Goal: Task Accomplishment & Management: Use online tool/utility

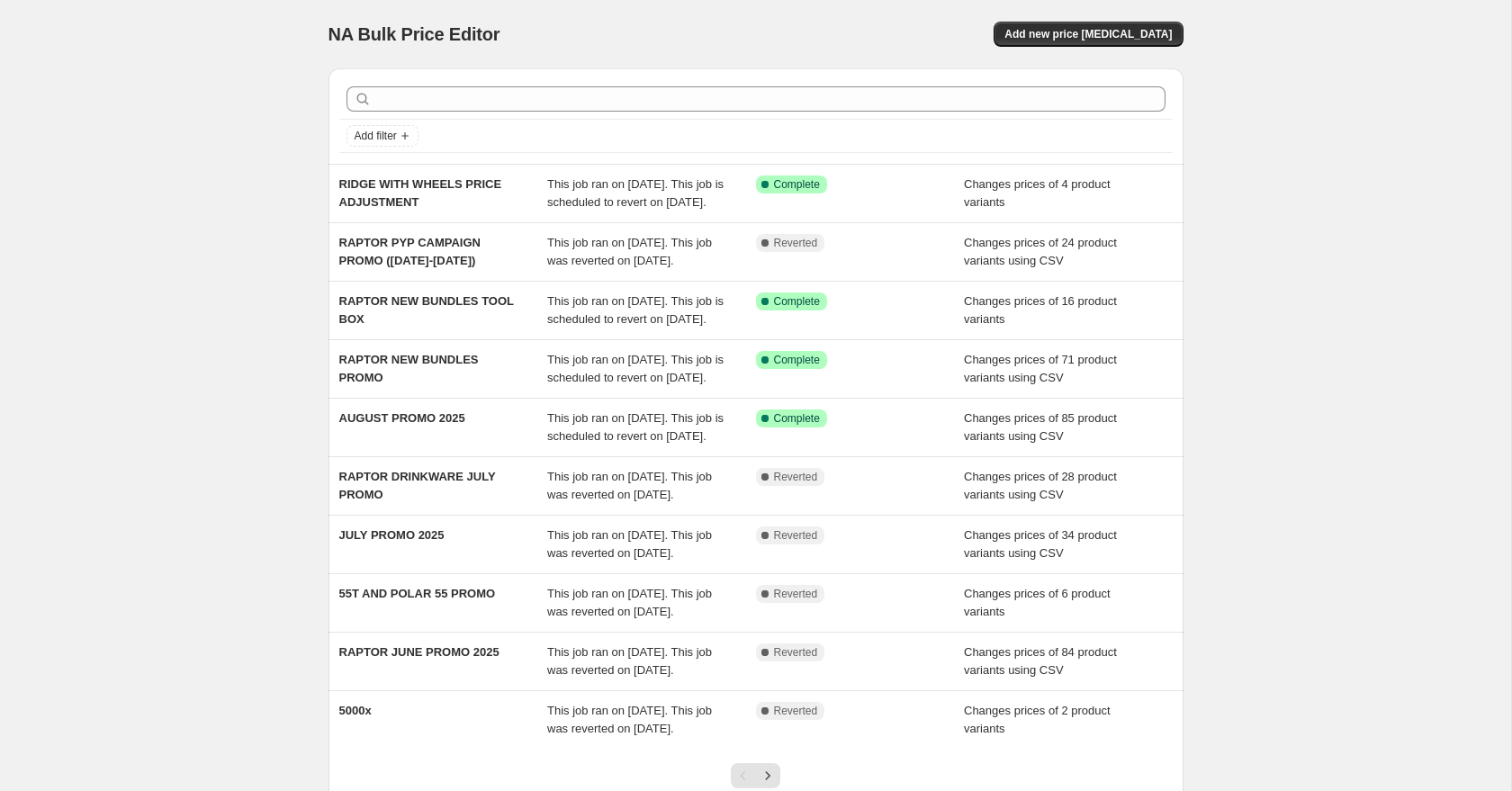
click at [232, 234] on div "NA Bulk Price Editor. This page is ready NA Bulk Price Editor Add new price [ME…" at bounding box center [755, 464] width 1511 height 927
click at [862, 31] on div "Add new price [MEDICAL_DATA]" at bounding box center [969, 34] width 429 height 25
click at [1044, 27] on span "Add new price [MEDICAL_DATA]" at bounding box center [1088, 34] width 167 height 14
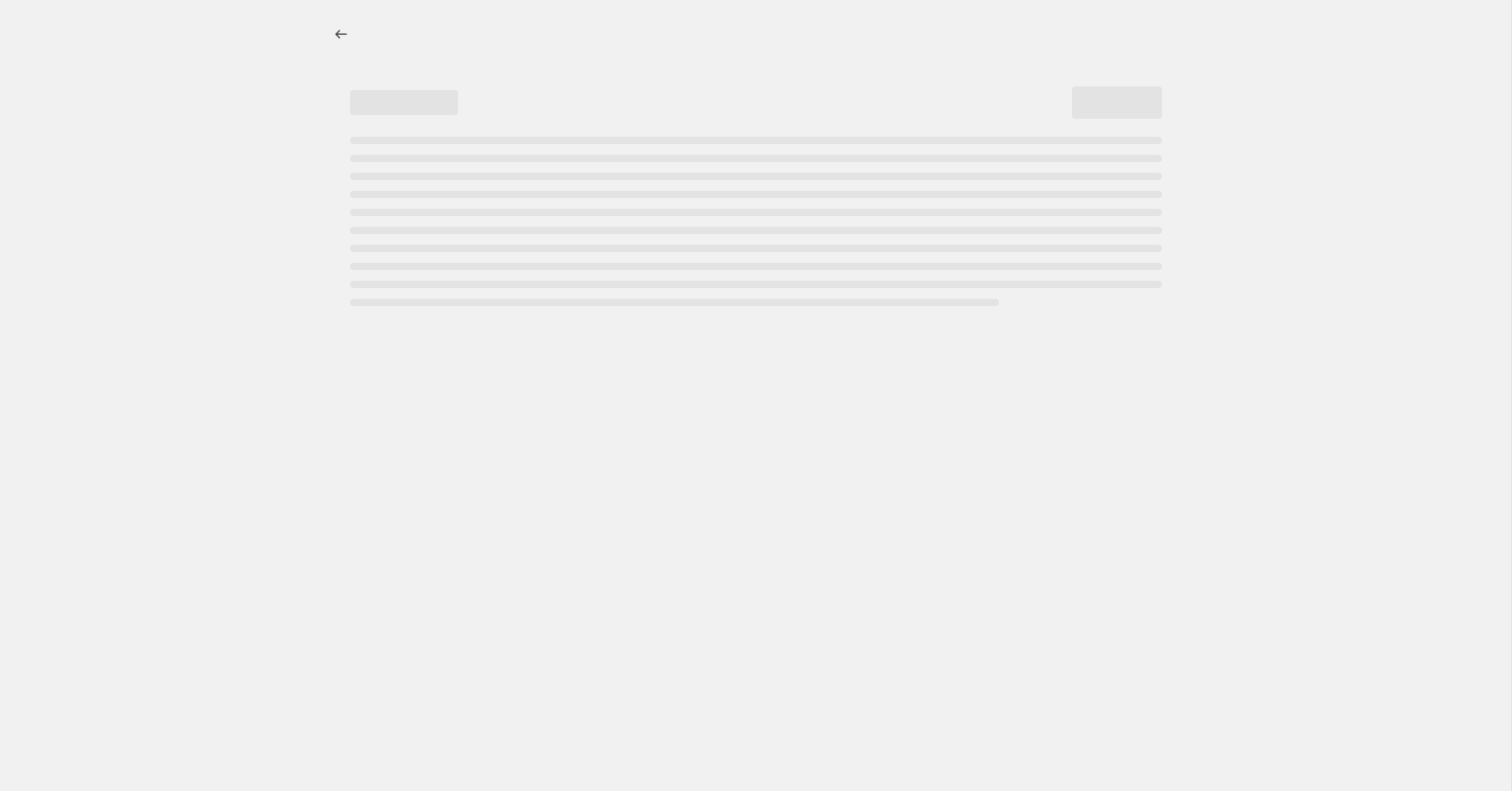
select select "percentage"
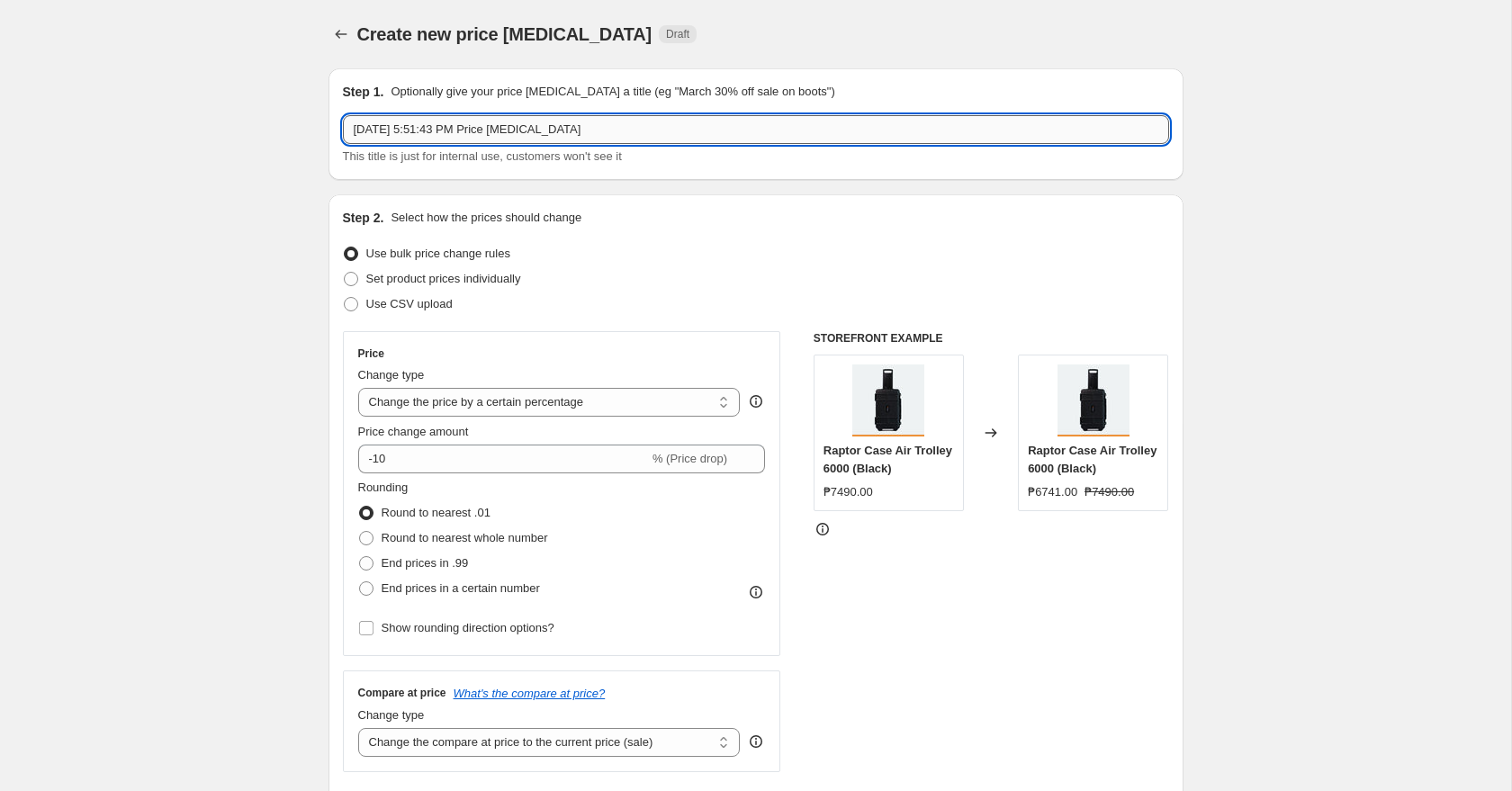
click at [599, 115] on input "[DATE] 5:51:43 PM Price [MEDICAL_DATA]" at bounding box center [756, 129] width 827 height 29
click at [601, 120] on input "[DATE] 5:51:43 PM Price [MEDICAL_DATA]" at bounding box center [756, 129] width 827 height 29
type input "PYP BUNDLES PROMO CONTINUATION"
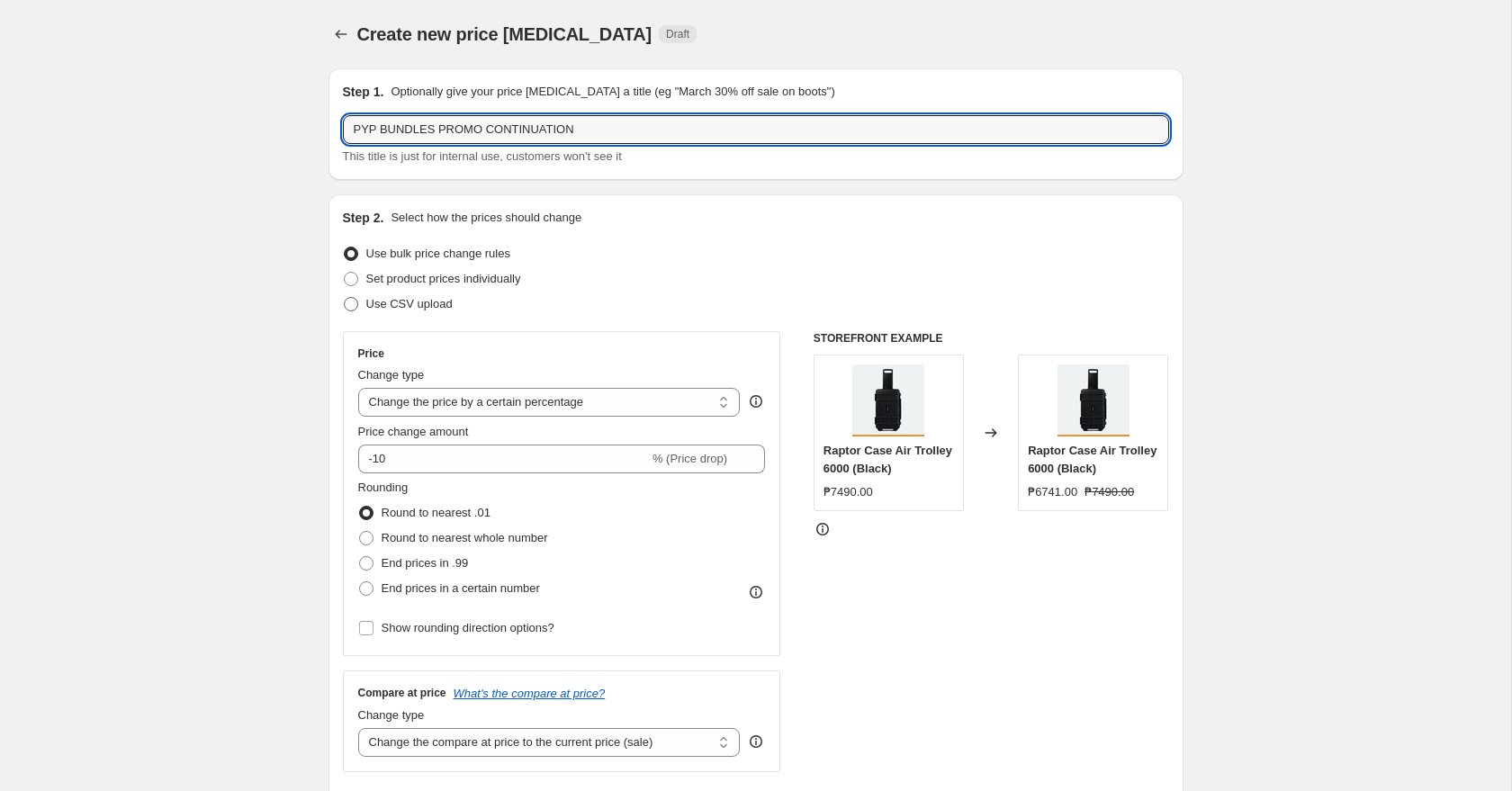
click at [437, 300] on span "Use CSV upload" at bounding box center [410, 304] width 87 height 13
click at [345, 298] on input "Use CSV upload" at bounding box center [344, 297] width 1 height 1
radio input "true"
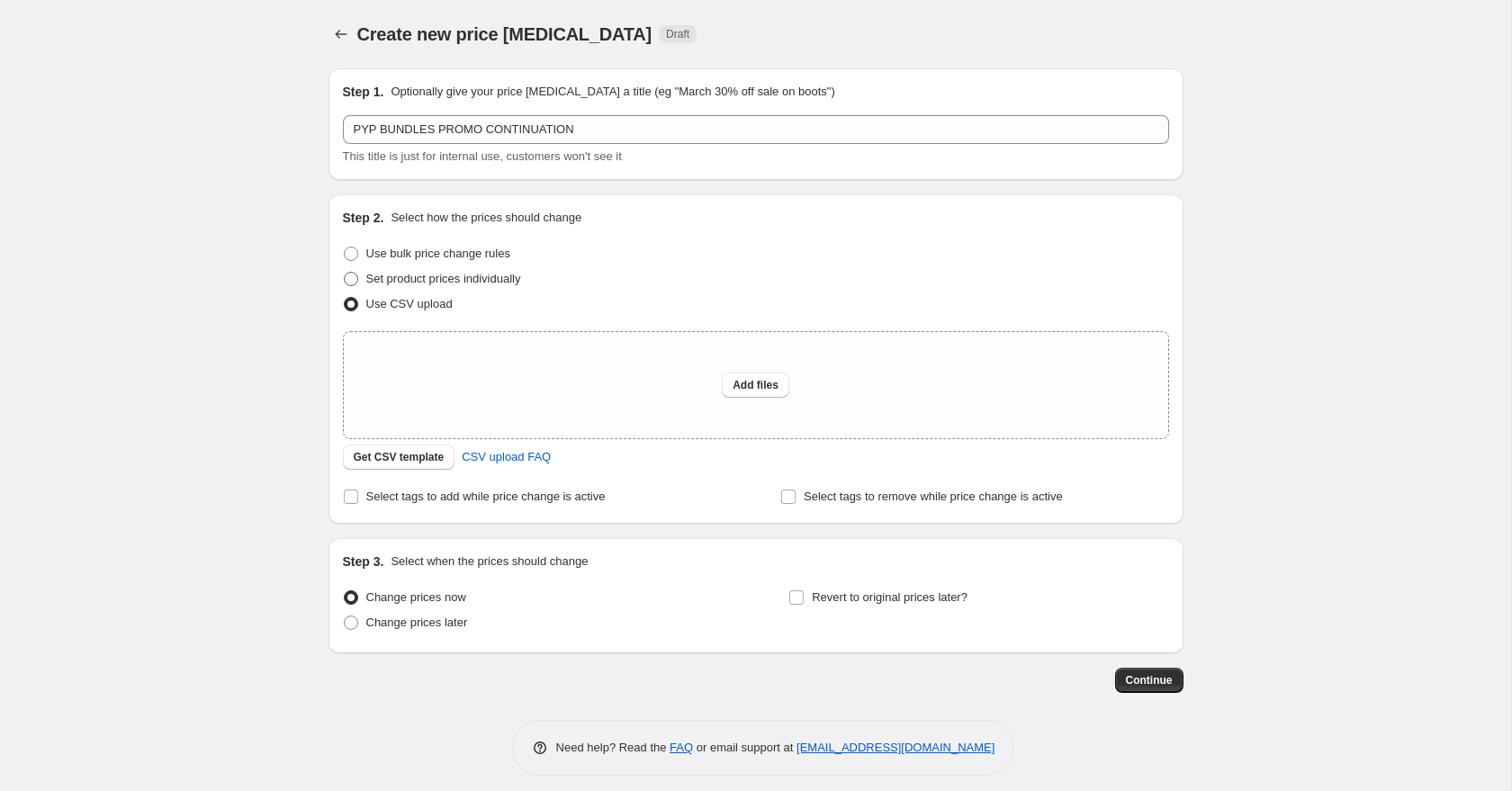
click at [509, 277] on span "Set product prices individually" at bounding box center [444, 278] width 155 height 13
click at [345, 273] on input "Set product prices individually" at bounding box center [344, 272] width 1 height 1
radio input "true"
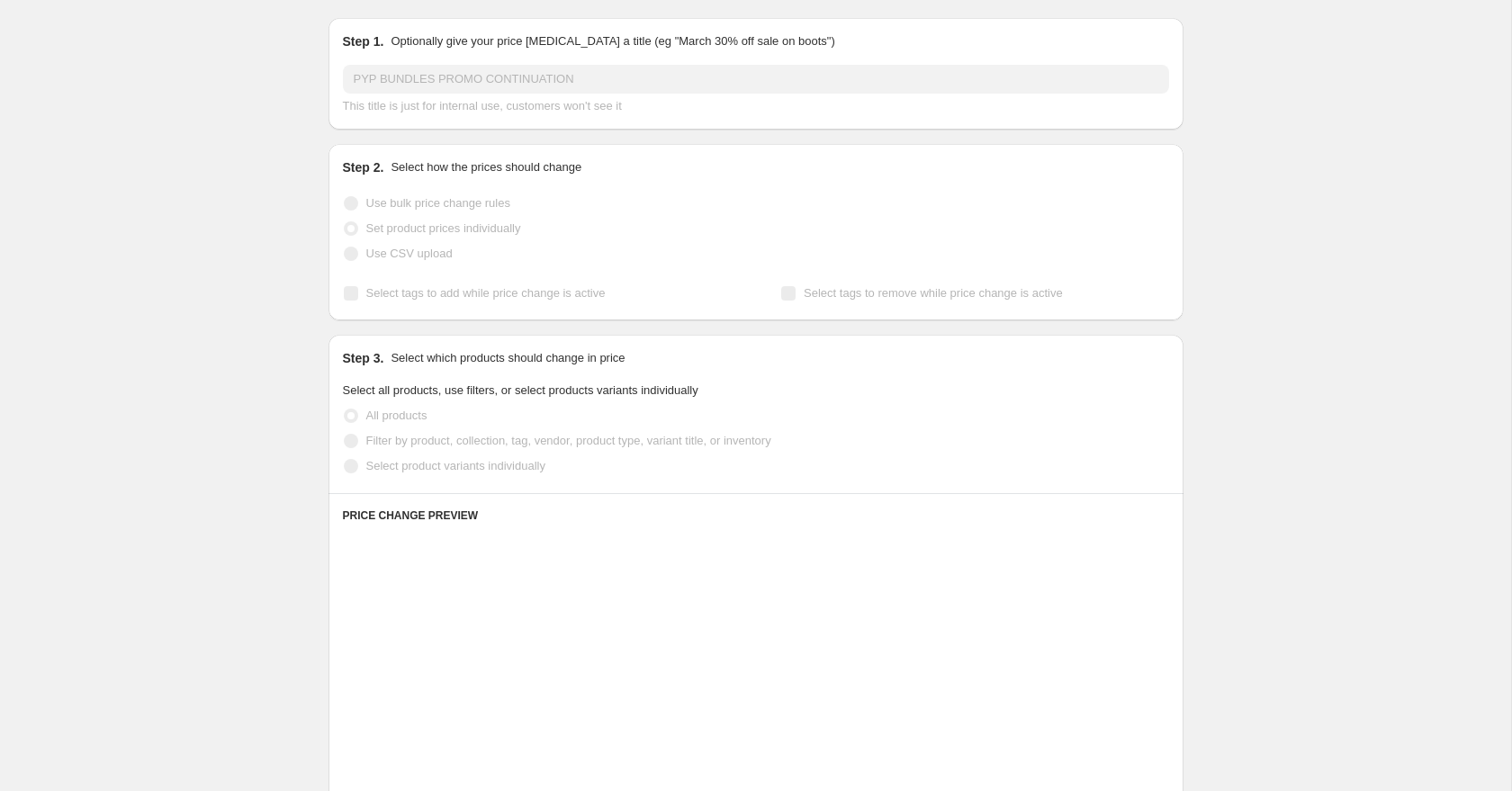
scroll to position [52, 0]
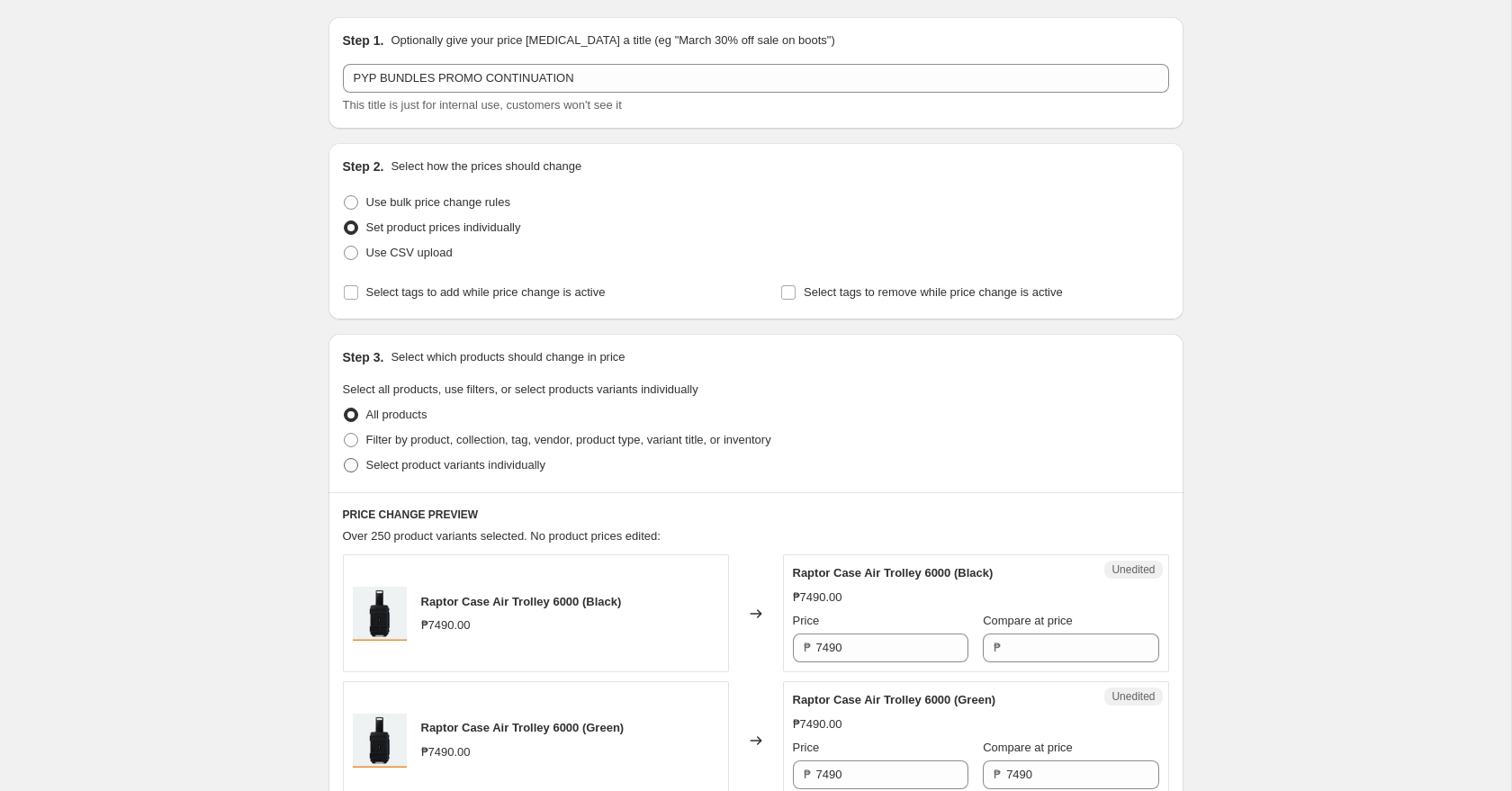
click at [466, 469] on span "Select product variants individually" at bounding box center [456, 465] width 179 height 13
click at [345, 459] on input "Select product variants individually" at bounding box center [344, 458] width 1 height 1
radio input "true"
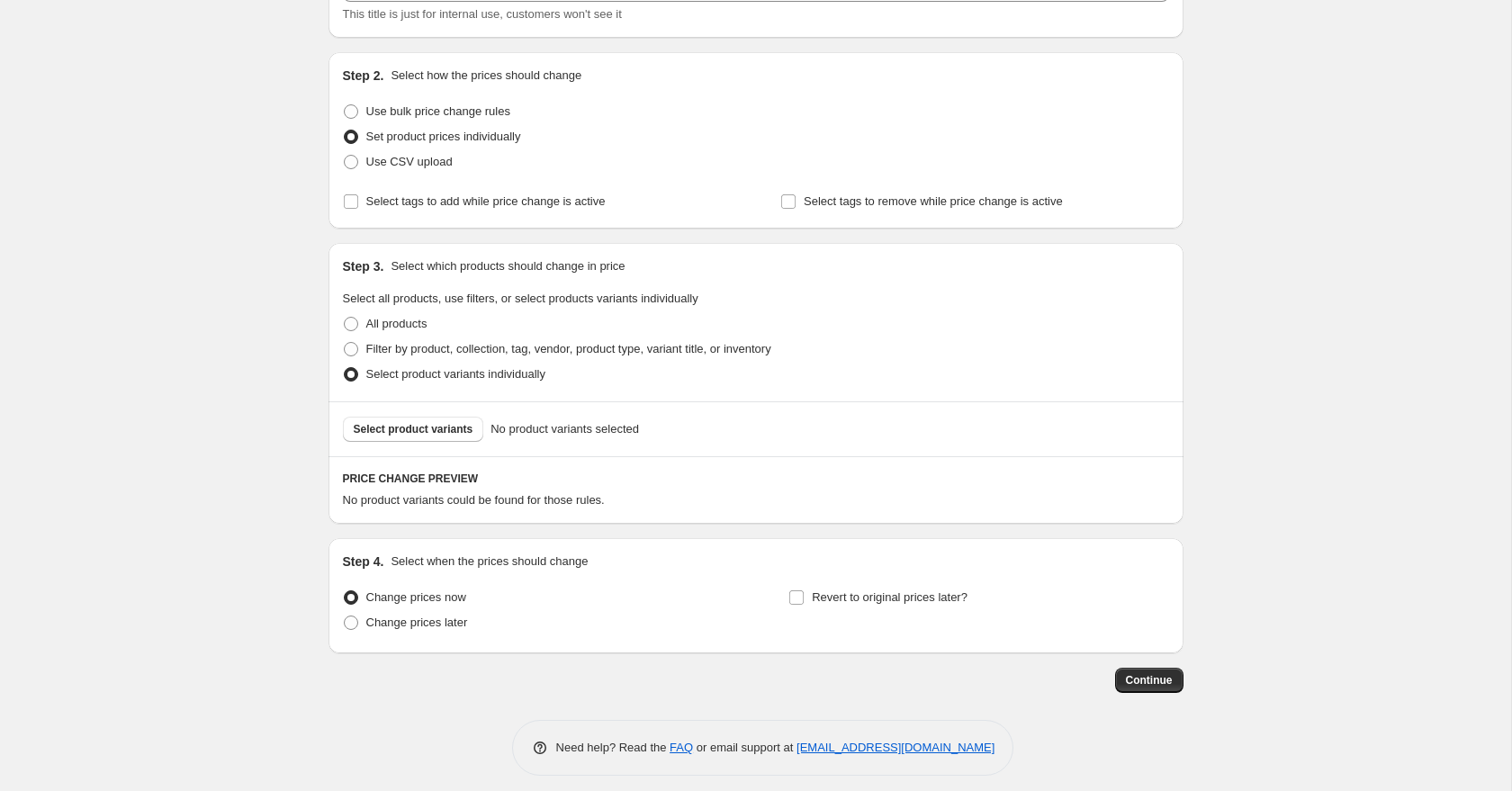
scroll to position [154, 0]
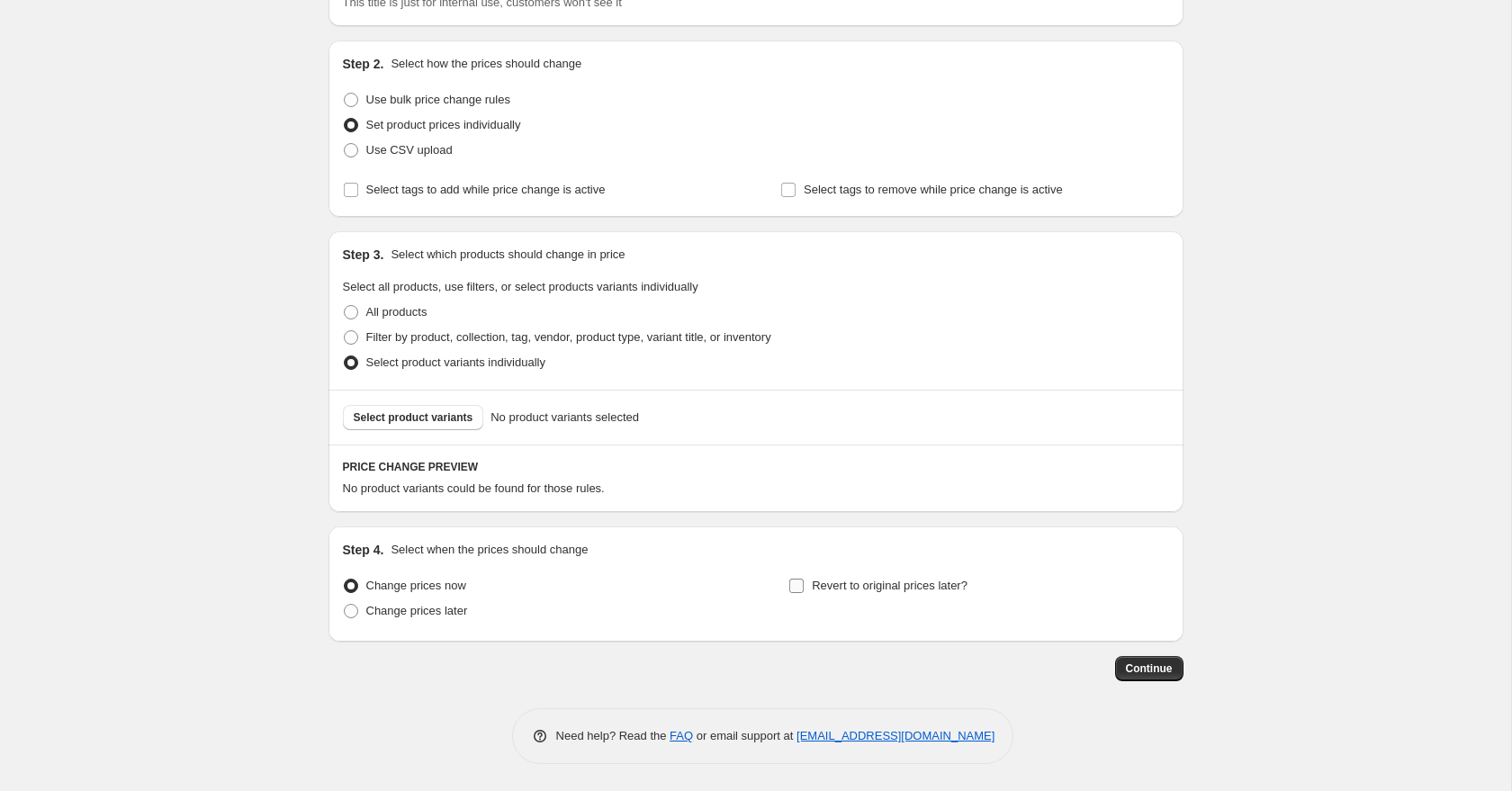
click at [832, 588] on span "Revert to original prices later?" at bounding box center [890, 585] width 156 height 13
click at [804, 588] on input "Revert to original prices later?" at bounding box center [795, 585] width 14 height 14
checkbox input "true"
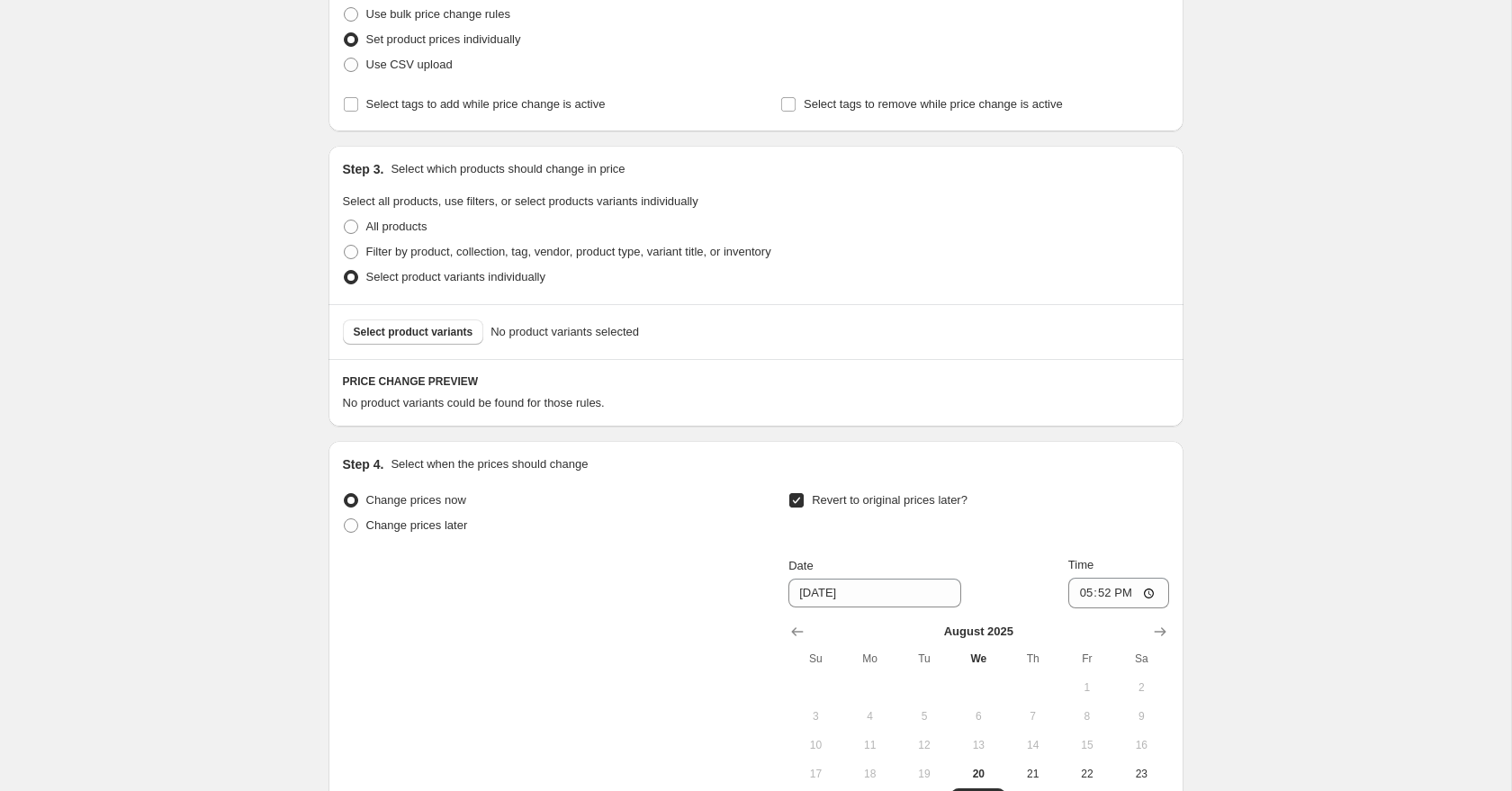
scroll to position [358, 0]
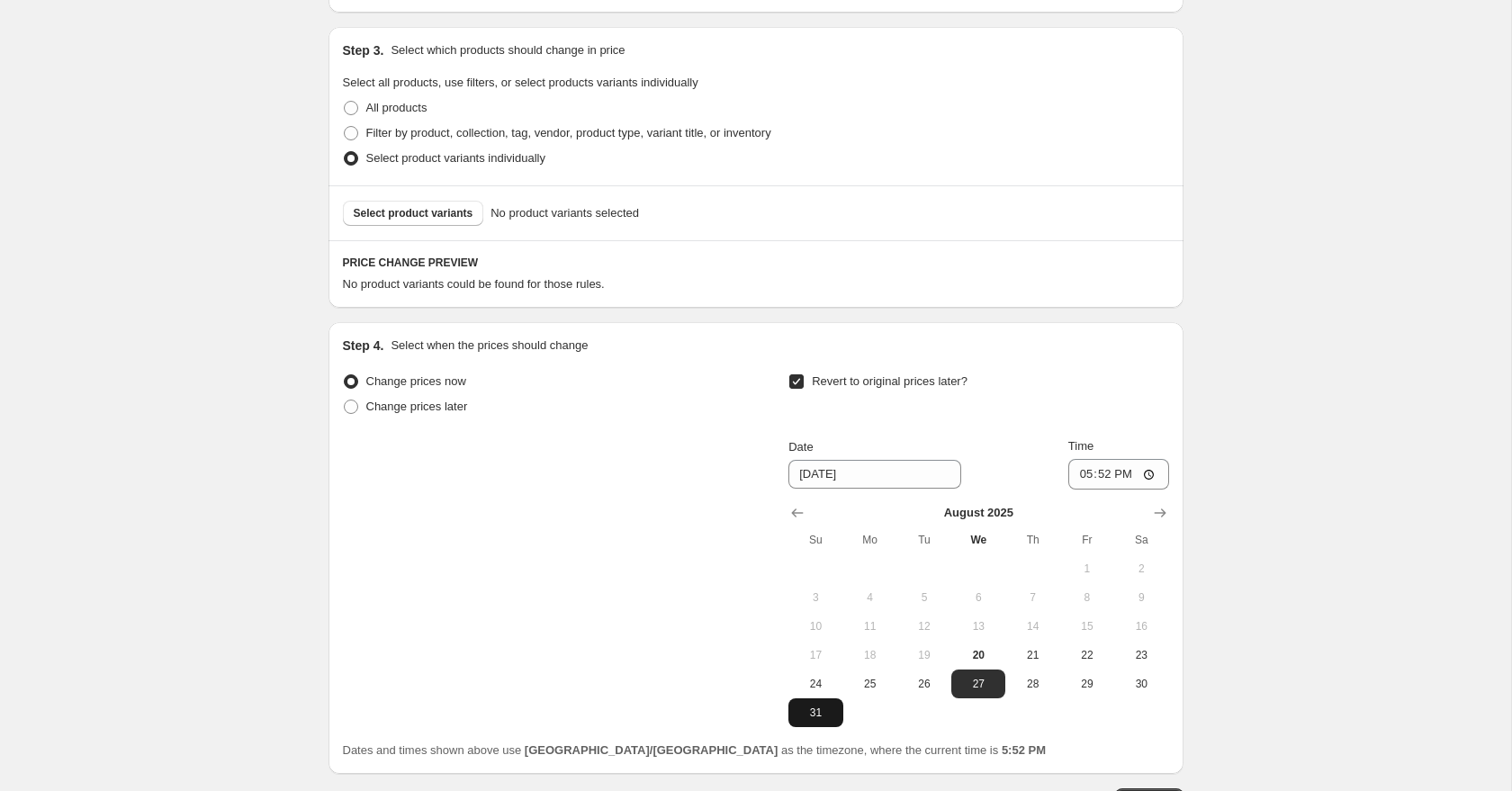
click at [809, 719] on span "31" at bounding box center [815, 712] width 39 height 14
type input "[DATE]"
click at [1077, 482] on input "17:52" at bounding box center [1118, 474] width 101 height 31
type input "23:59"
click at [1196, 419] on div "Create new price [MEDICAL_DATA]. This page is ready Create new price [MEDICAL_D…" at bounding box center [755, 282] width 898 height 1282
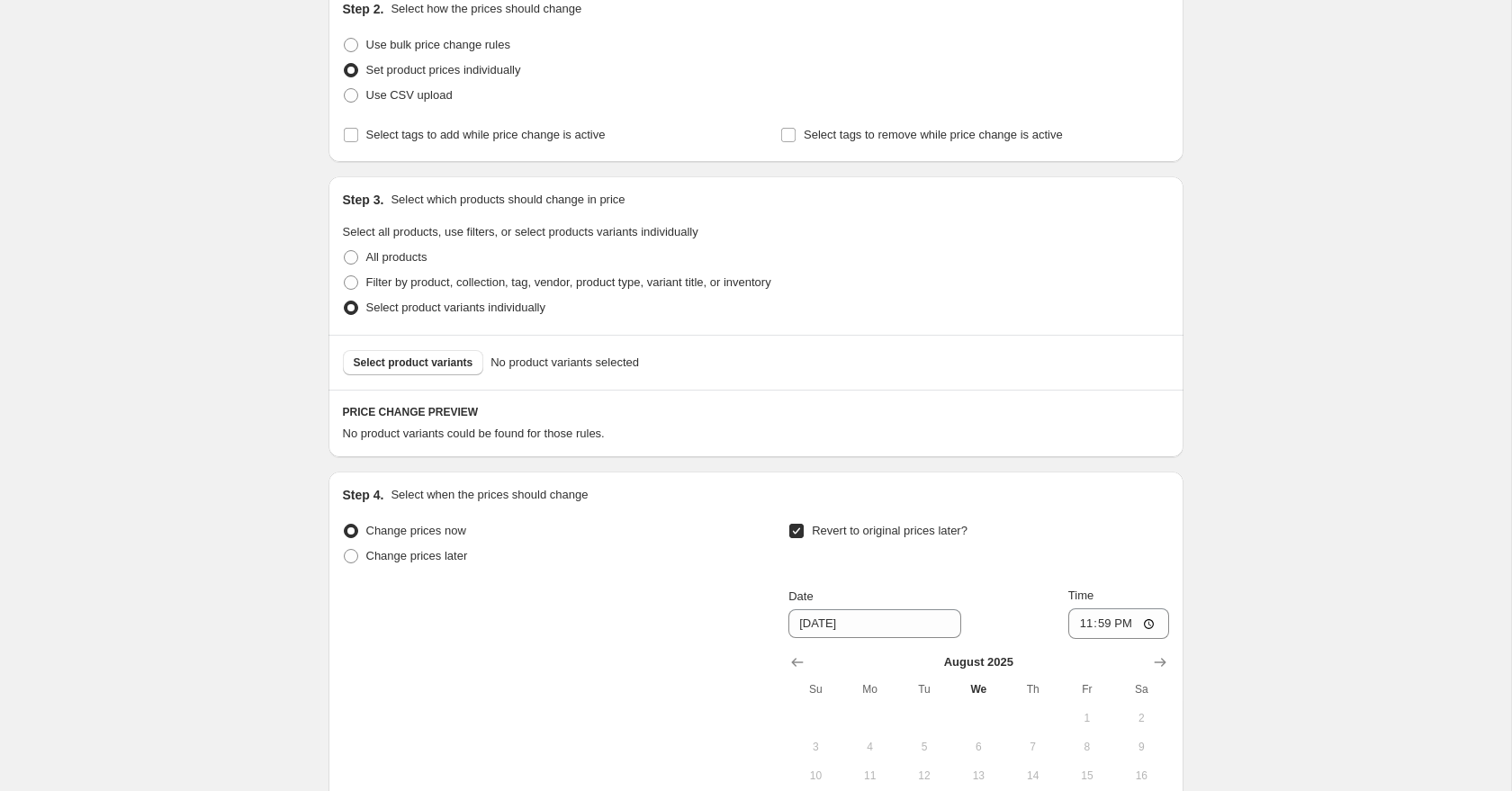
scroll to position [173, 0]
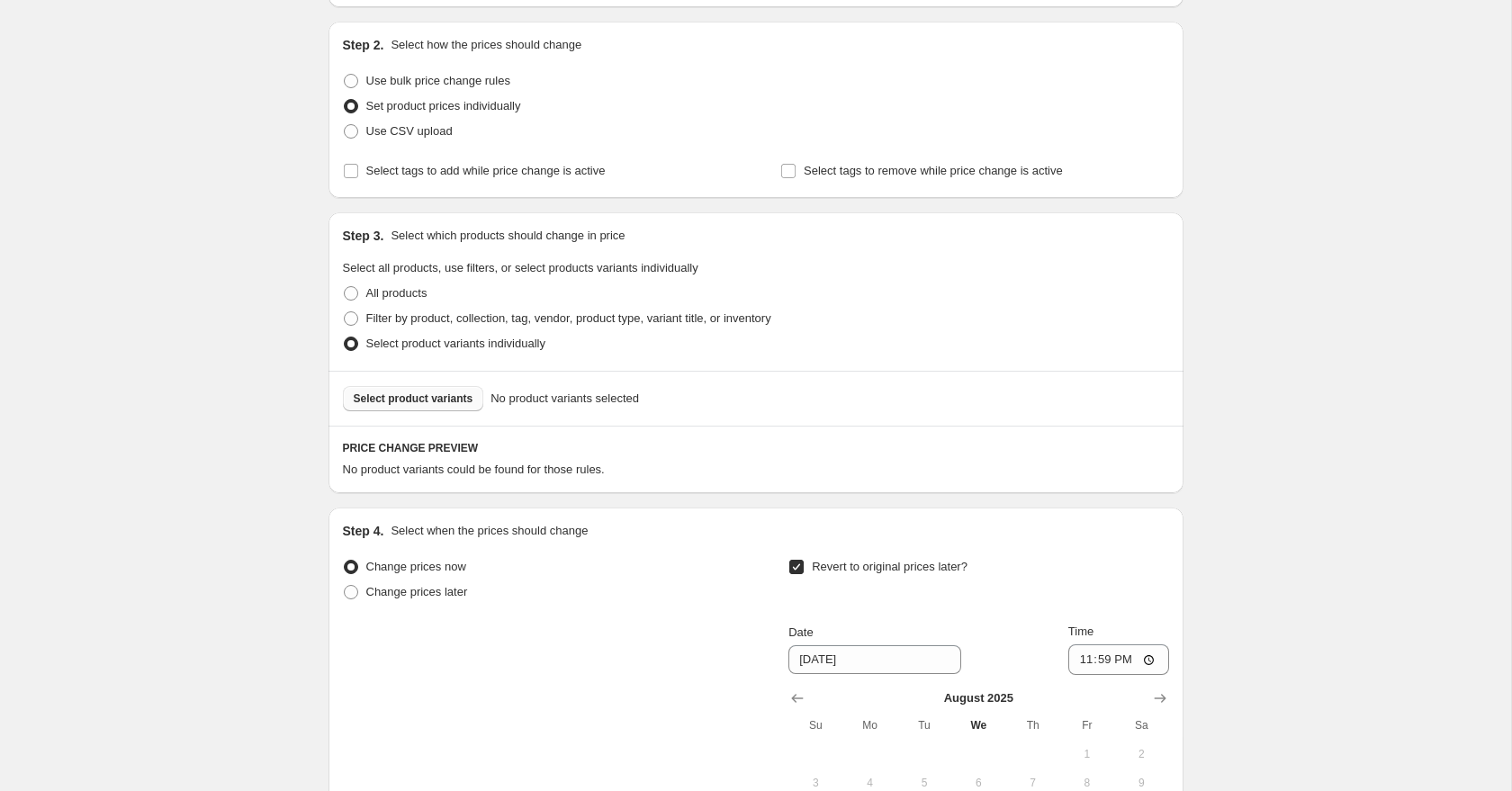
click at [438, 396] on span "Select product variants" at bounding box center [413, 398] width 119 height 14
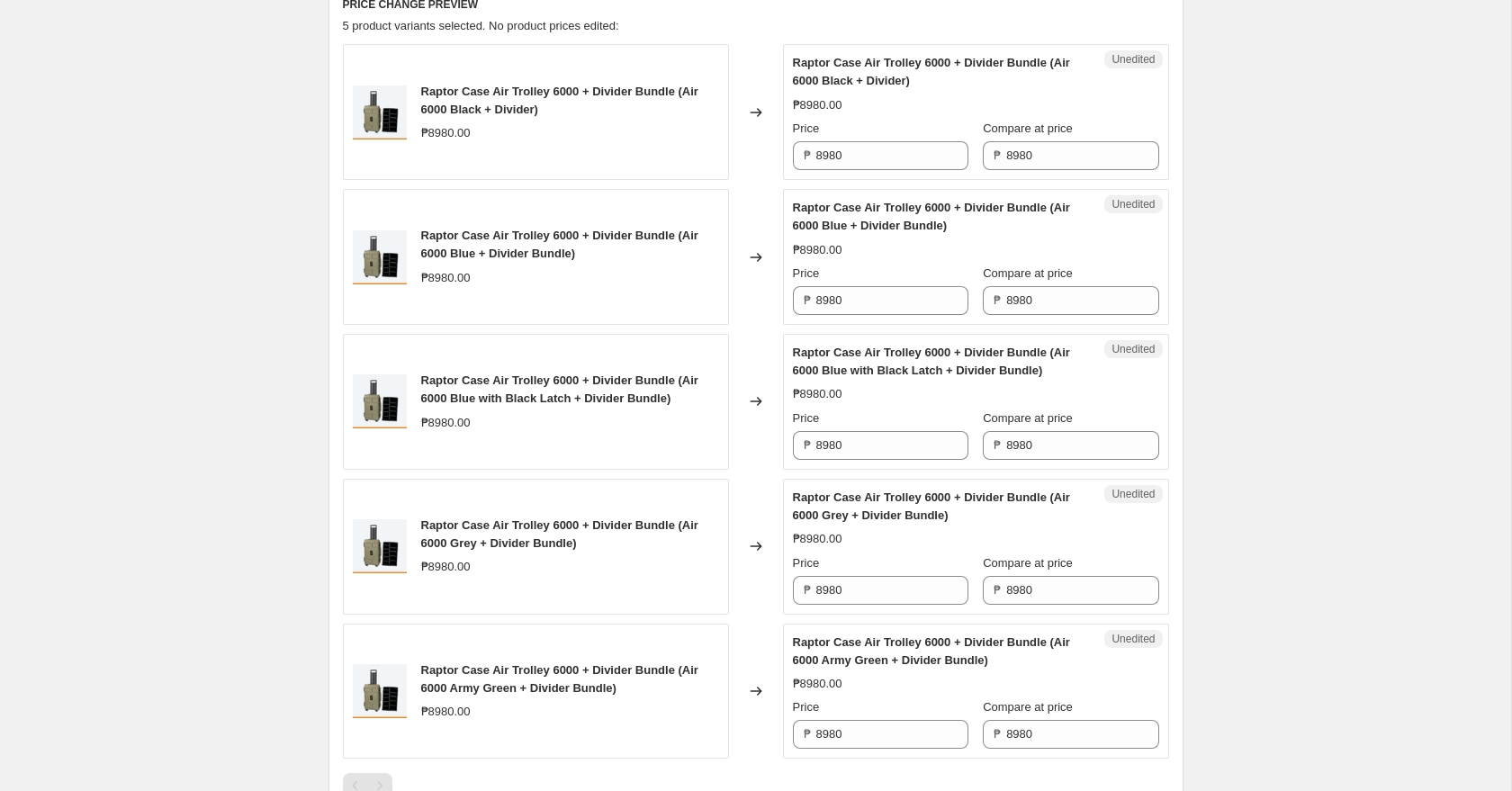
scroll to position [621, 0]
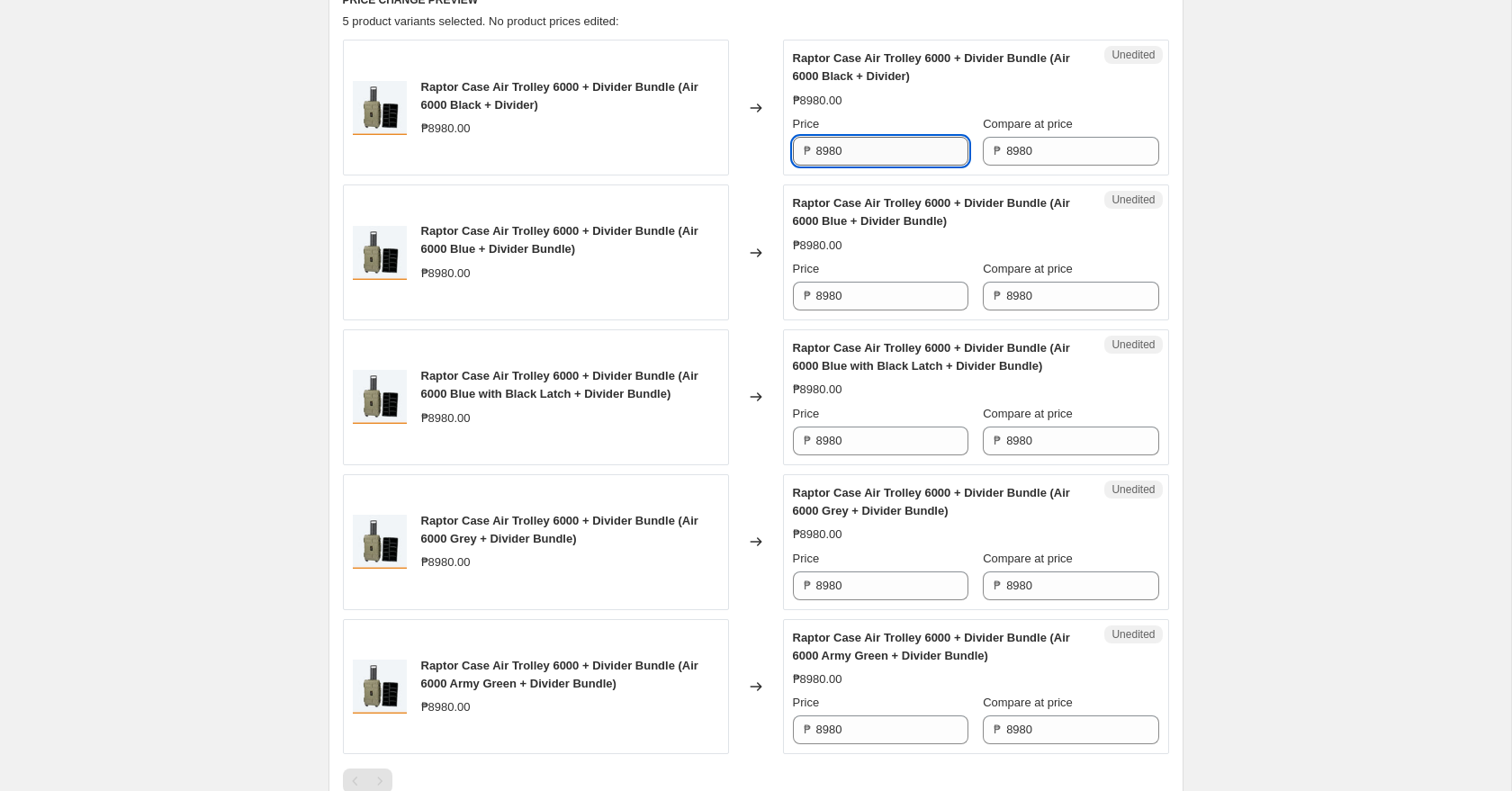
click at [895, 156] on input "8980" at bounding box center [892, 150] width 152 height 29
type input "8530"
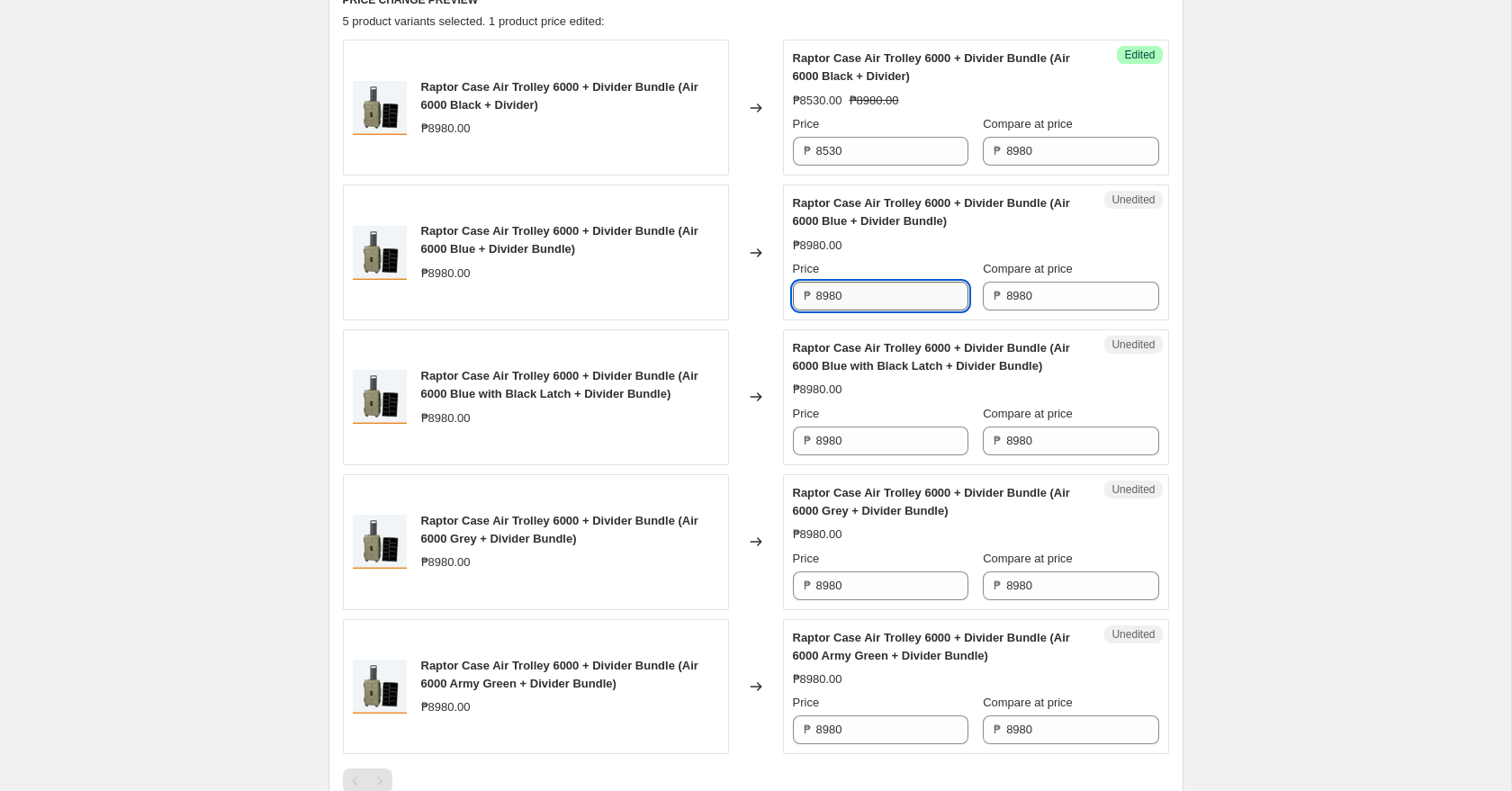
click at [906, 289] on input "8980" at bounding box center [892, 296] width 152 height 29
paste input "53"
type input "8530"
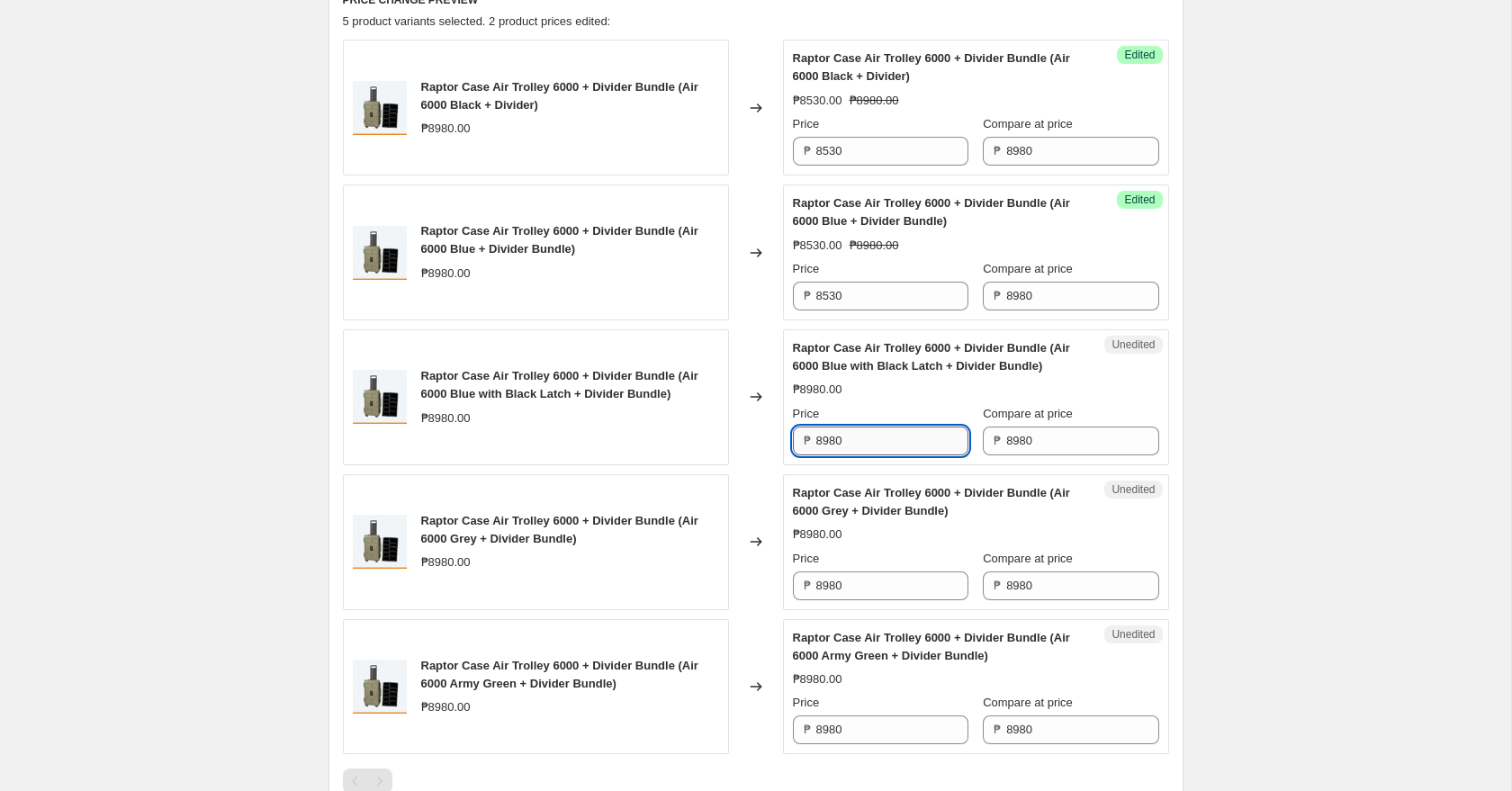
click at [874, 443] on input "8980" at bounding box center [892, 441] width 152 height 29
paste input "53"
type input "8530"
click at [879, 593] on input "8980" at bounding box center [892, 586] width 152 height 29
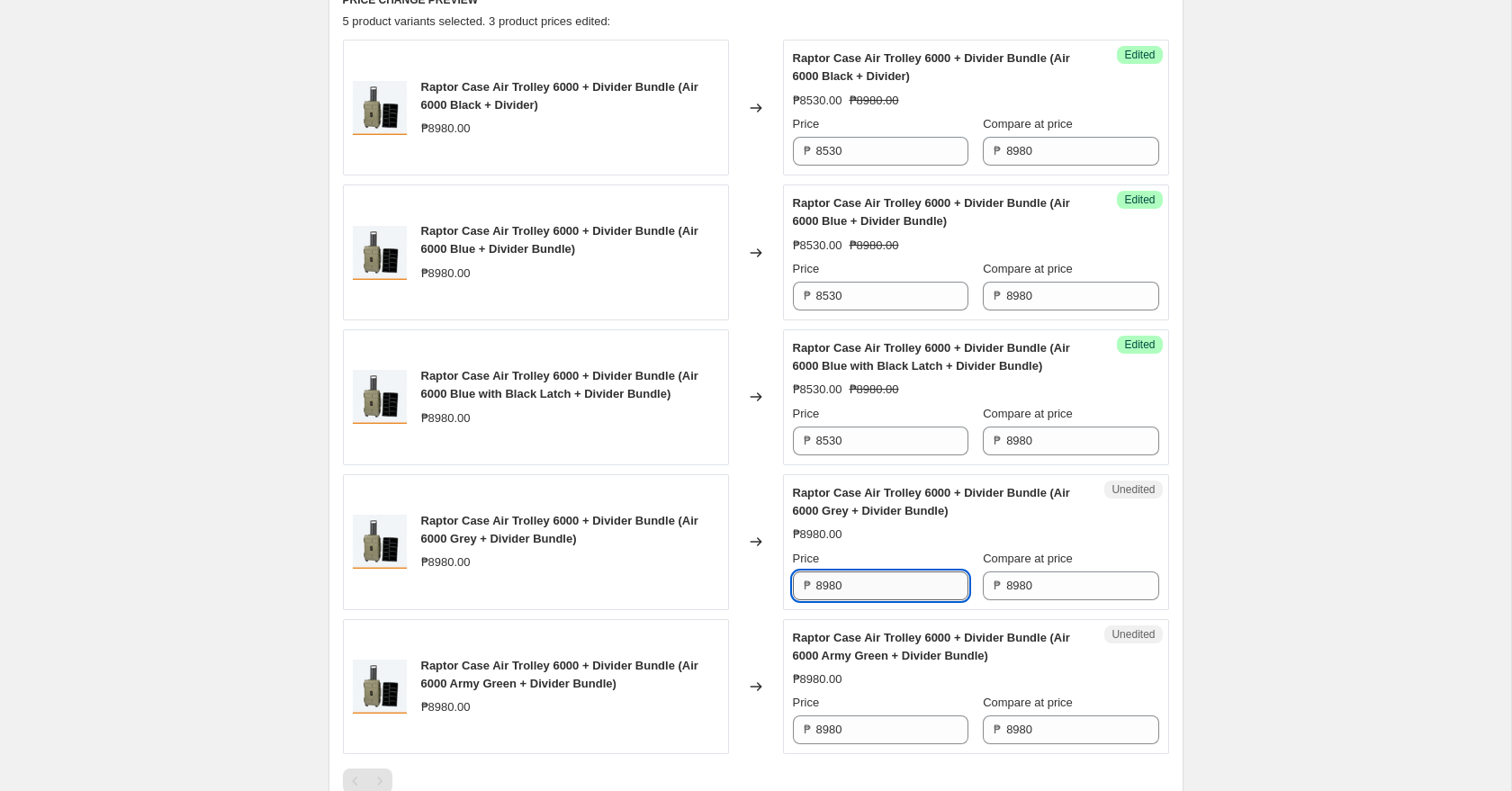
click at [879, 593] on input "8980" at bounding box center [892, 586] width 152 height 29
paste input "53"
type input "8530"
click at [884, 725] on input "8980" at bounding box center [892, 730] width 152 height 29
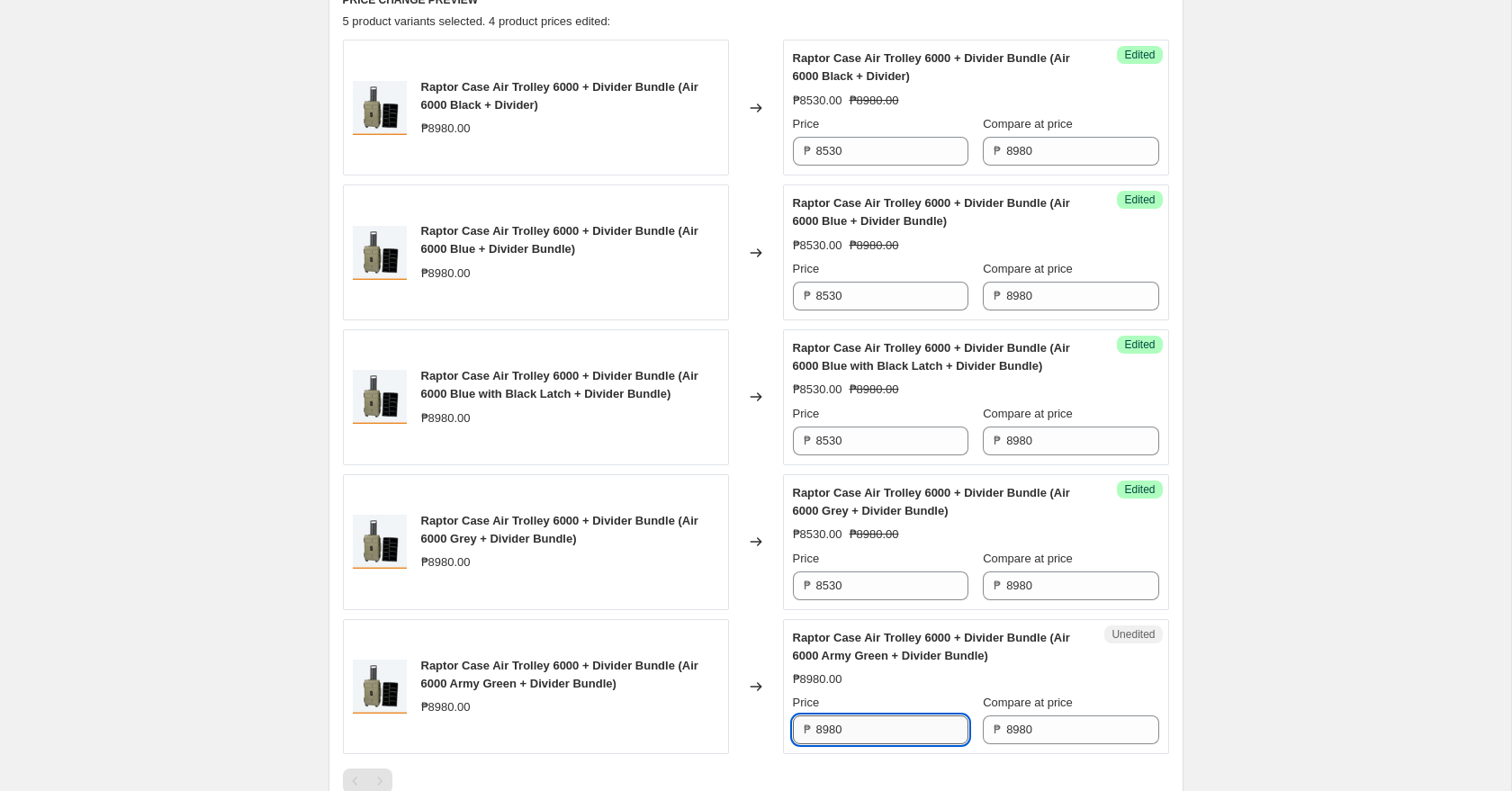
click at [884, 725] on input "8980" at bounding box center [892, 730] width 152 height 29
paste input "53"
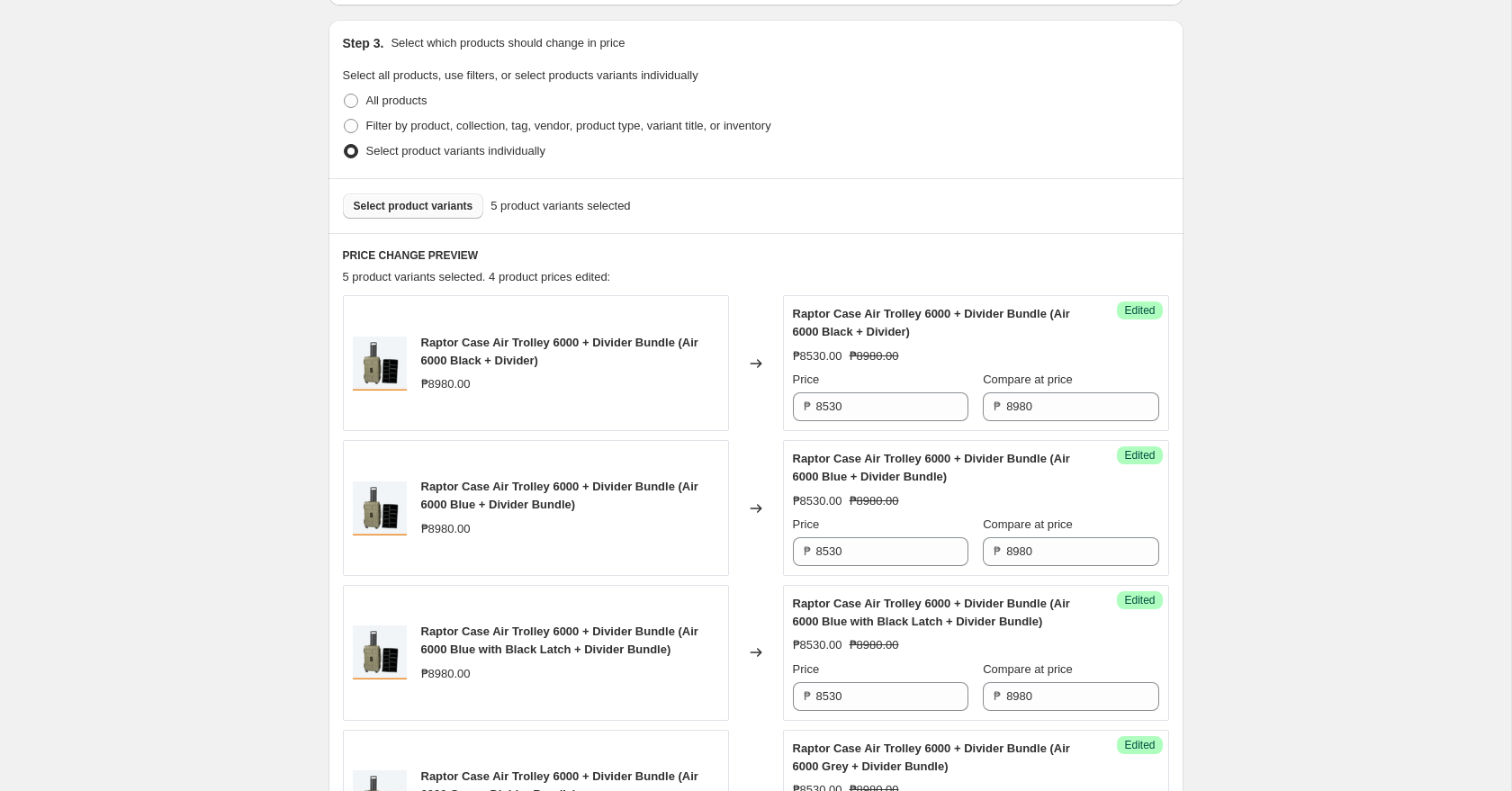
scroll to position [367, 0]
type input "8530"
click at [720, 225] on div "Select product variants 5 product variants selected" at bounding box center [755, 205] width 855 height 55
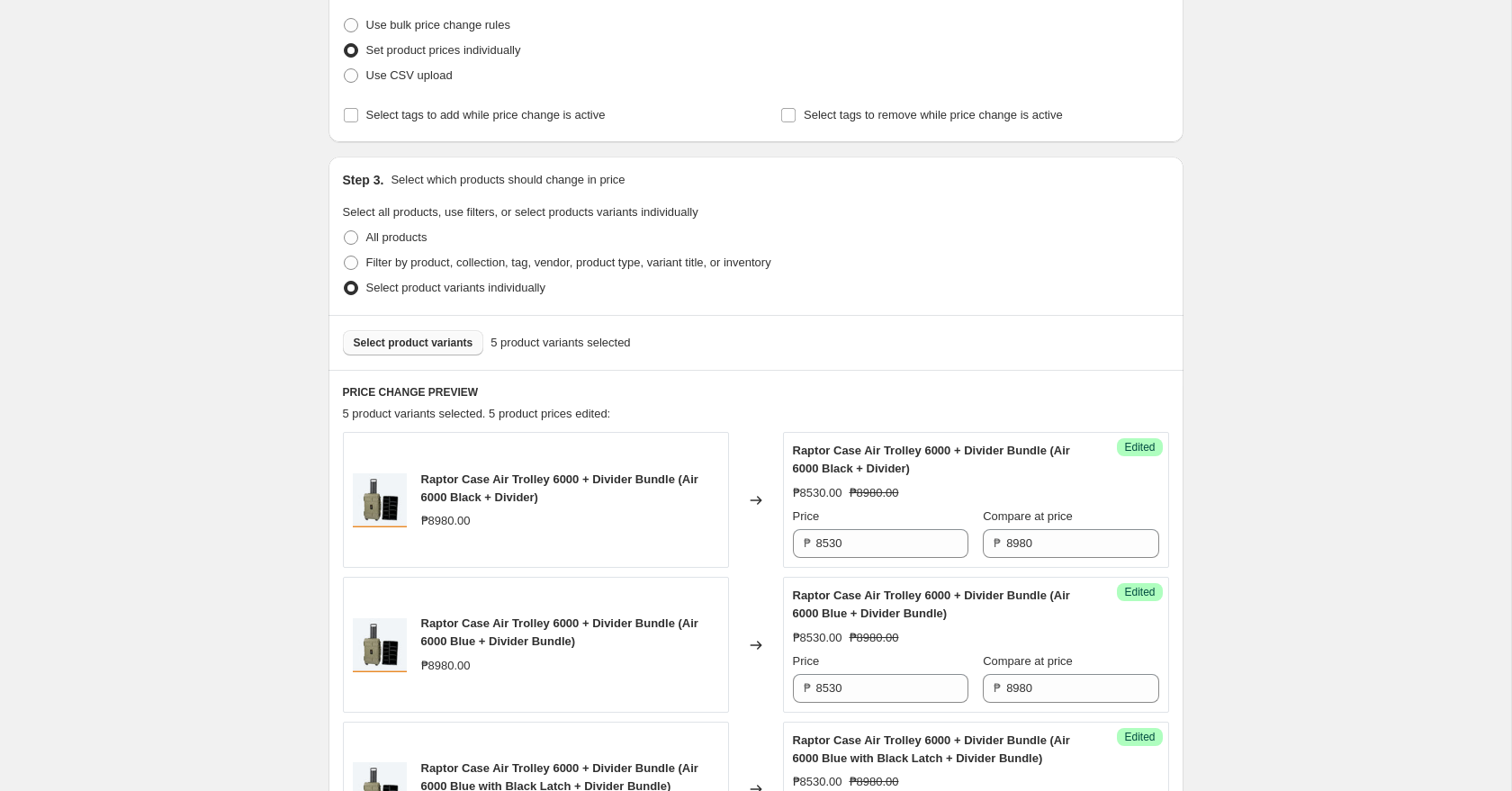
scroll to position [195, 0]
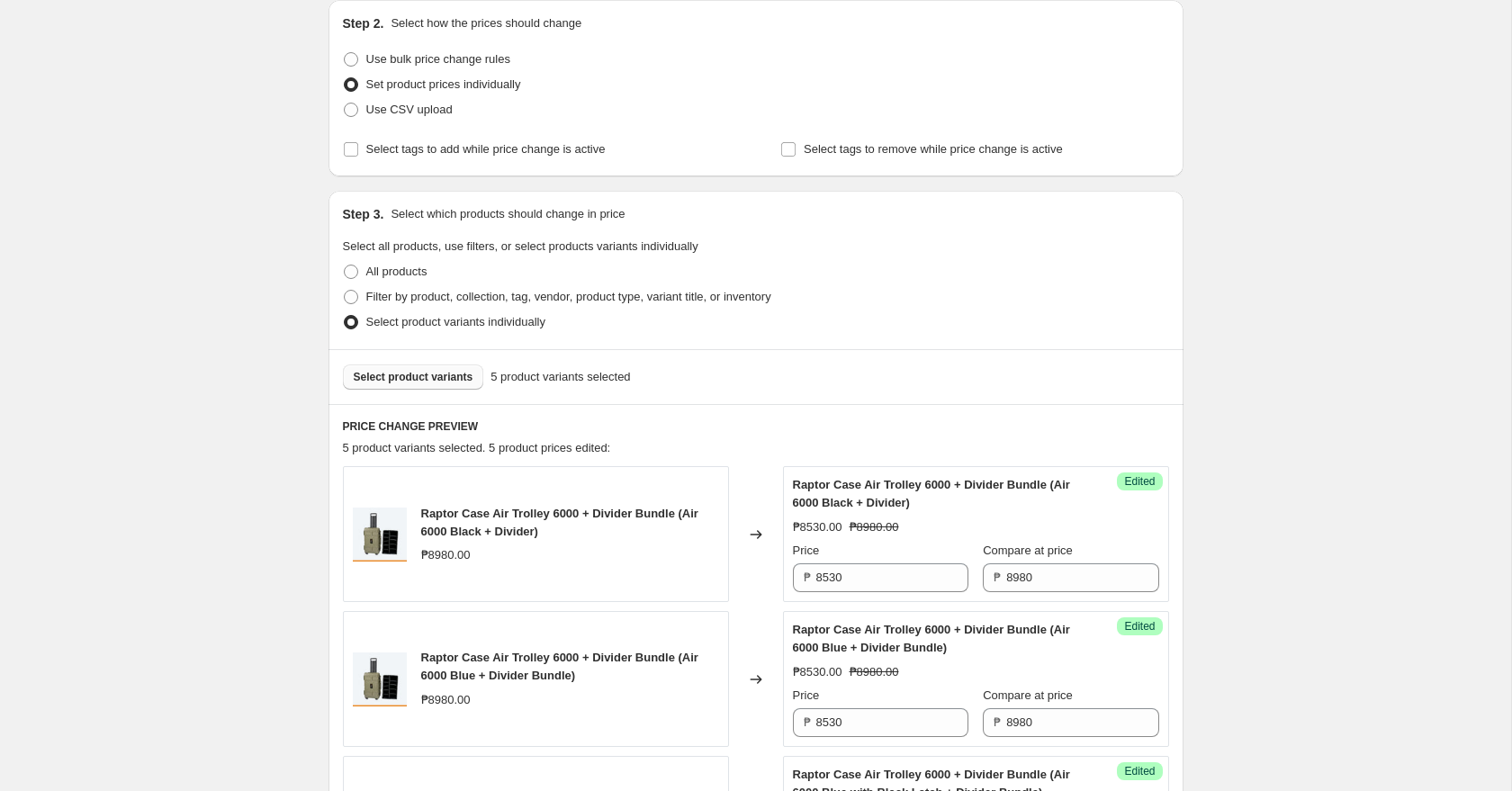
click at [450, 382] on span "Select product variants" at bounding box center [413, 376] width 119 height 14
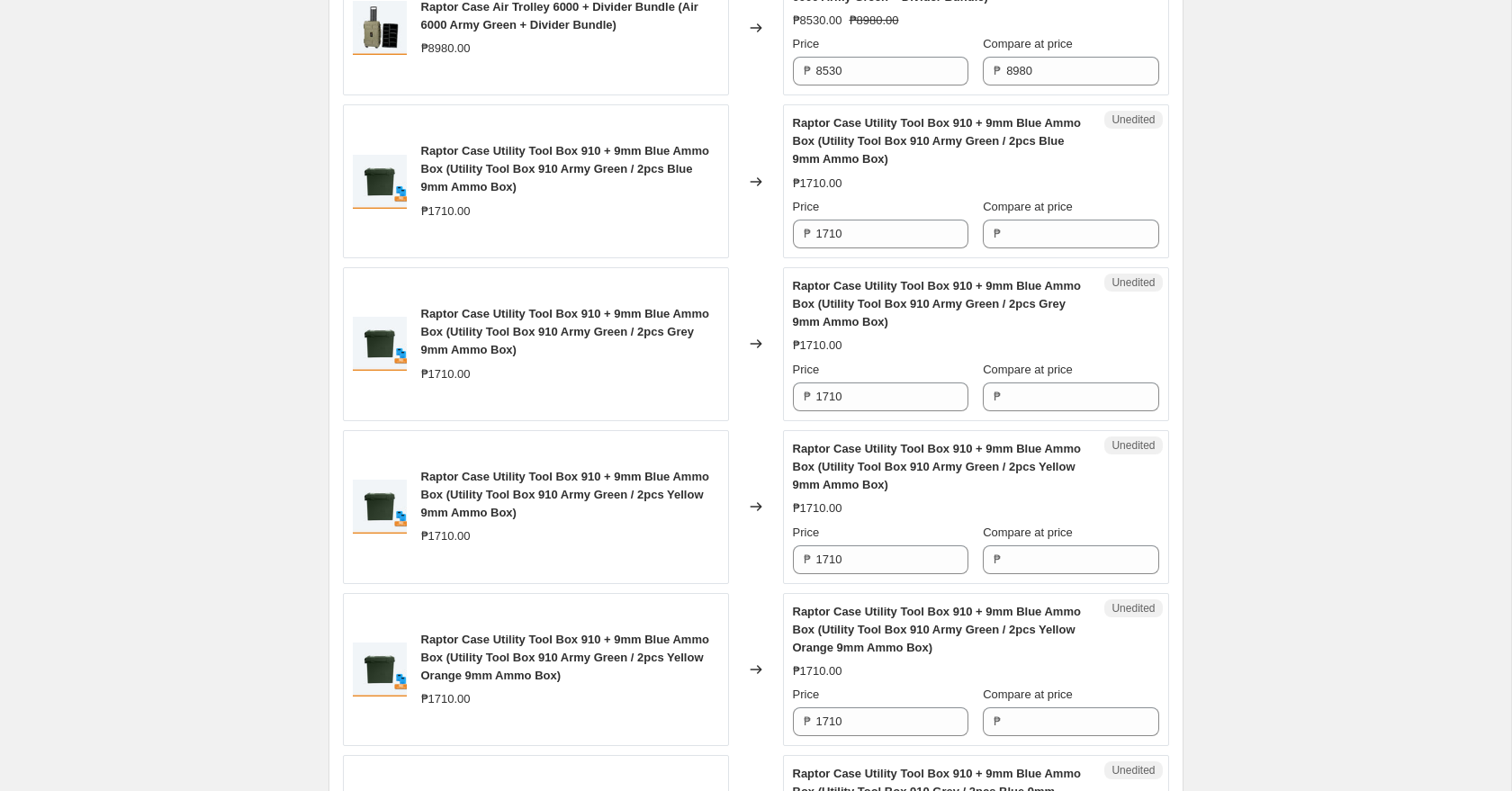
scroll to position [1296, 0]
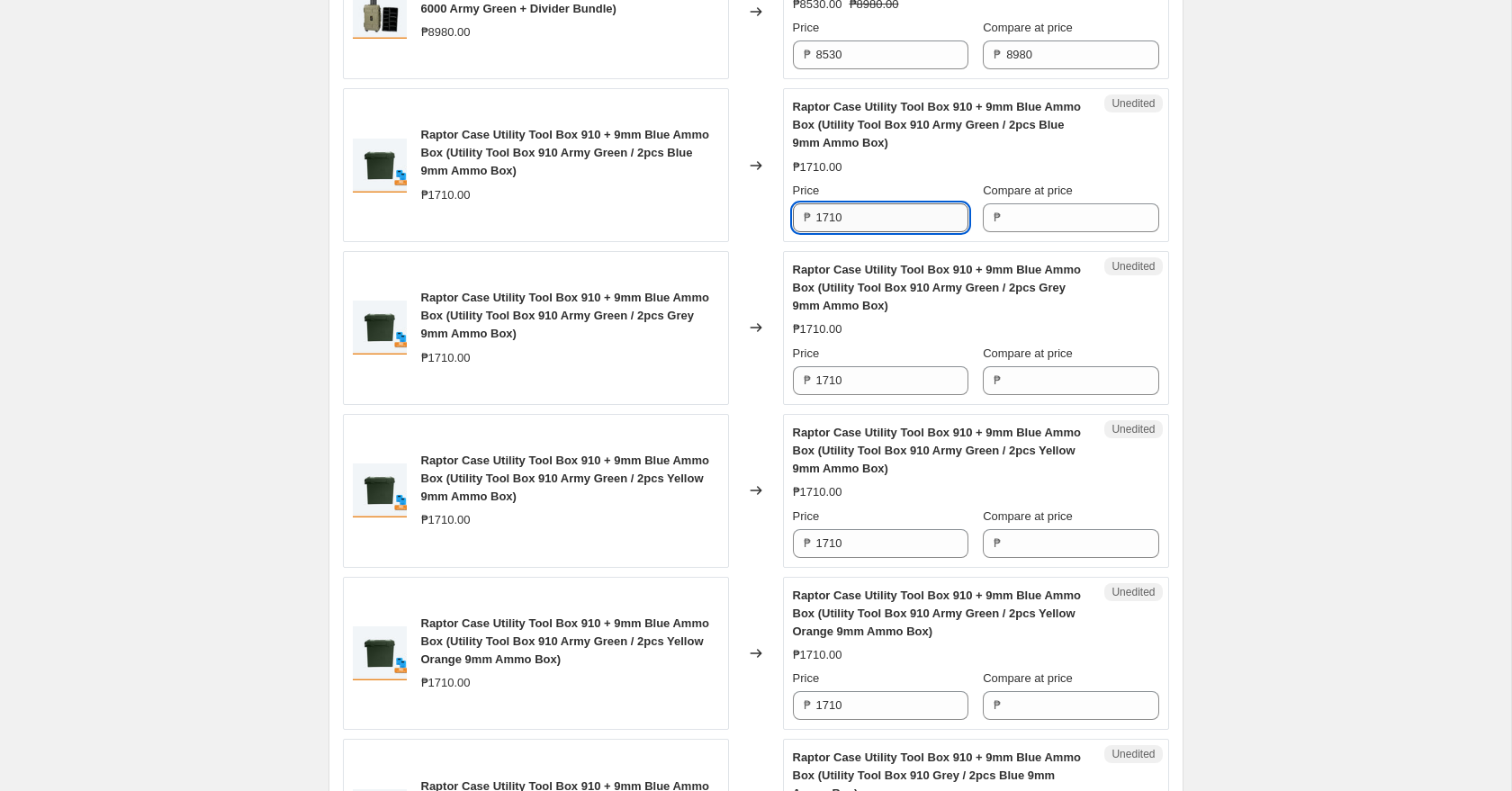
click at [856, 217] on input "1710" at bounding box center [892, 217] width 152 height 29
click at [1000, 225] on div "₱" at bounding box center [1070, 217] width 176 height 29
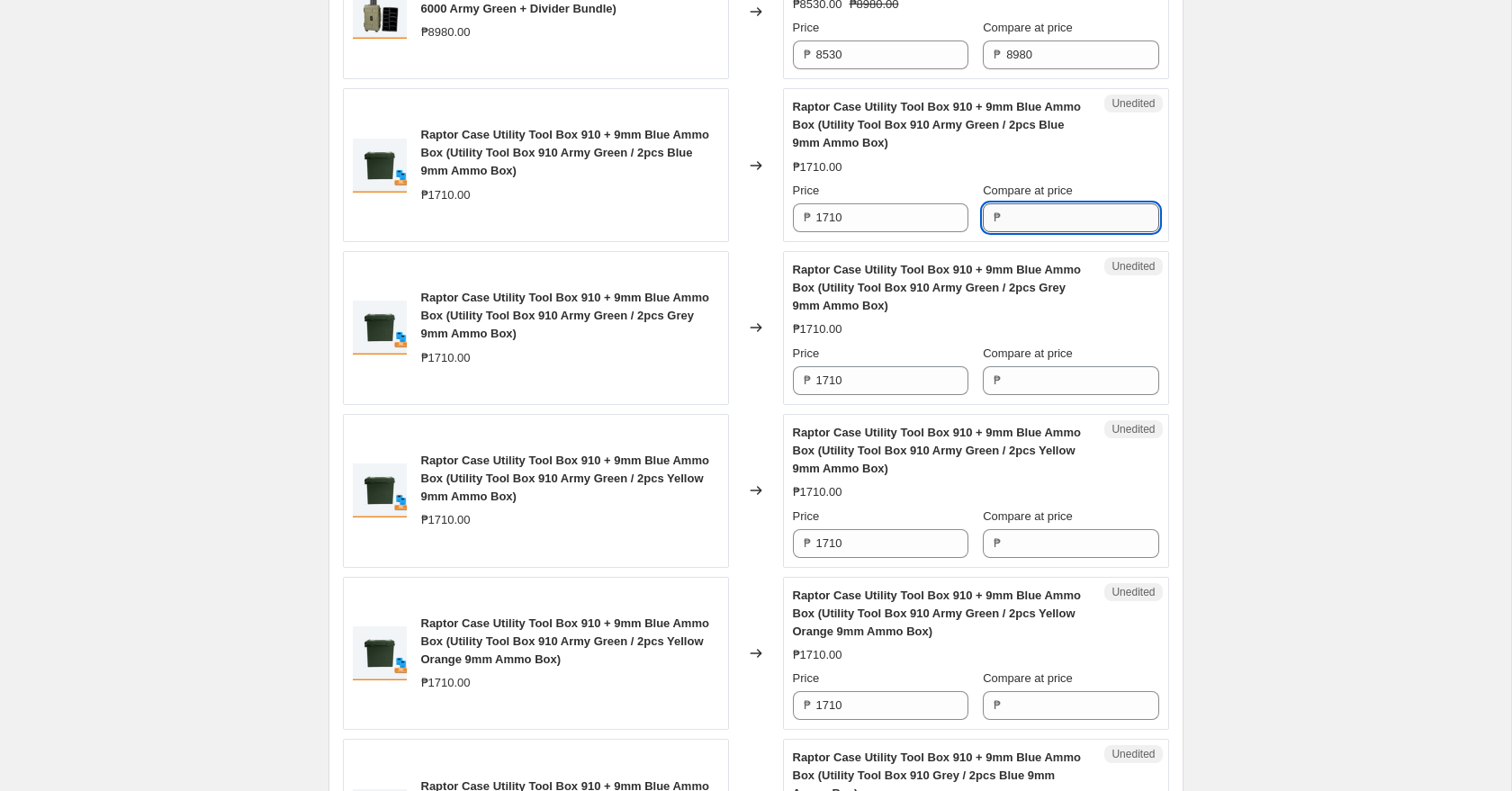
paste input "1710"
type input "1710"
click at [1041, 368] on input "Compare at price" at bounding box center [1082, 381] width 152 height 29
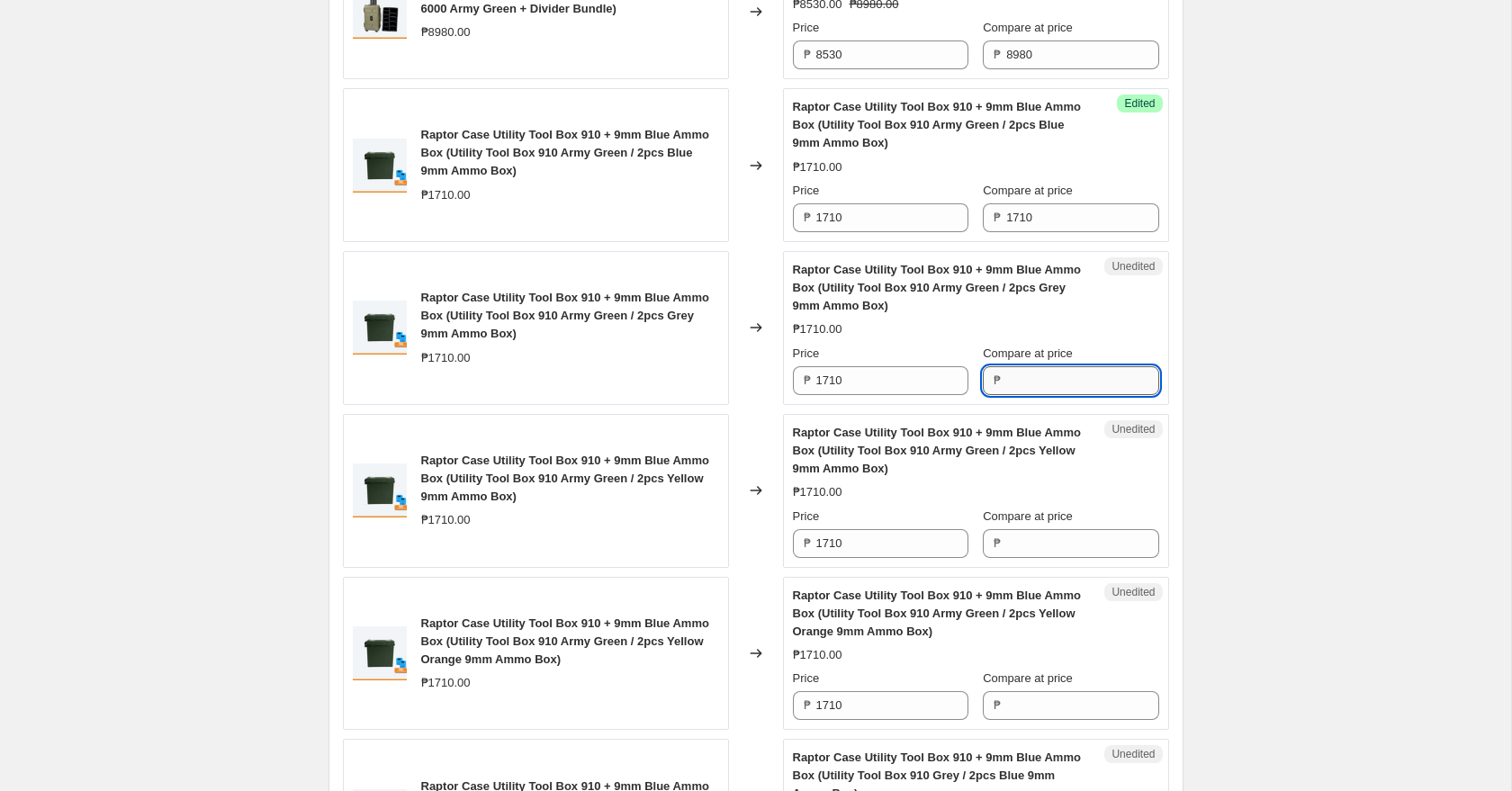
paste input "1710"
type input "1710"
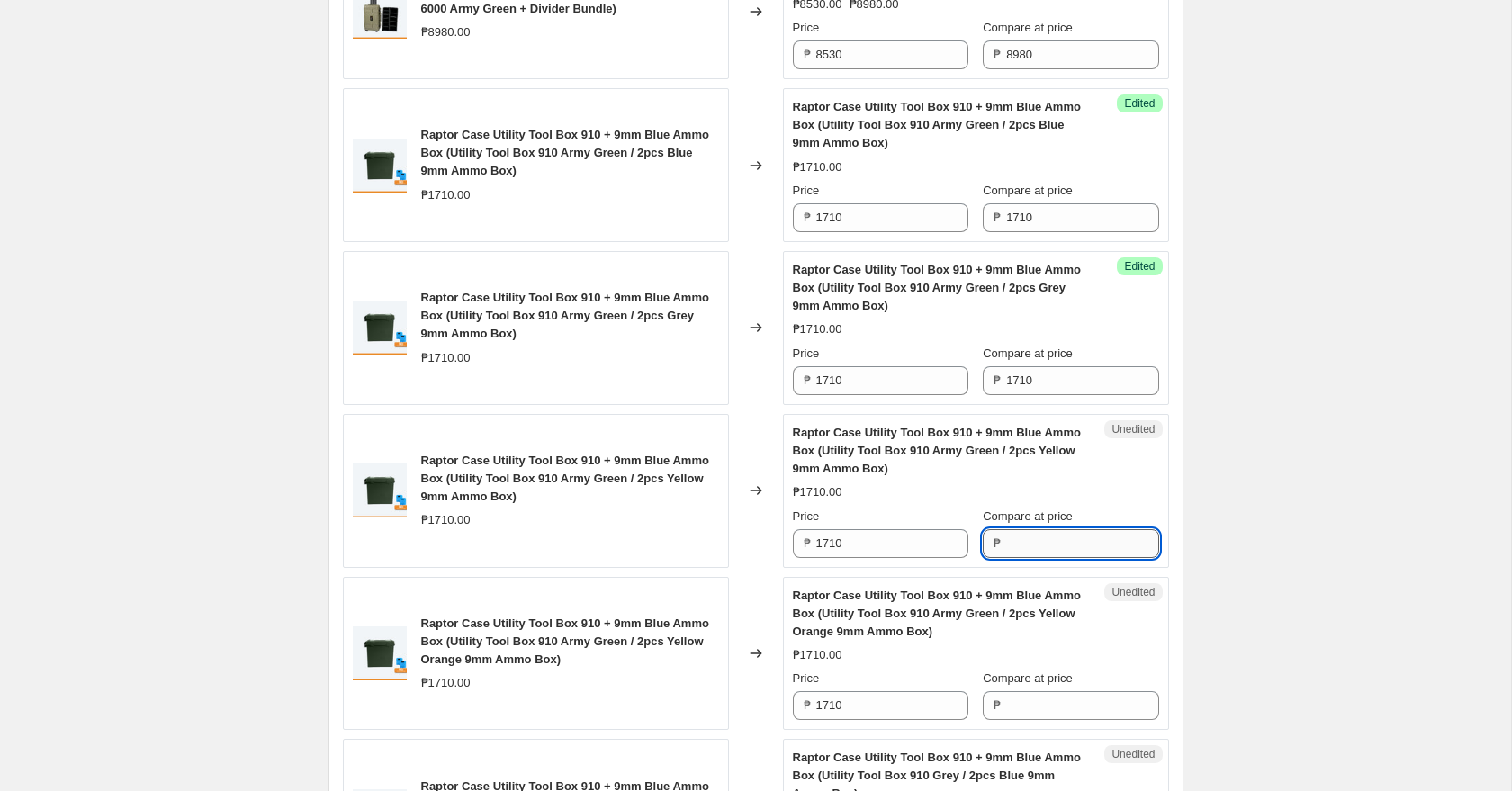
click at [1051, 535] on input "Compare at price" at bounding box center [1082, 544] width 152 height 29
paste input "1710"
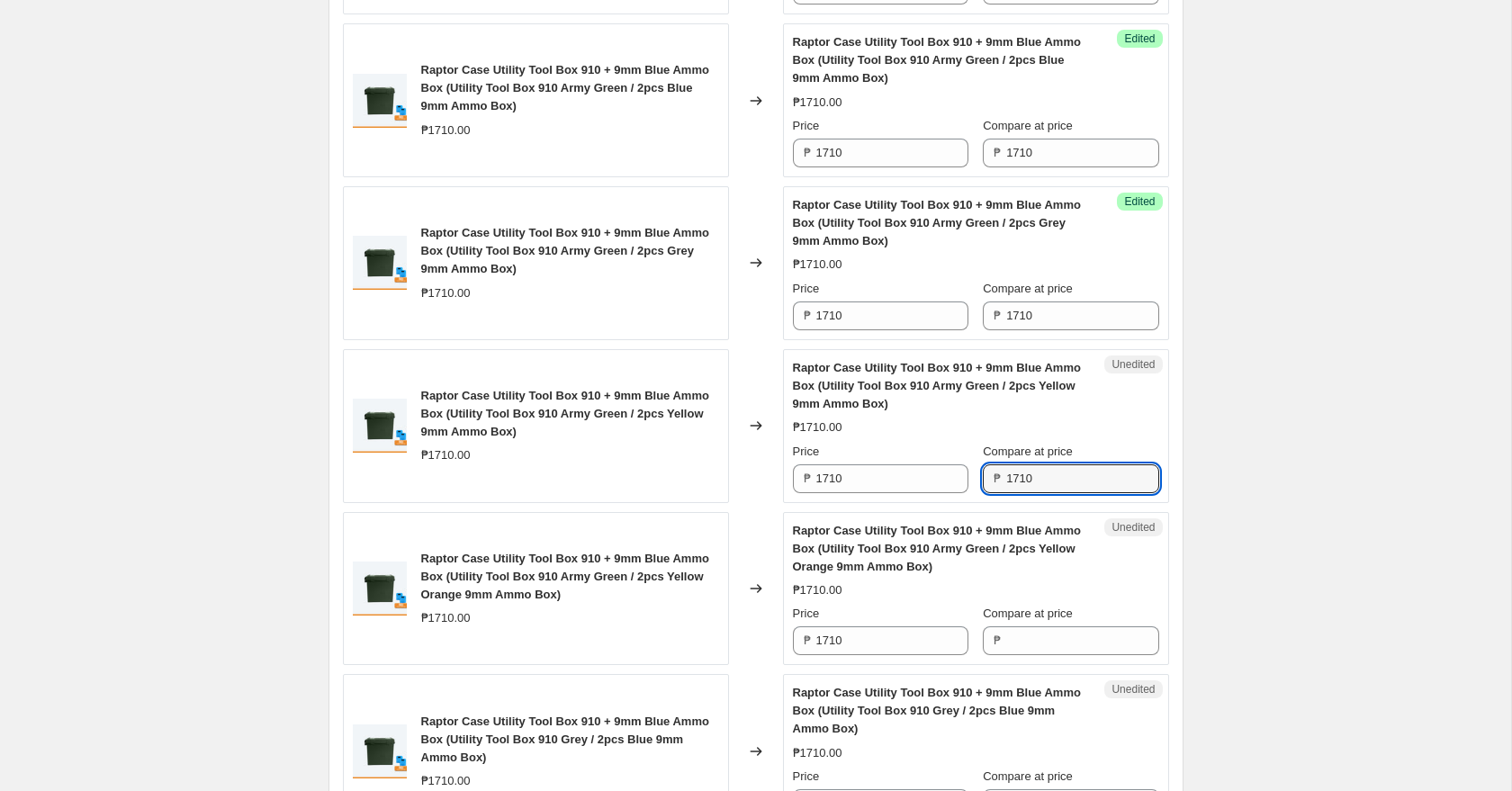
scroll to position [1465, 0]
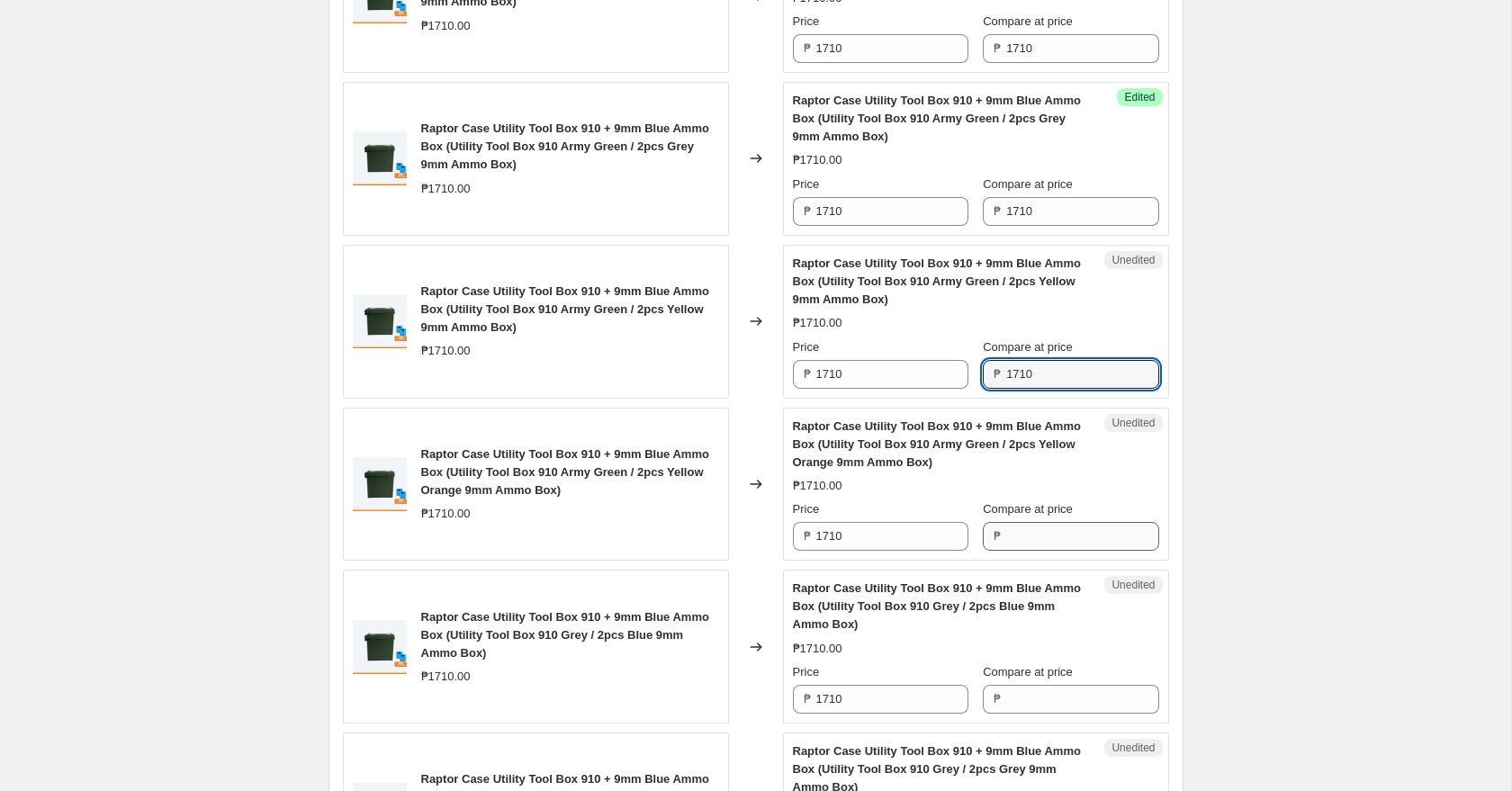
type input "1710"
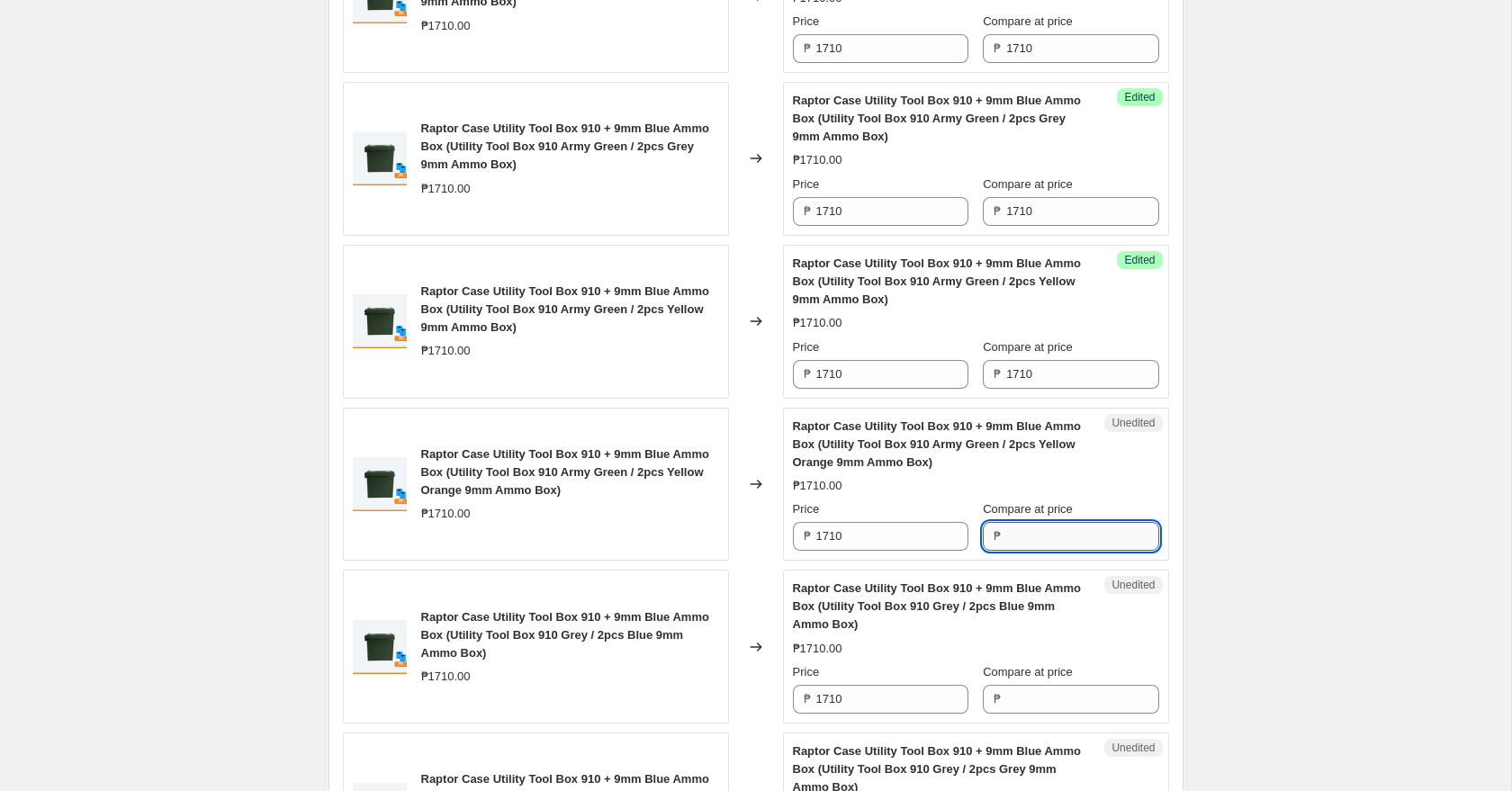
click at [1045, 534] on input "Compare at price" at bounding box center [1082, 536] width 152 height 29
paste input "1710"
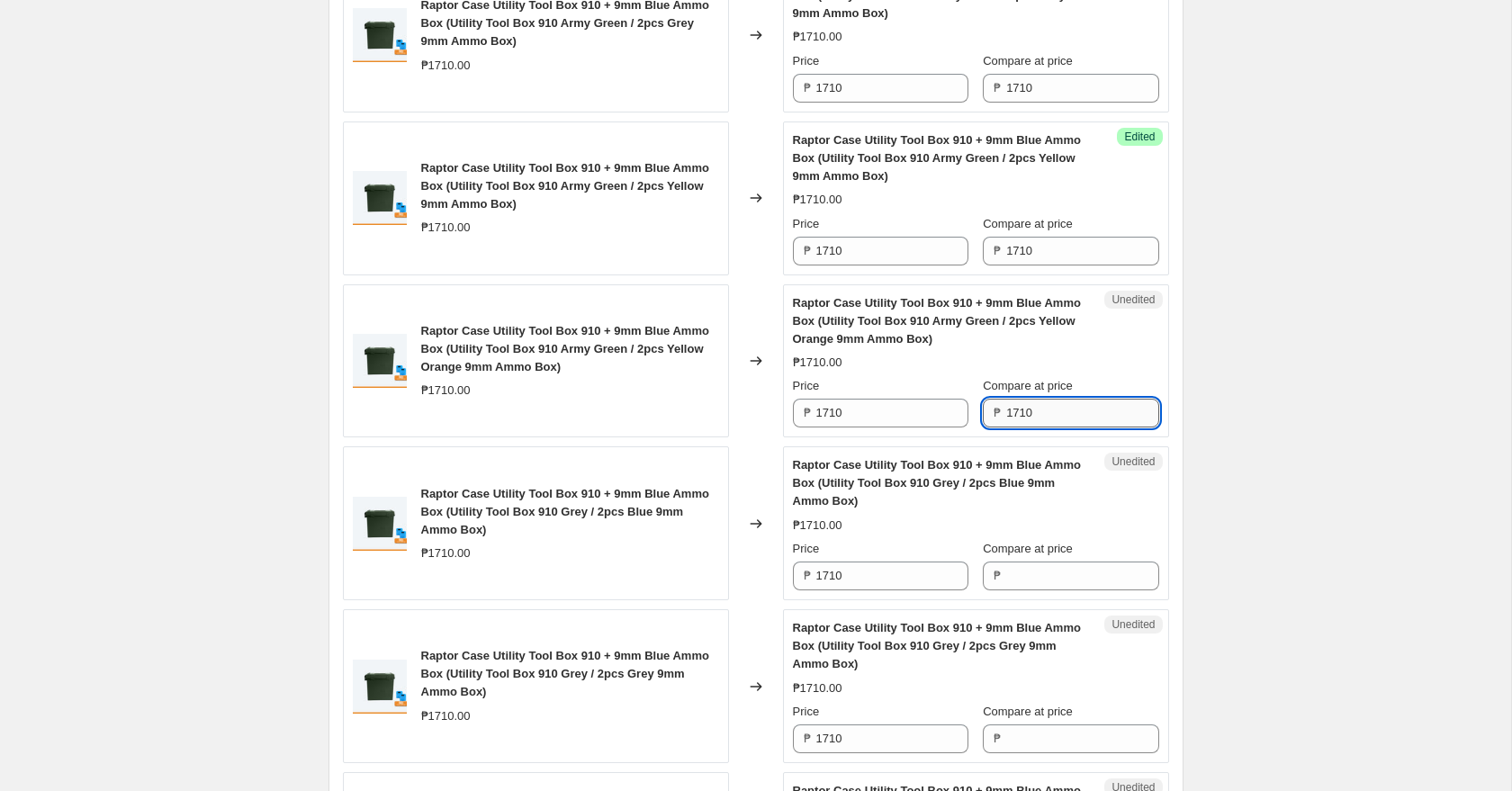
scroll to position [1641, 0]
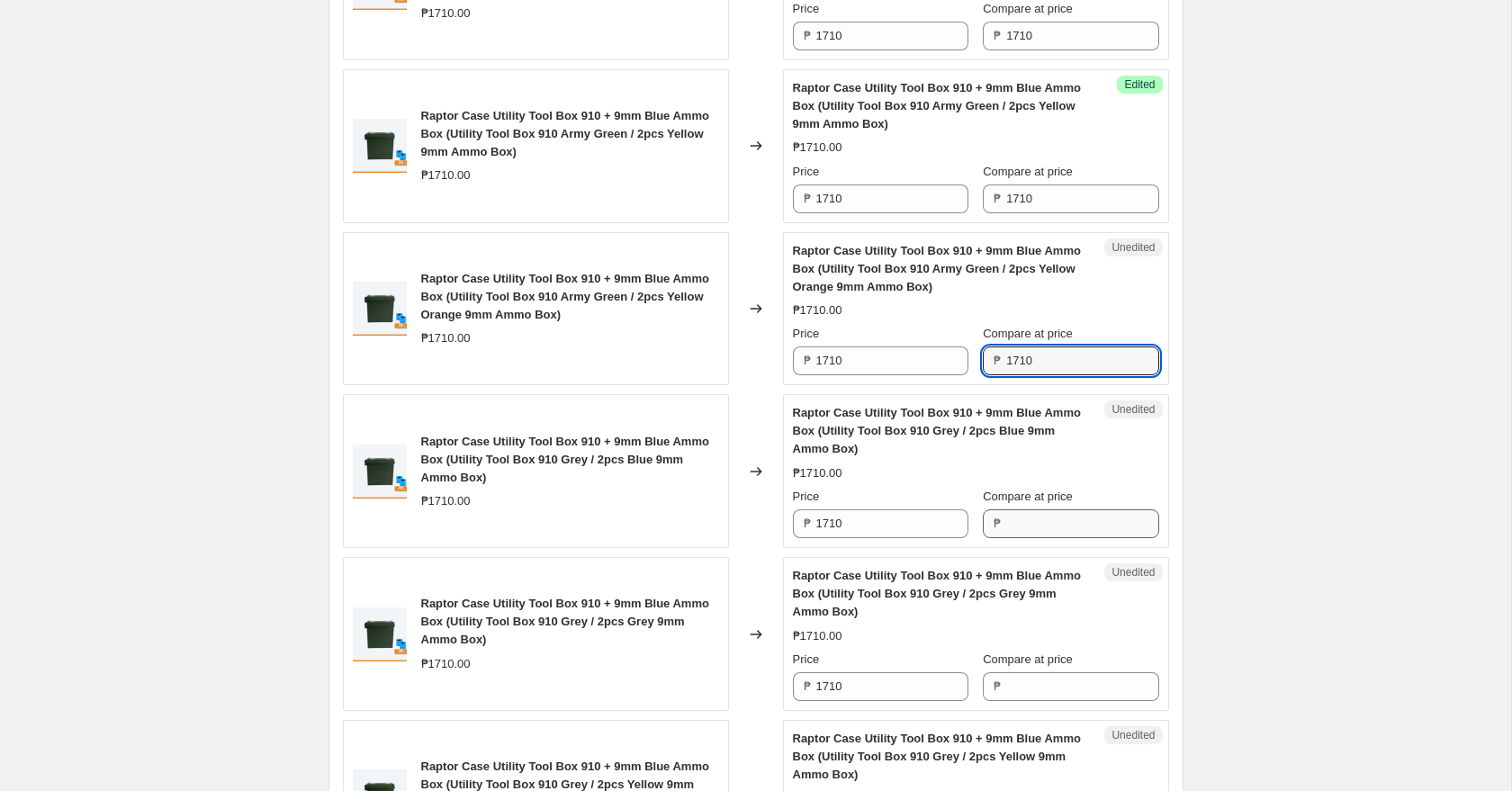
type input "1710"
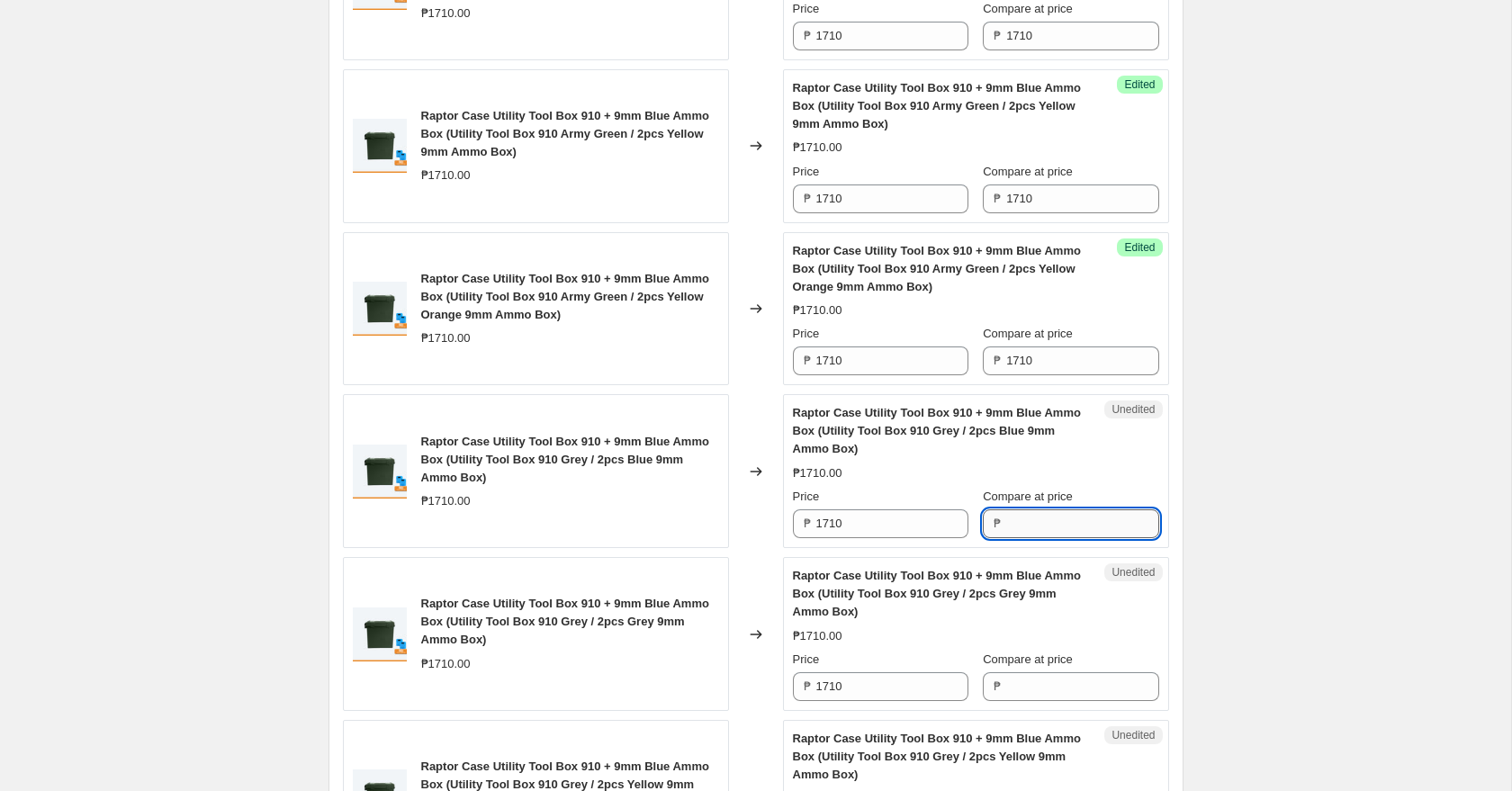
click at [1053, 519] on input "Compare at price" at bounding box center [1082, 524] width 152 height 29
paste input "1710"
type input "1710"
click at [1048, 684] on input "Compare at price" at bounding box center [1082, 687] width 152 height 29
paste input "1710"
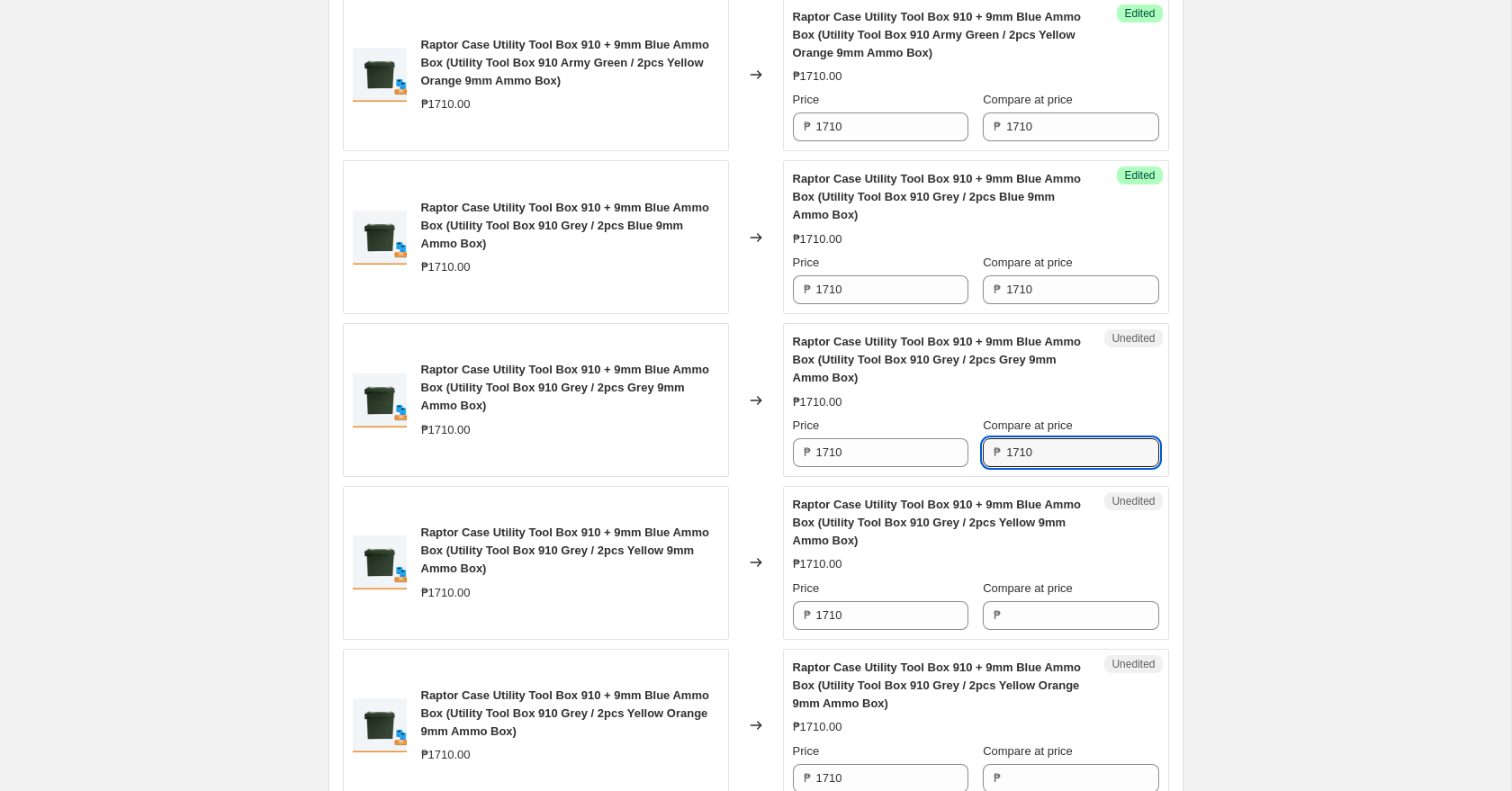
scroll to position [1903, 0]
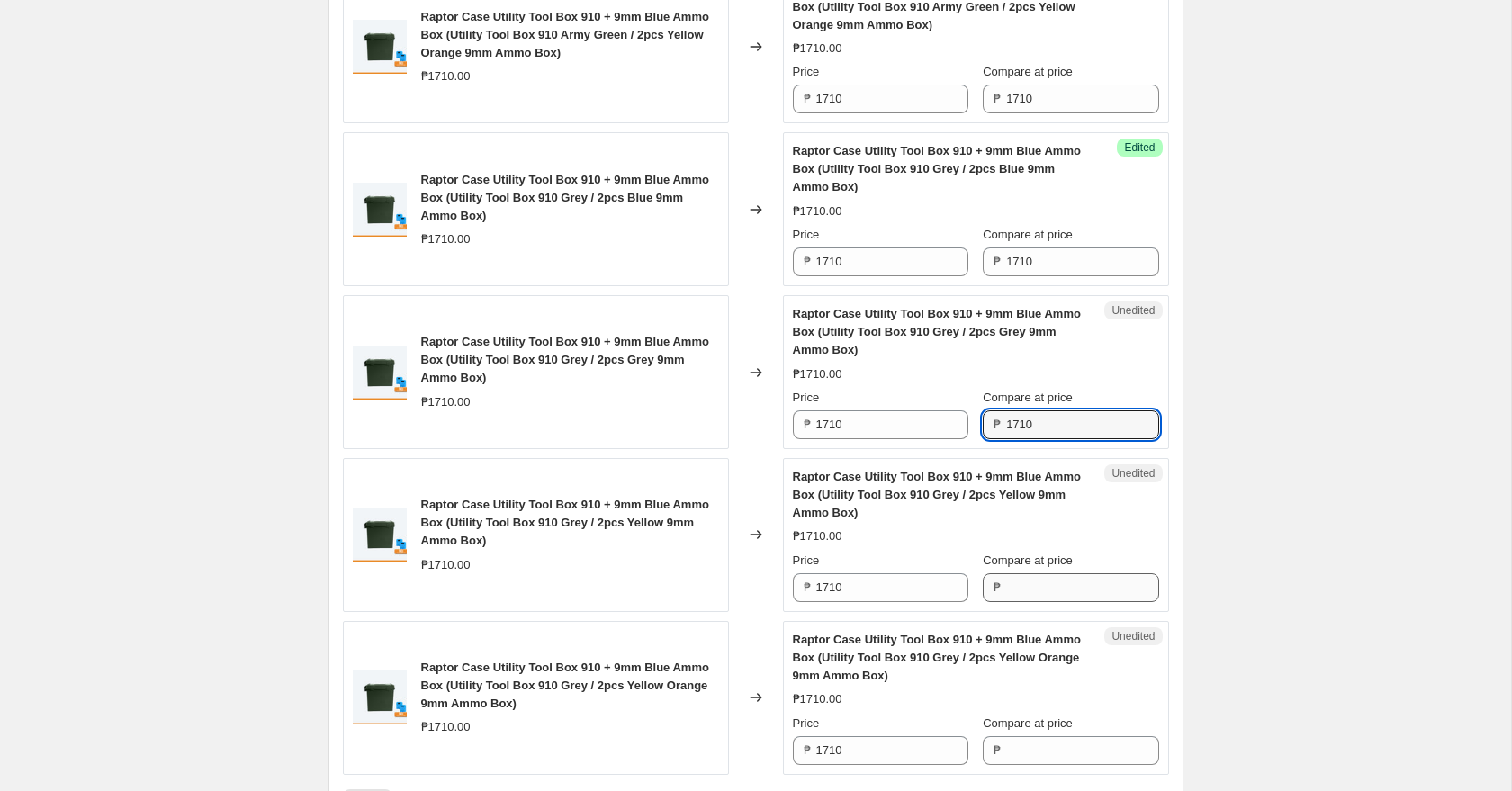
type input "1710"
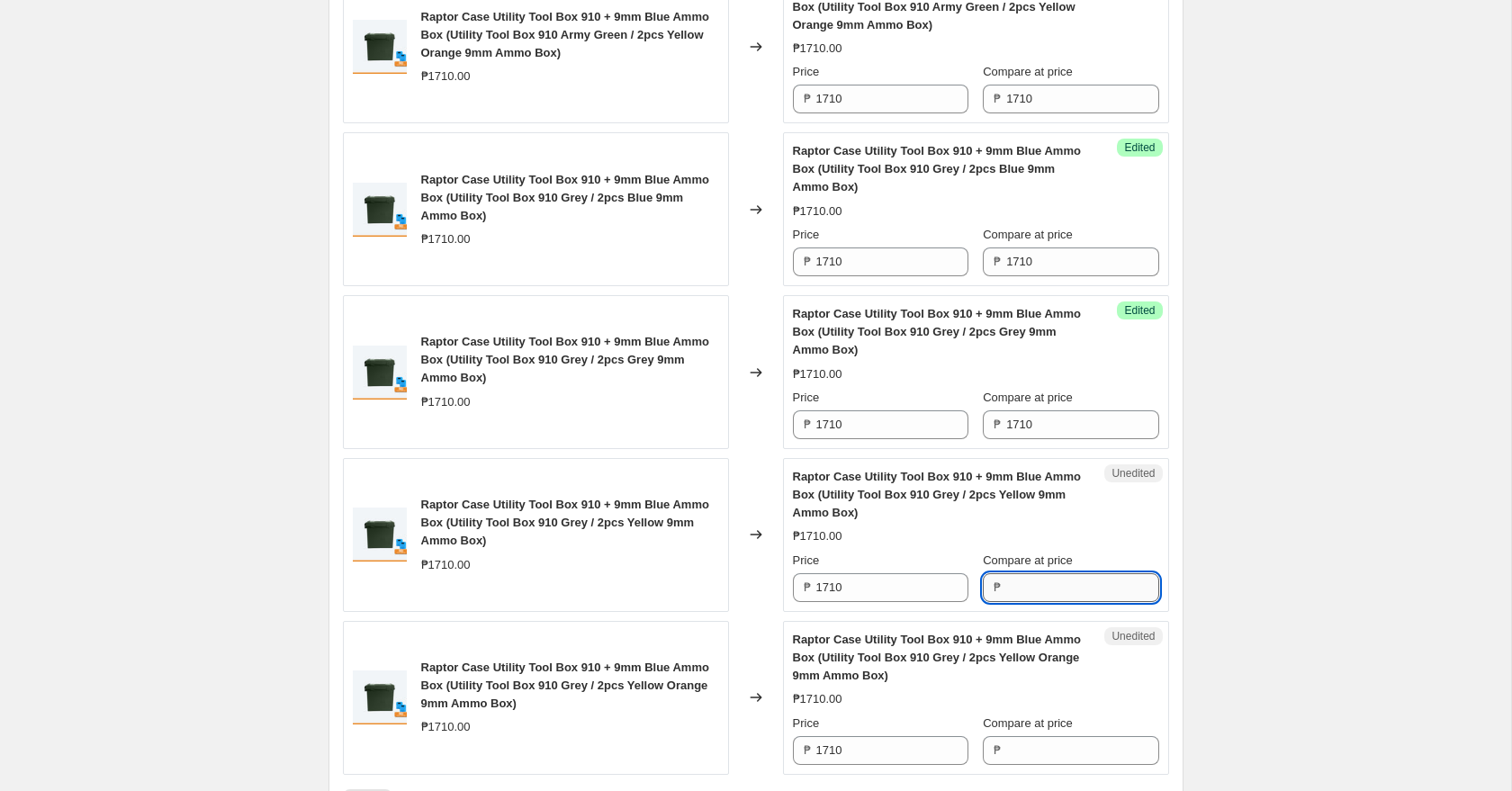
click at [1048, 594] on input "Compare at price" at bounding box center [1082, 588] width 152 height 29
paste input "1710"
type input "1710"
click at [1047, 747] on input "Compare at price" at bounding box center [1082, 751] width 152 height 29
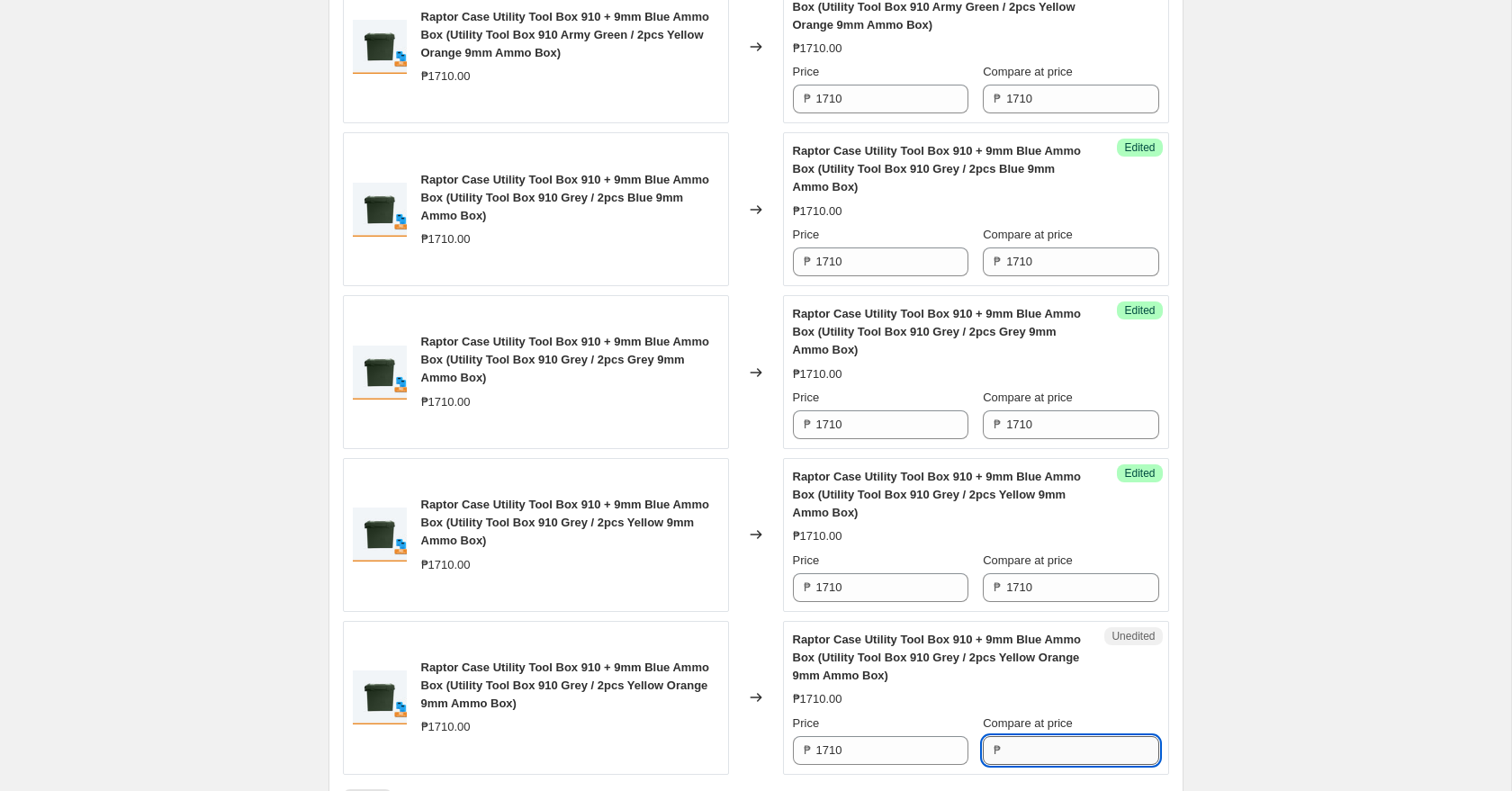
paste input "1710"
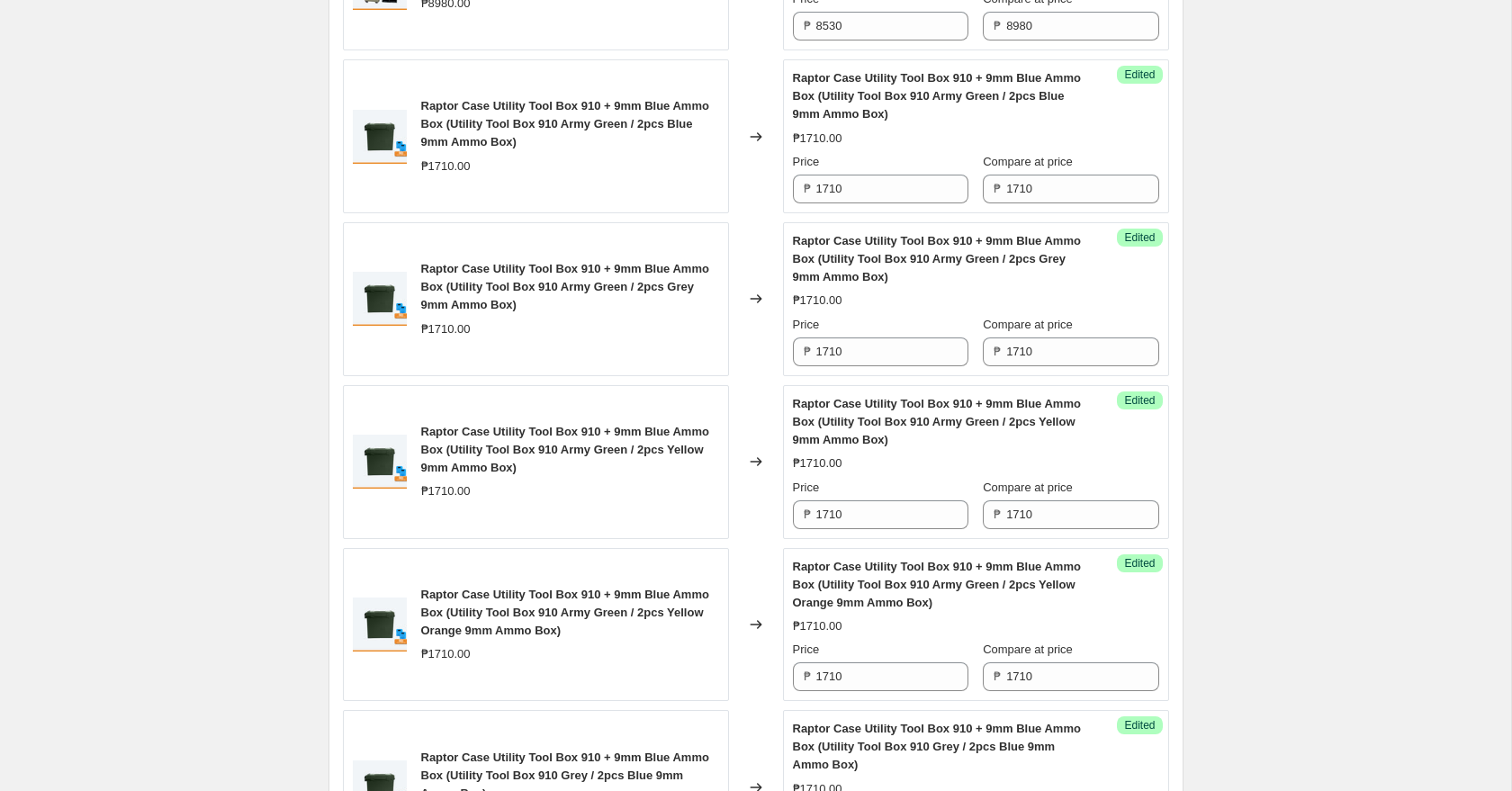
scroll to position [1327, 0]
type input "1710"
click at [877, 206] on div "Success Edited Raptor Case Utility Tool Box 910 + 9mm Blue Ammo Box (Utility To…" at bounding box center [976, 134] width 386 height 154
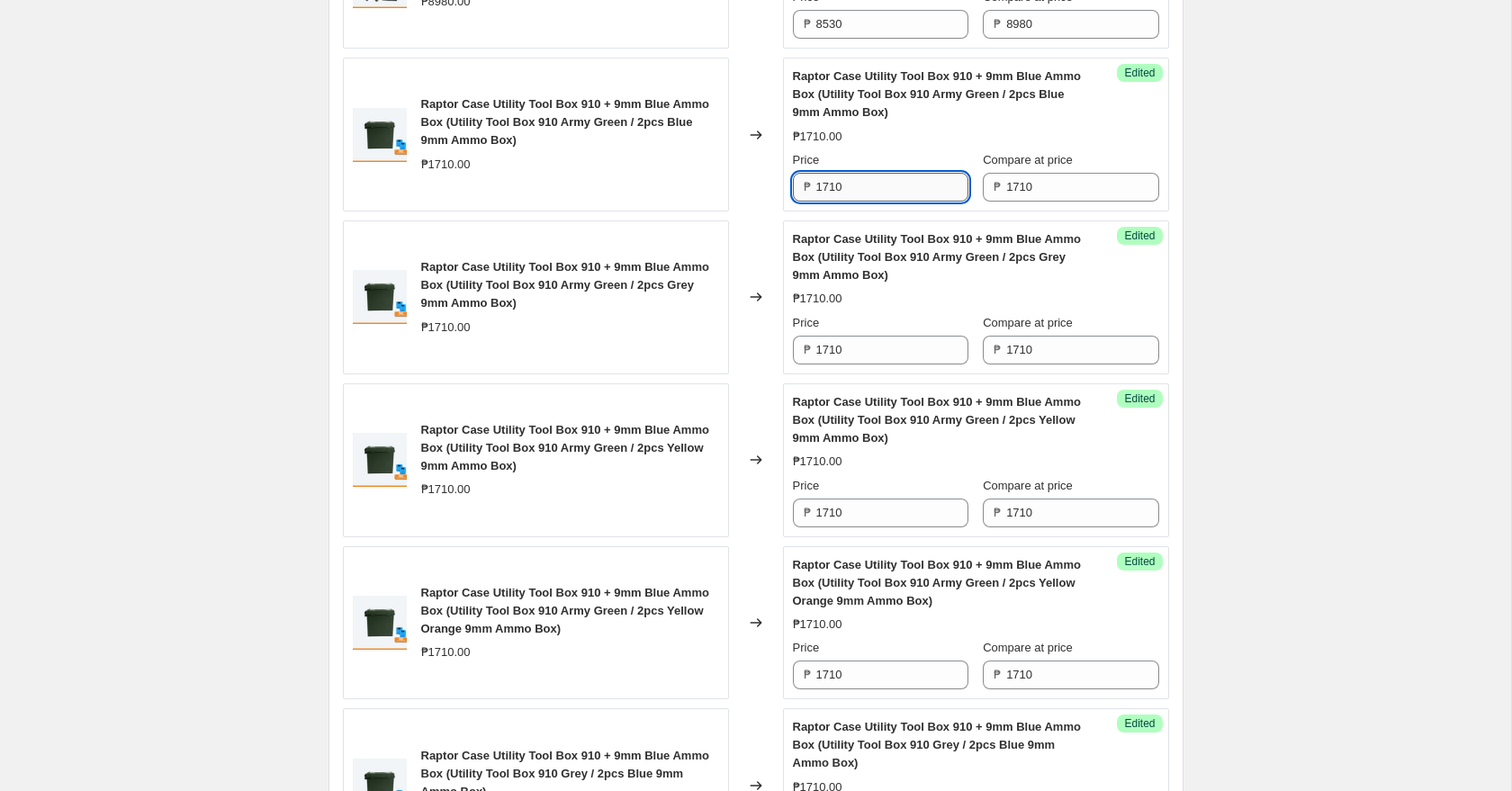
click at [877, 189] on input "1710" at bounding box center [892, 187] width 152 height 29
type input "1390"
click at [882, 343] on input "1710" at bounding box center [892, 350] width 152 height 29
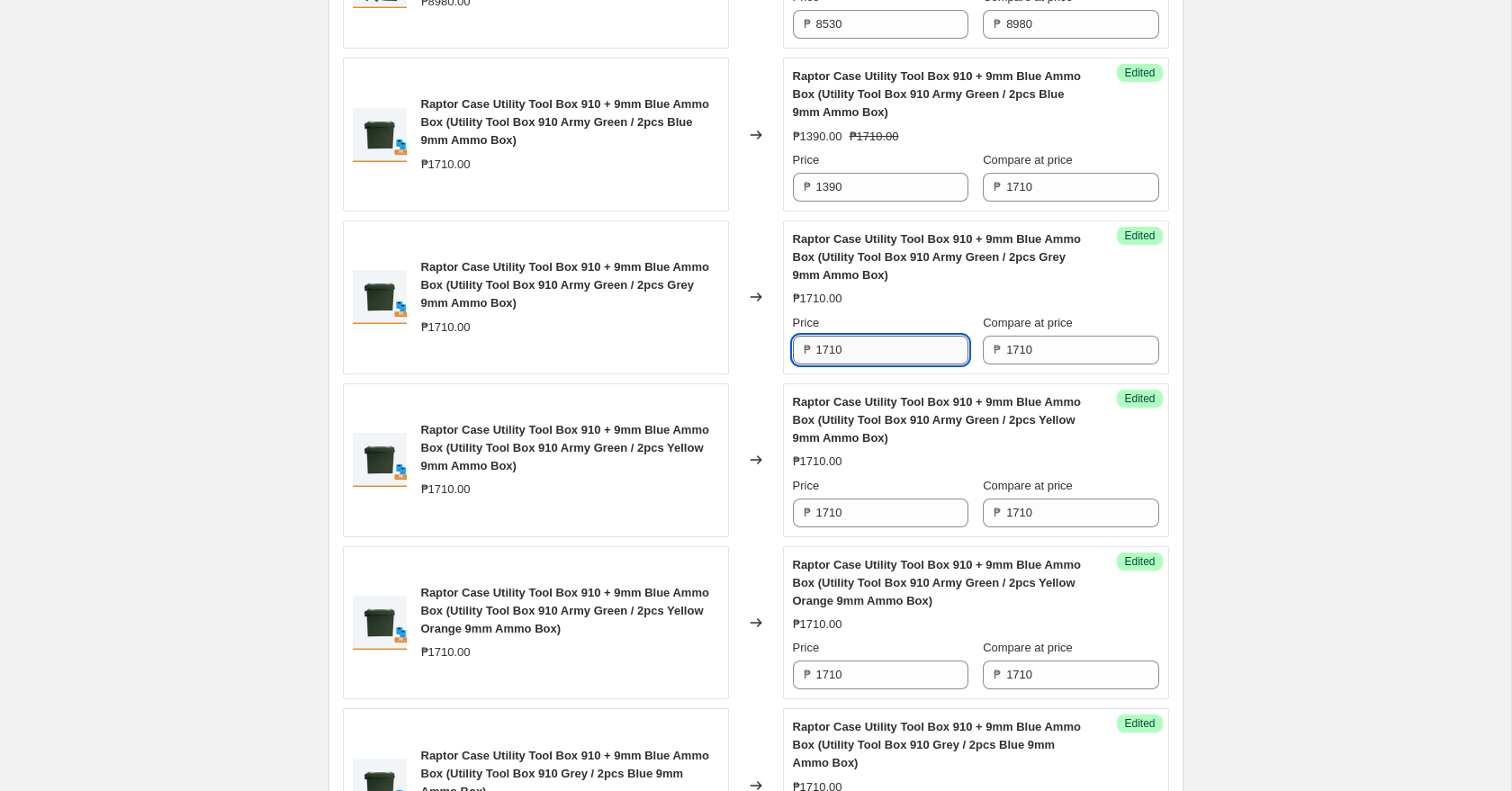
paste input "39"
type input "1390"
click at [860, 517] on input "1710" at bounding box center [892, 513] width 152 height 29
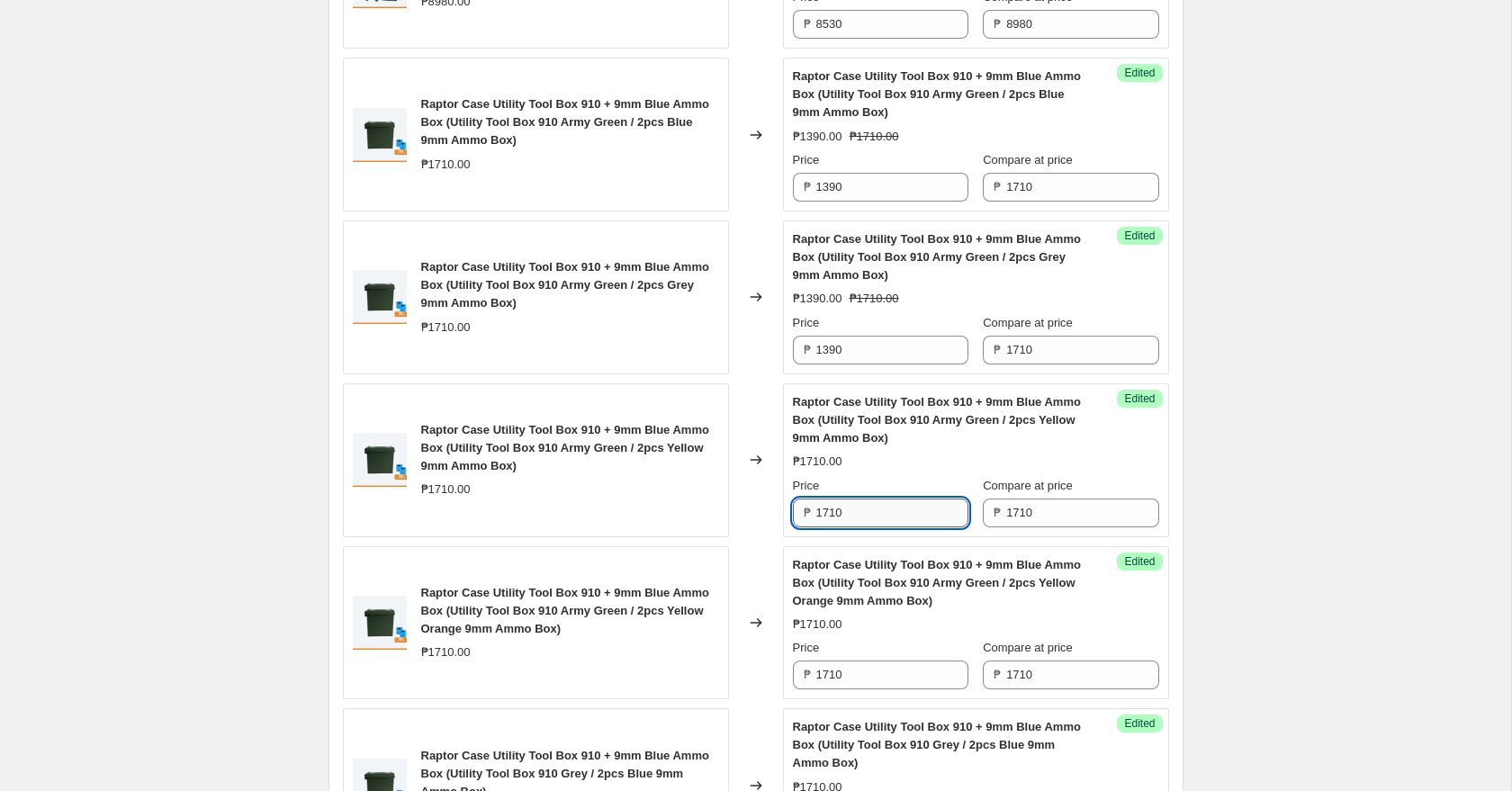
click at [860, 517] on input "1710" at bounding box center [892, 513] width 152 height 29
paste input "39"
type input "1390"
click at [862, 670] on input "1710" at bounding box center [892, 674] width 152 height 29
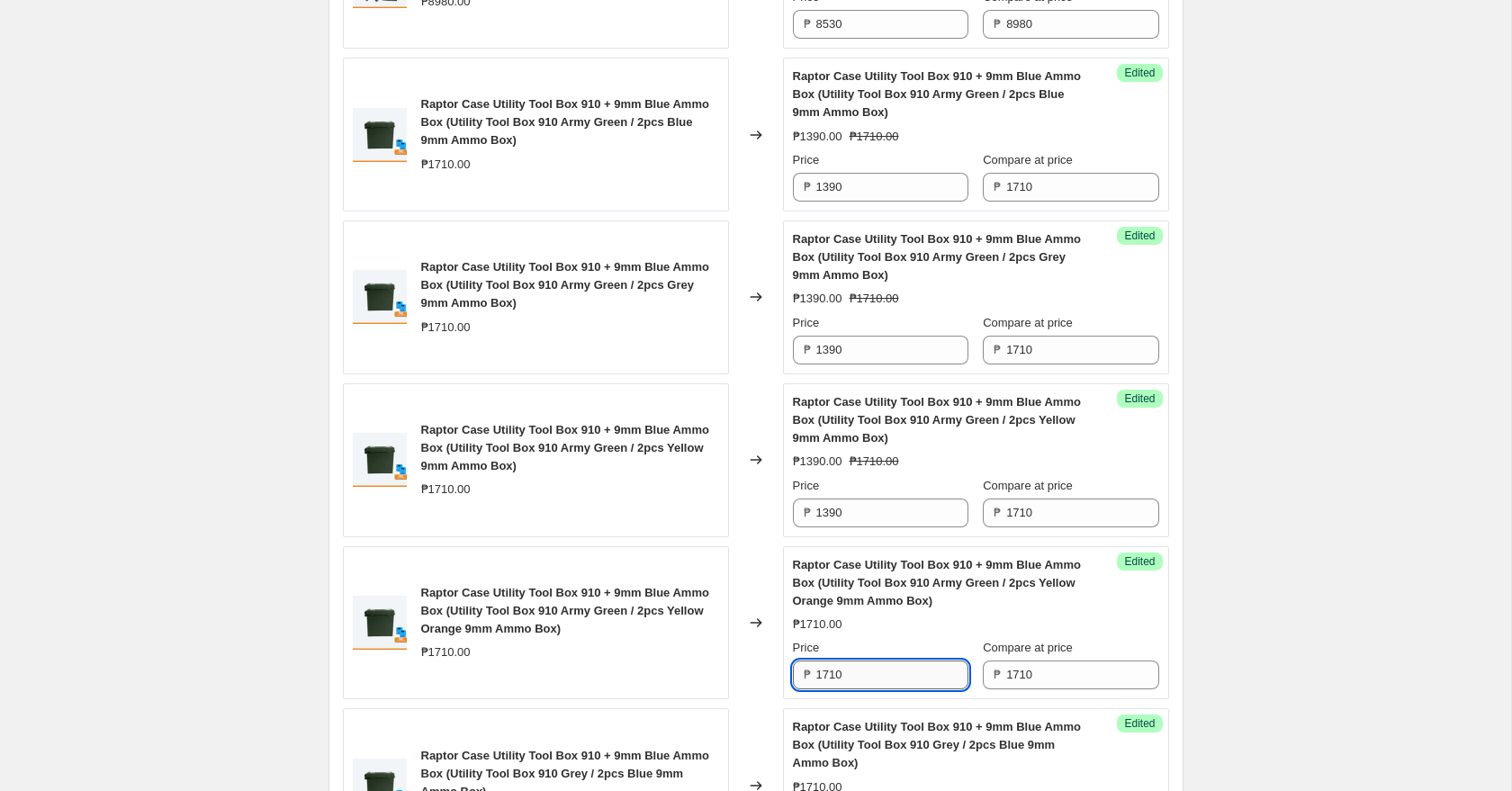
paste input "39"
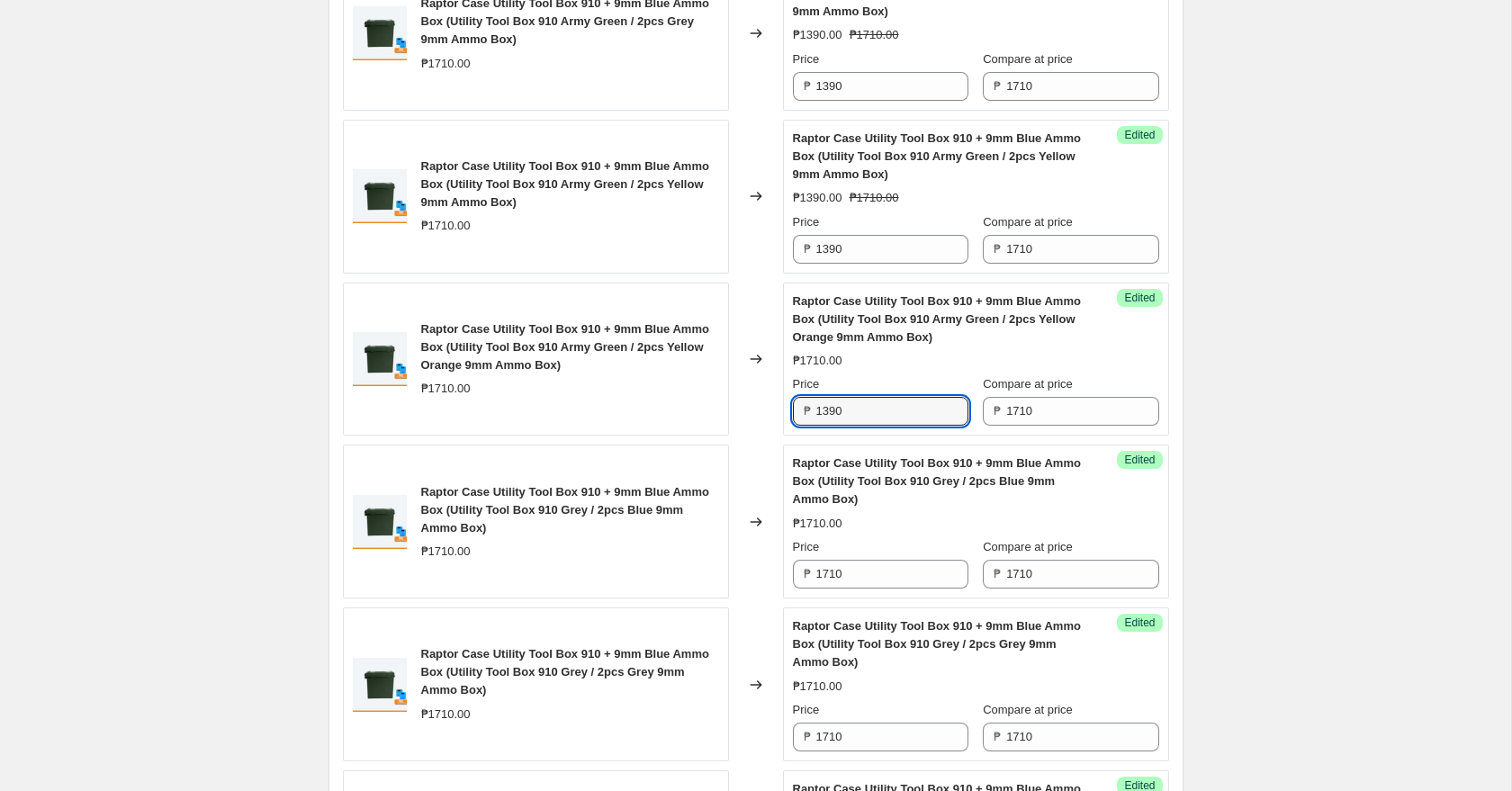
scroll to position [1614, 0]
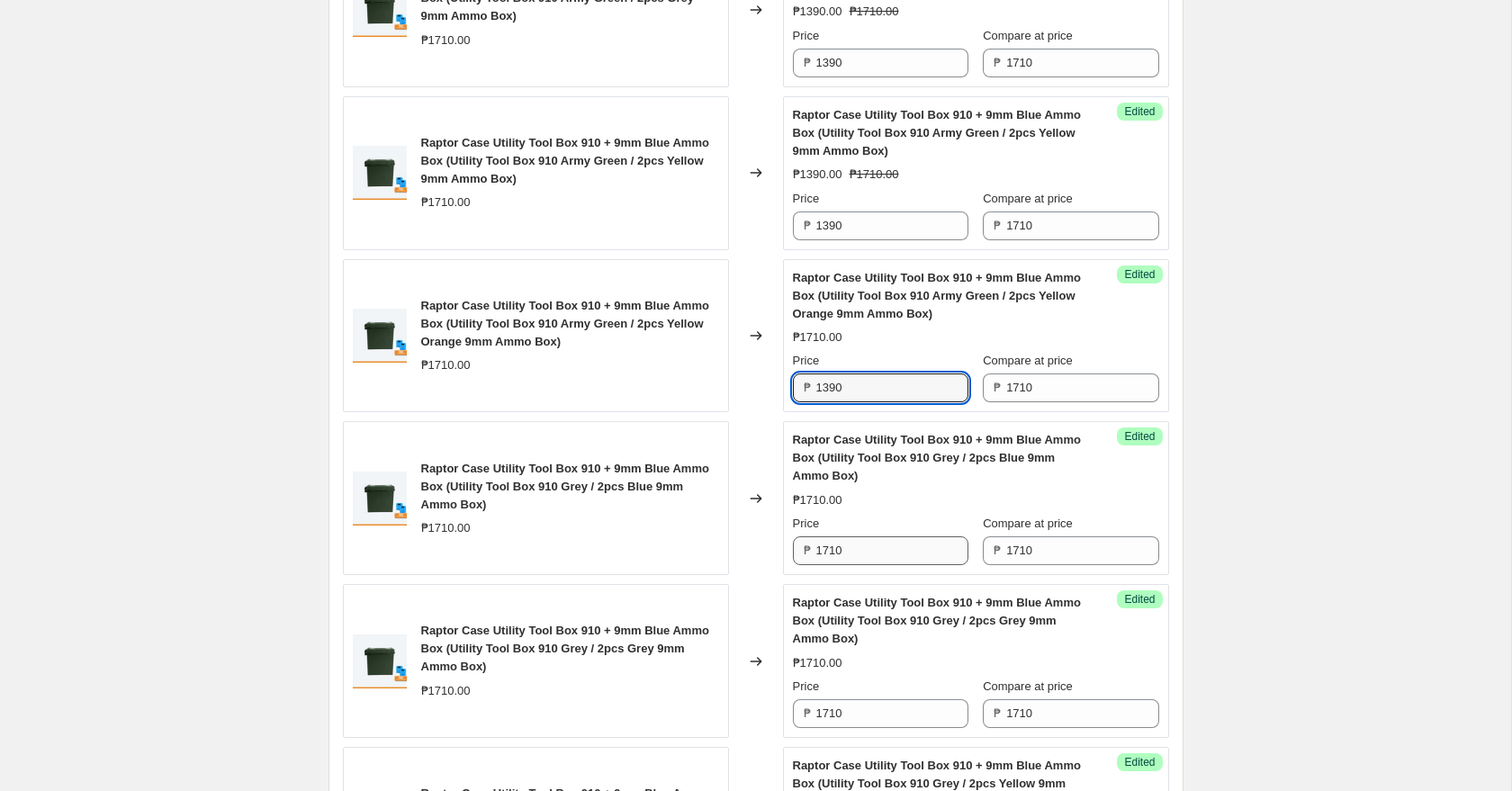
type input "1390"
click at [874, 553] on input "1710" at bounding box center [892, 550] width 152 height 29
paste input "39"
type input "1390"
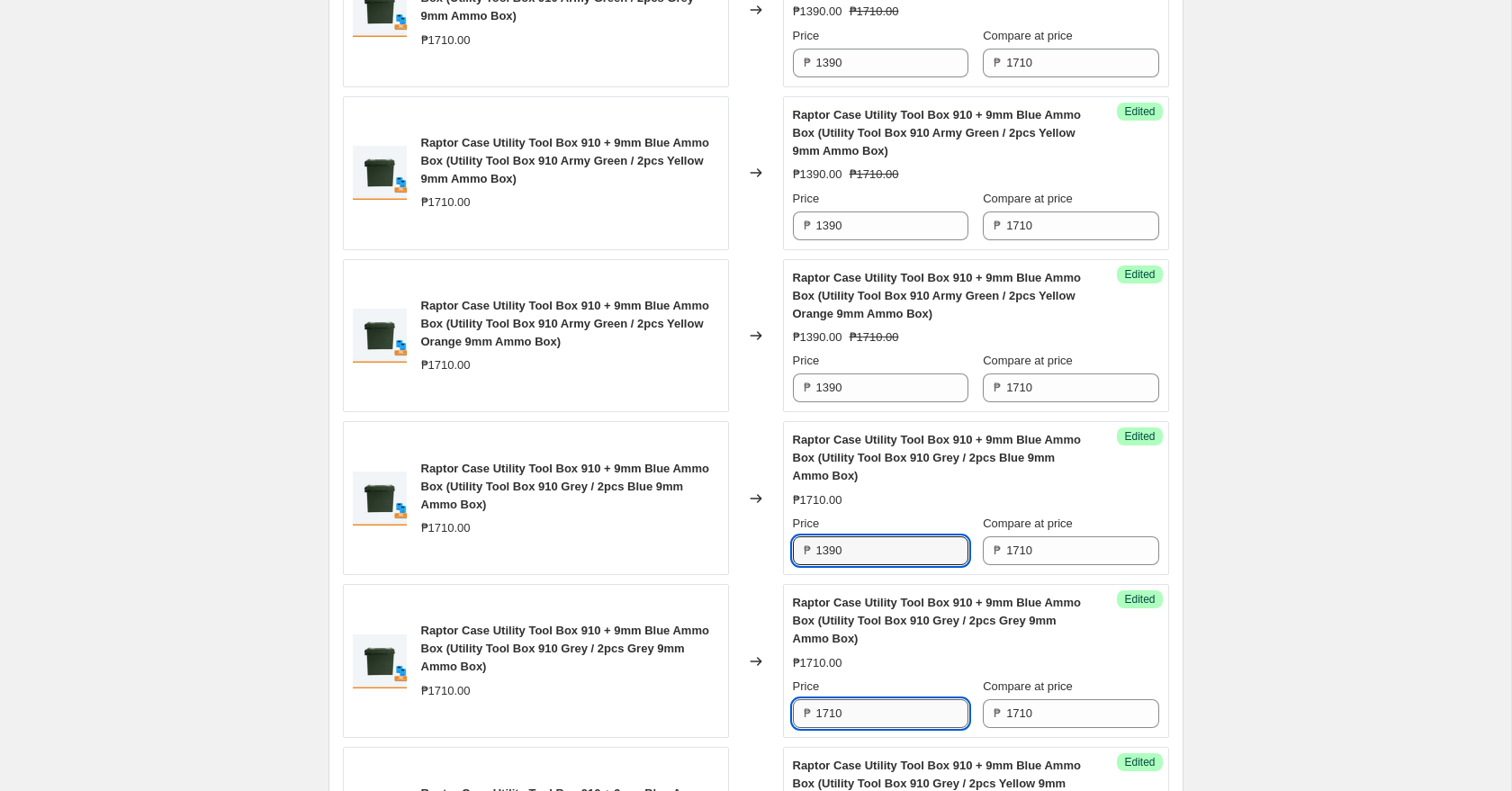
click at [860, 718] on input "1710" at bounding box center [892, 714] width 152 height 29
paste input "39"
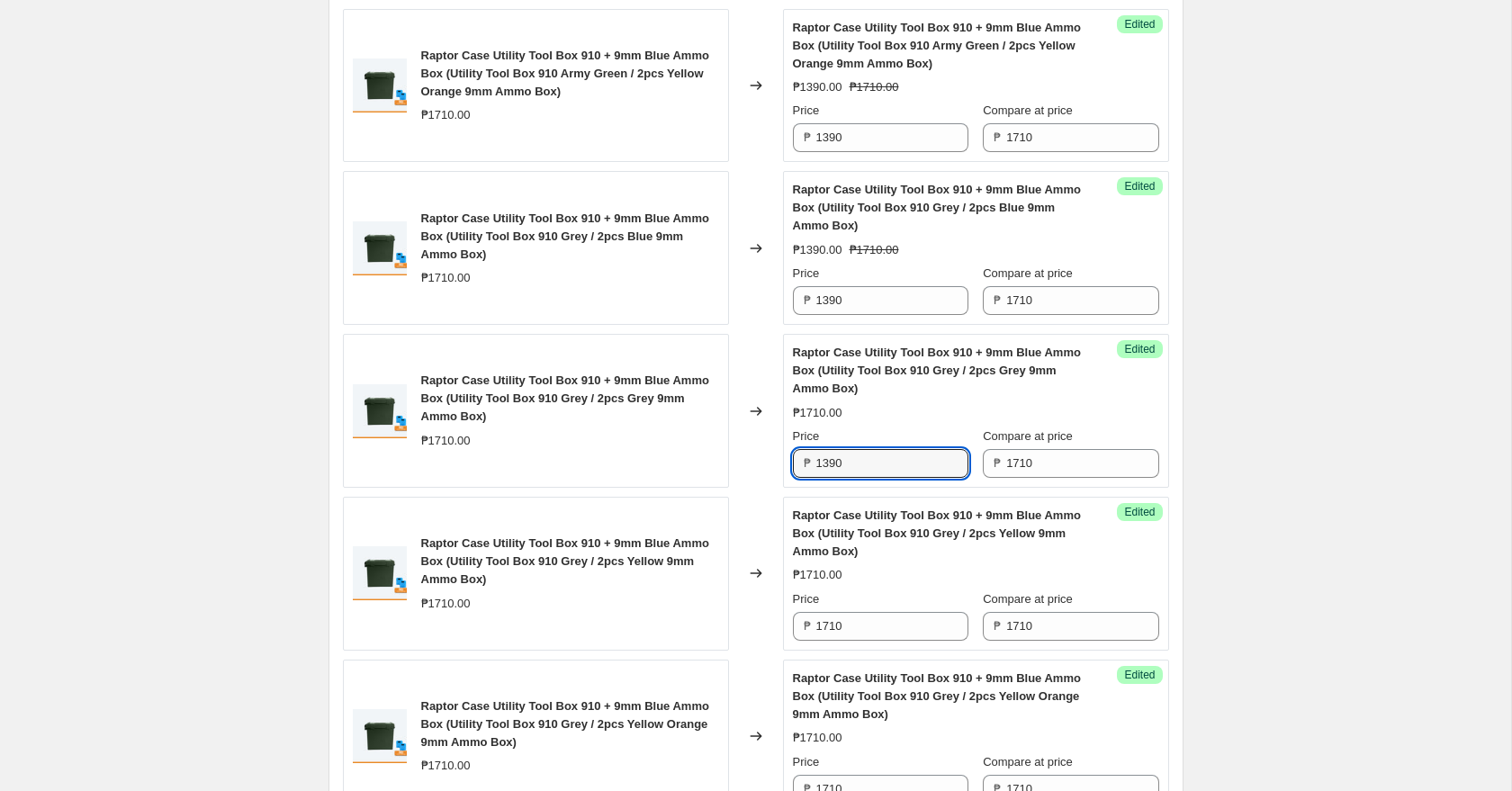
scroll to position [1893, 0]
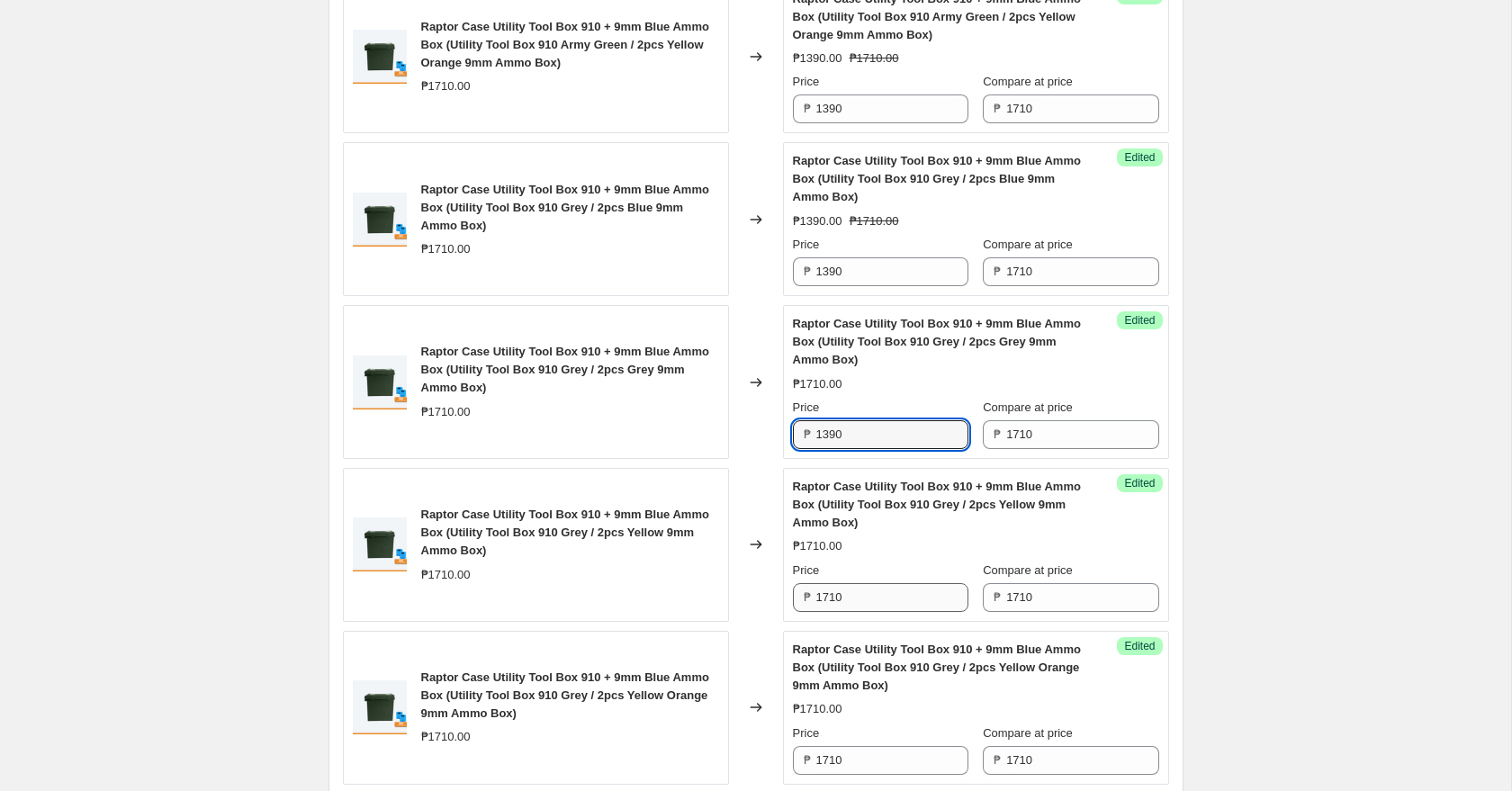
type input "1390"
click at [875, 595] on input "1710" at bounding box center [892, 597] width 152 height 29
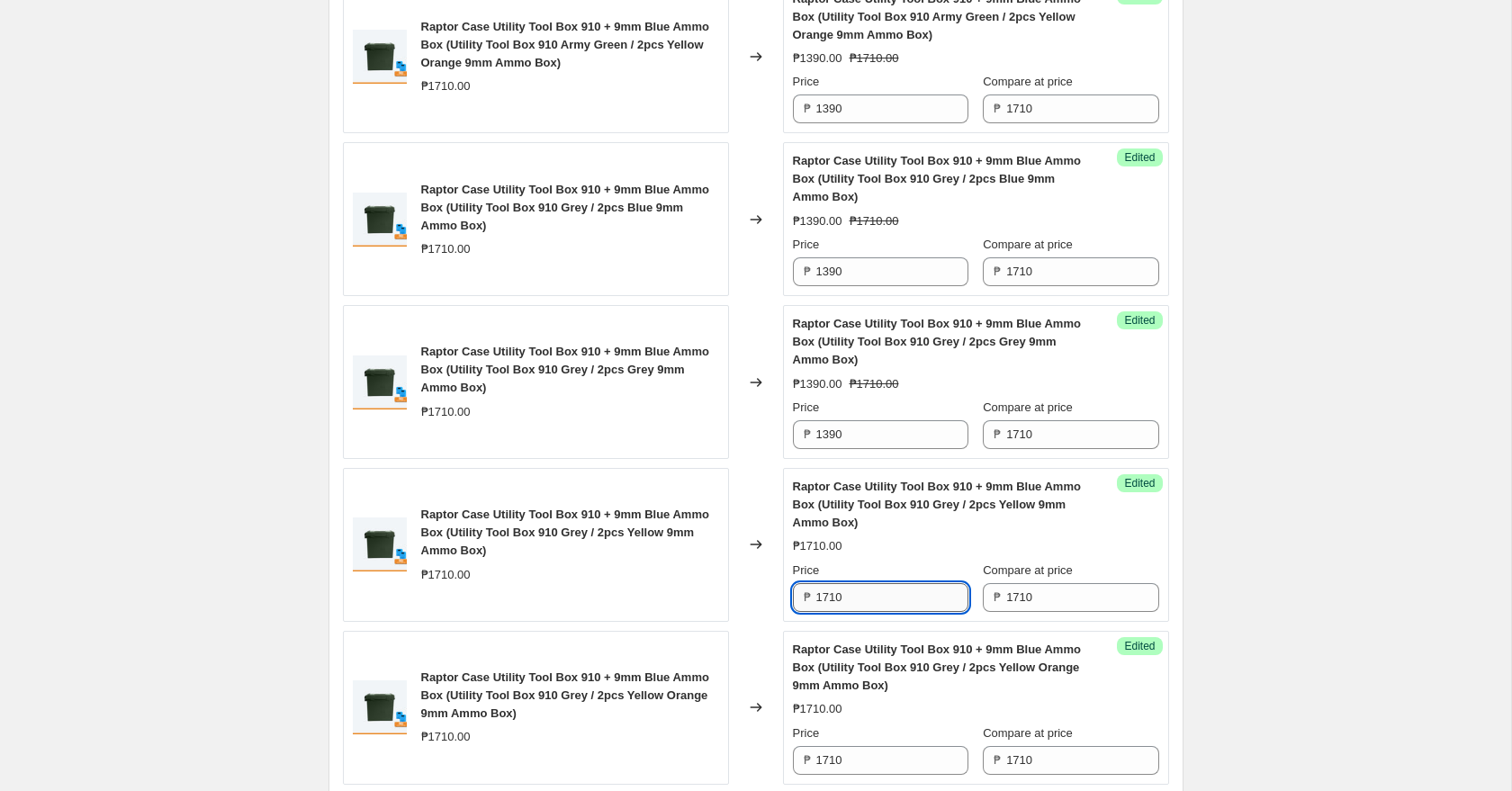
click at [875, 595] on input "1710" at bounding box center [892, 597] width 152 height 29
paste input "39"
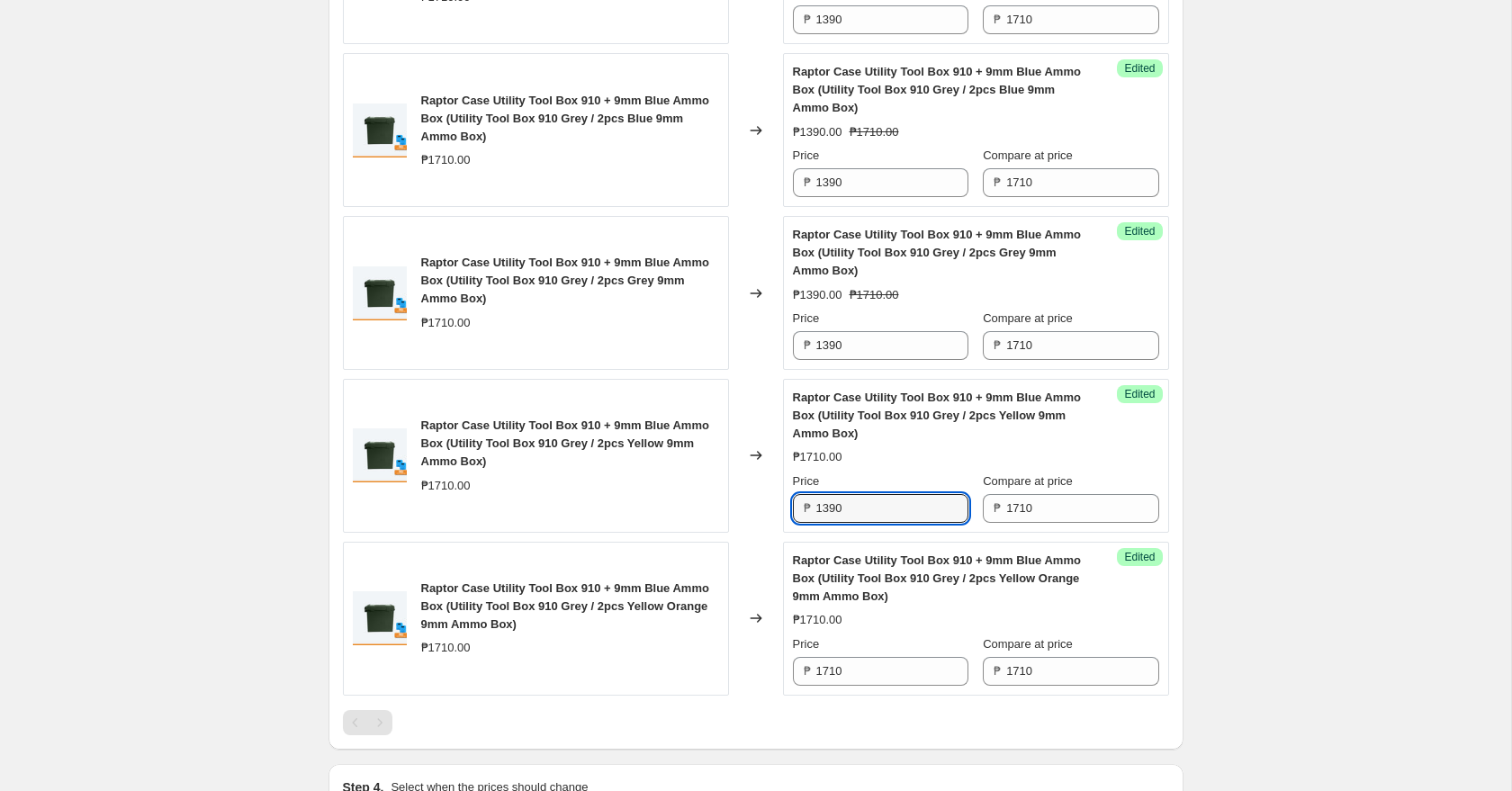
scroll to position [2046, 0]
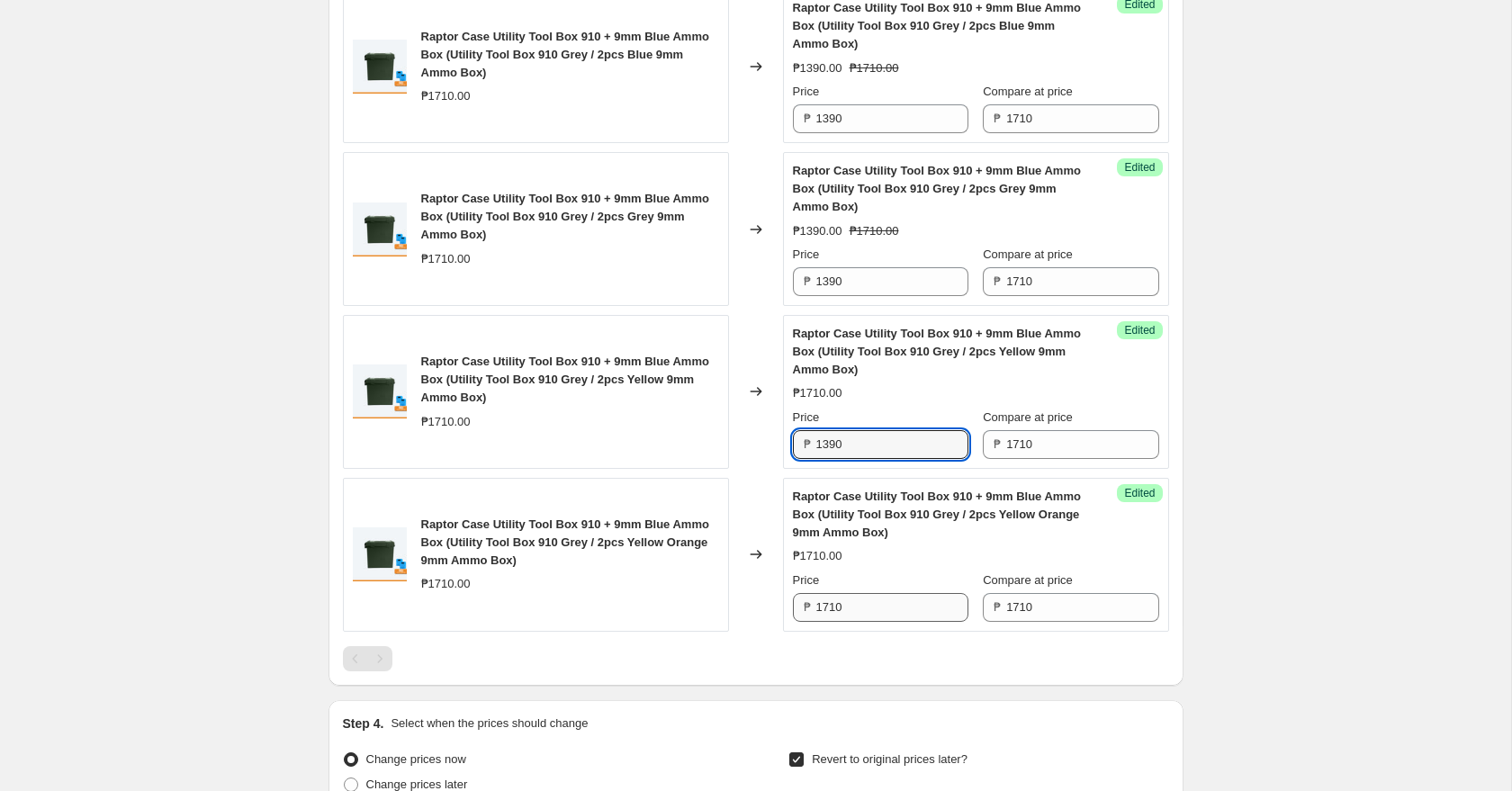
type input "1390"
click at [869, 609] on input "1710" at bounding box center [892, 608] width 152 height 29
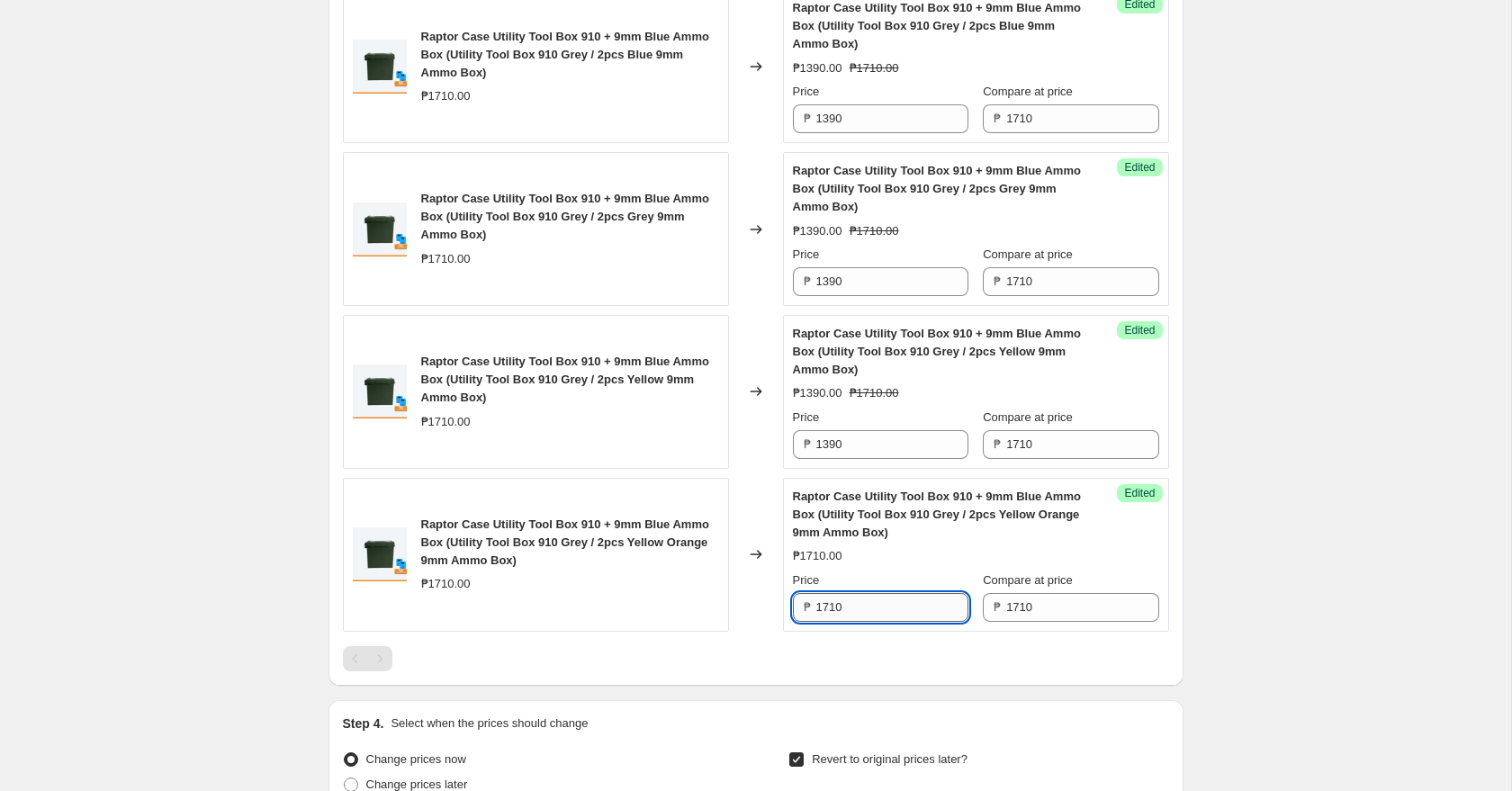
click at [869, 609] on input "1710" at bounding box center [892, 608] width 152 height 29
paste input "39"
type input "1390"
click at [858, 659] on div at bounding box center [756, 658] width 827 height 25
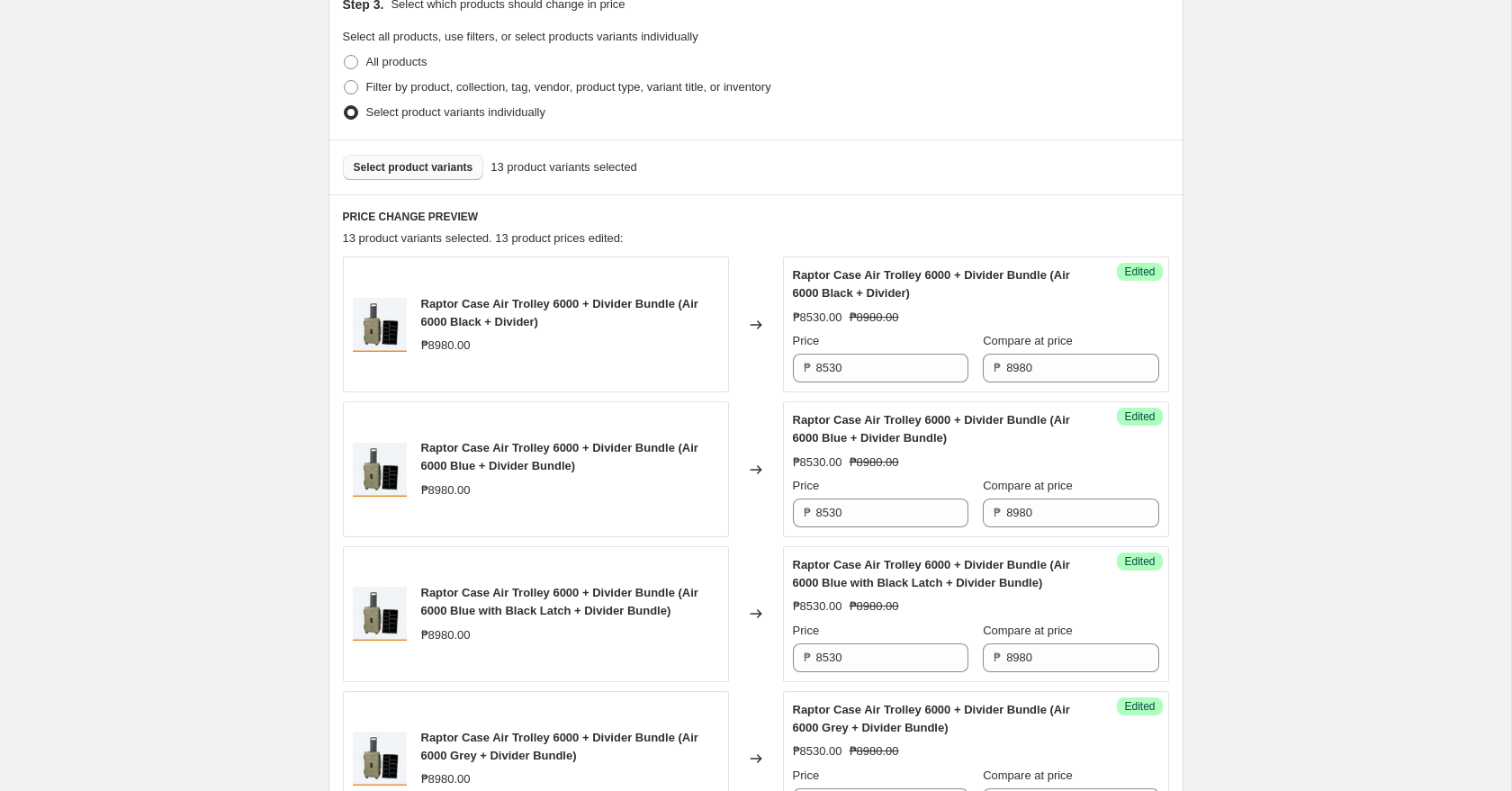
scroll to position [399, 0]
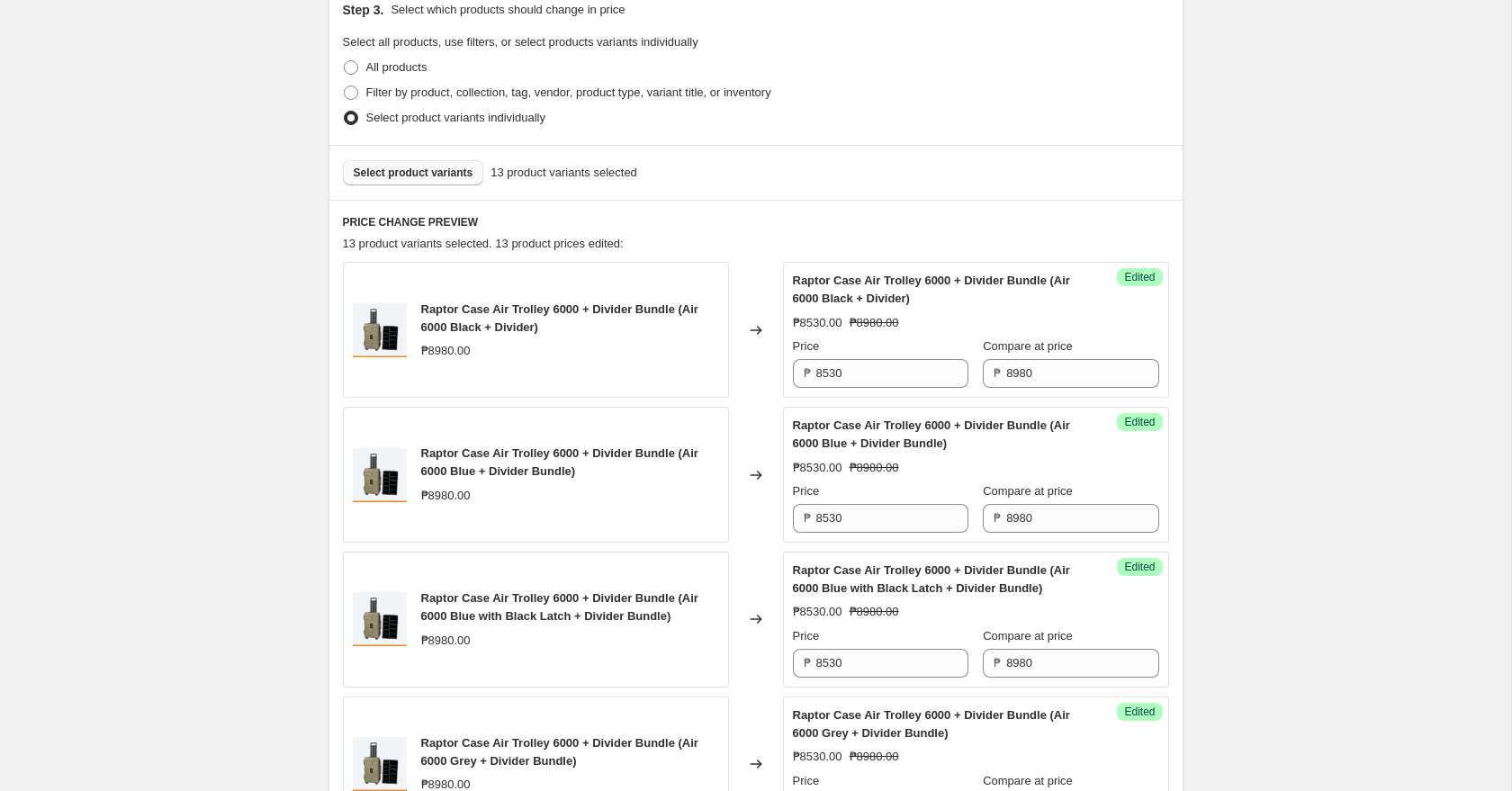
click at [454, 174] on span "Select product variants" at bounding box center [413, 172] width 119 height 14
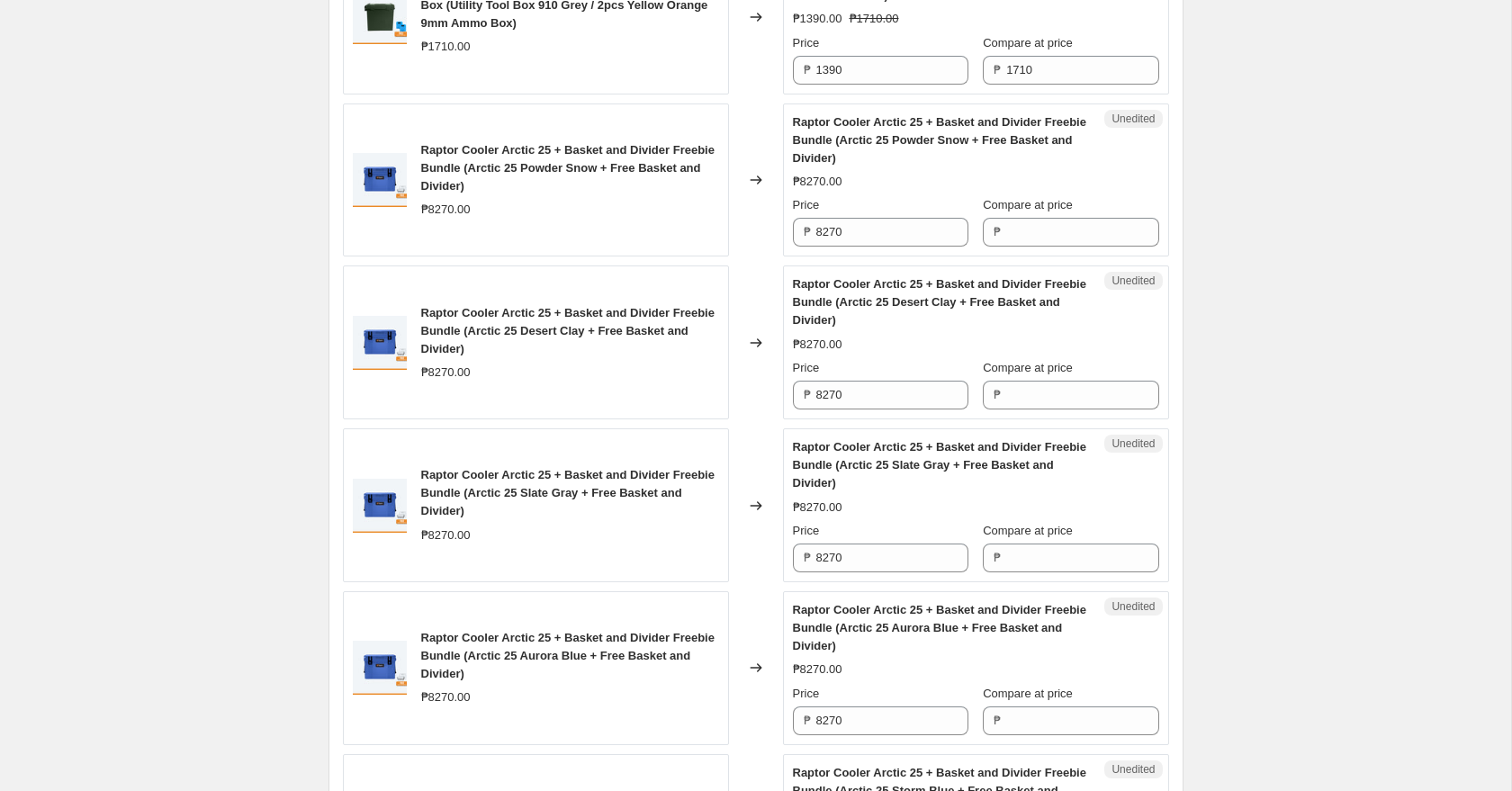
scroll to position [2591, 0]
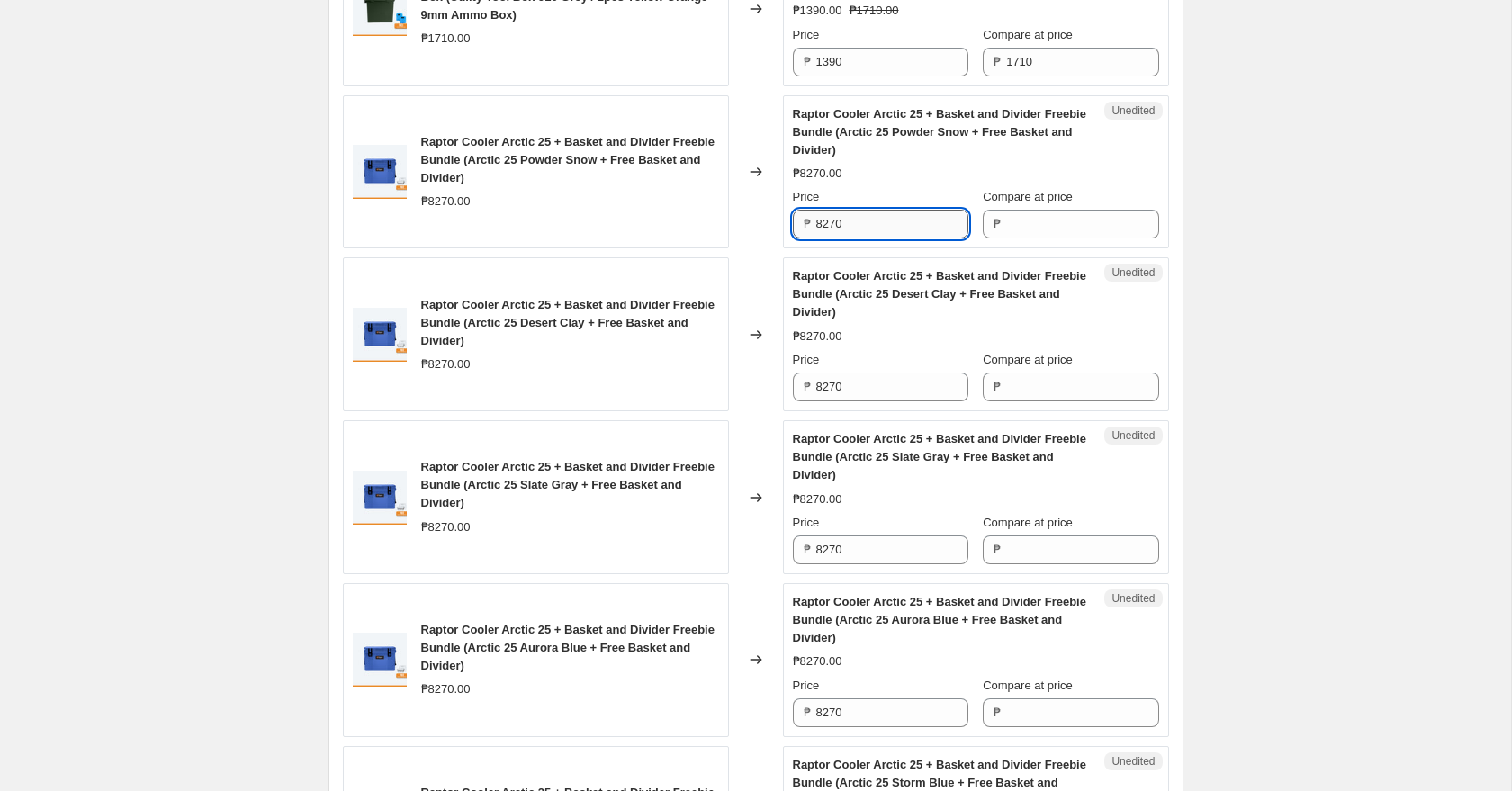
click at [887, 226] on input "8270" at bounding box center [892, 224] width 152 height 29
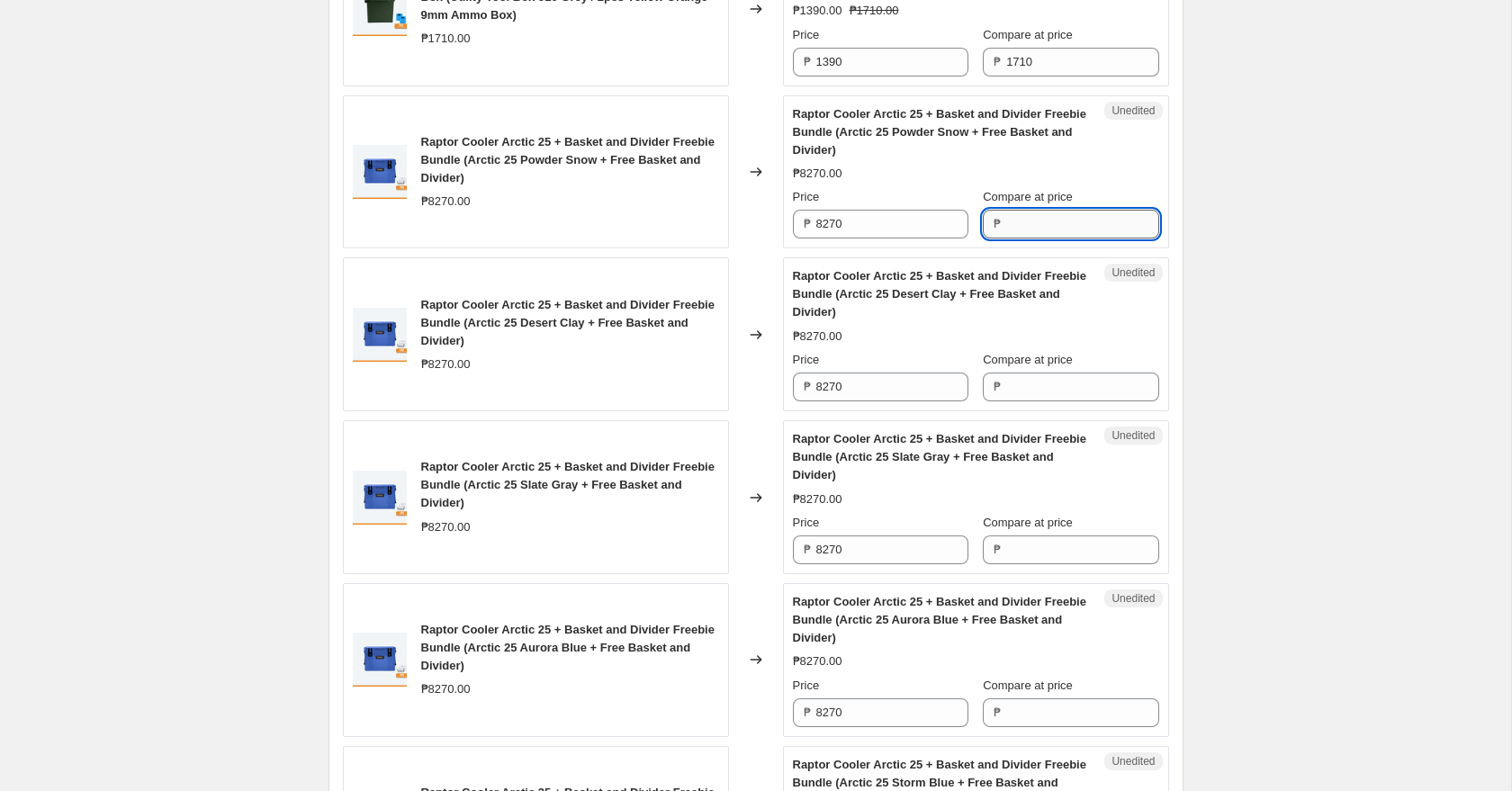
click at [1047, 220] on input "Compare at price" at bounding box center [1082, 224] width 152 height 29
paste input "8270"
type input "8270"
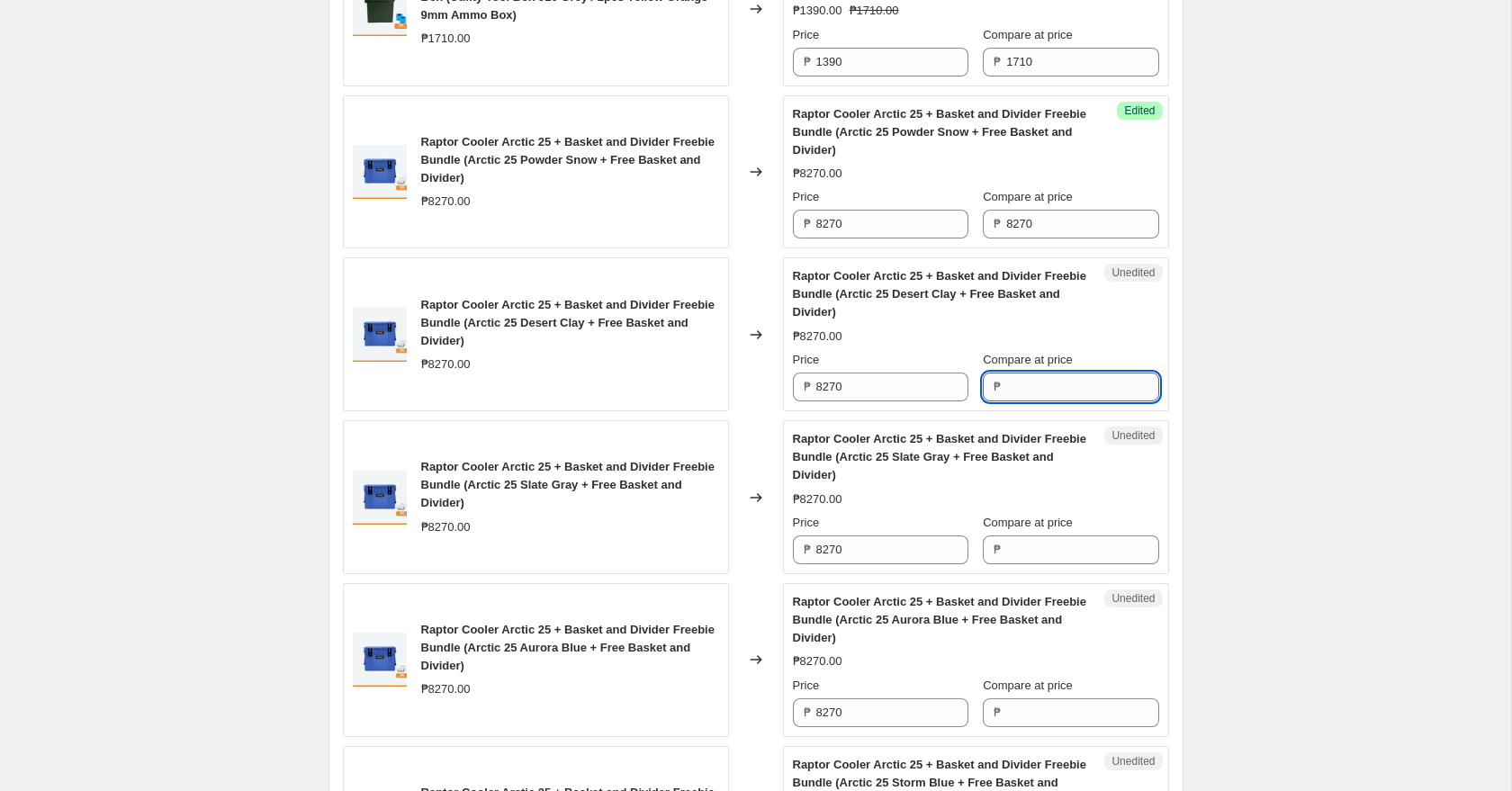
click at [1047, 391] on input "Compare at price" at bounding box center [1082, 387] width 152 height 29
paste input "8270"
type input "8270"
click at [1056, 549] on input "Compare at price" at bounding box center [1082, 549] width 152 height 29
paste input "8270"
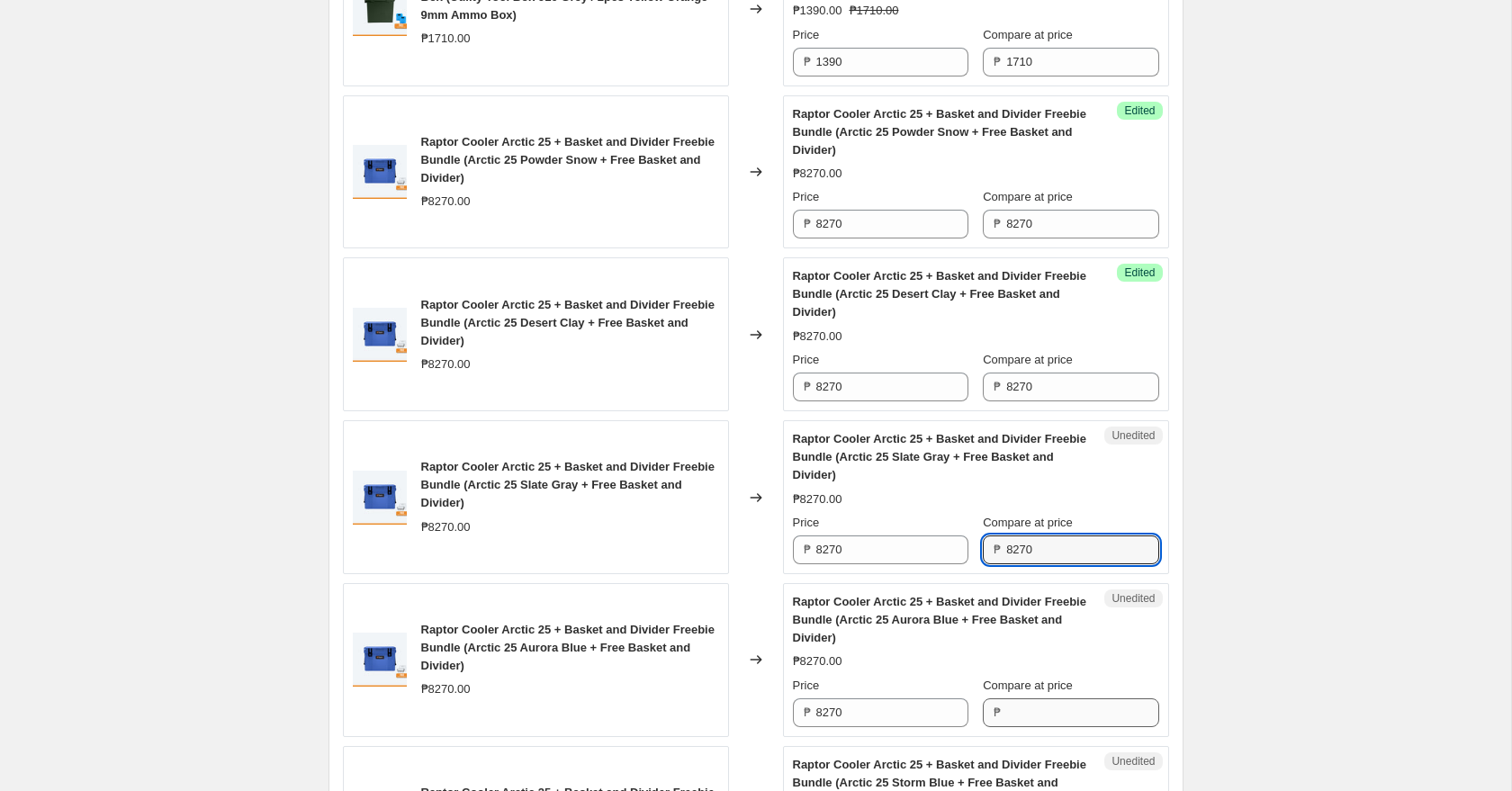
type input "8270"
click at [1054, 709] on input "Compare at price" at bounding box center [1082, 713] width 152 height 29
paste input "8270"
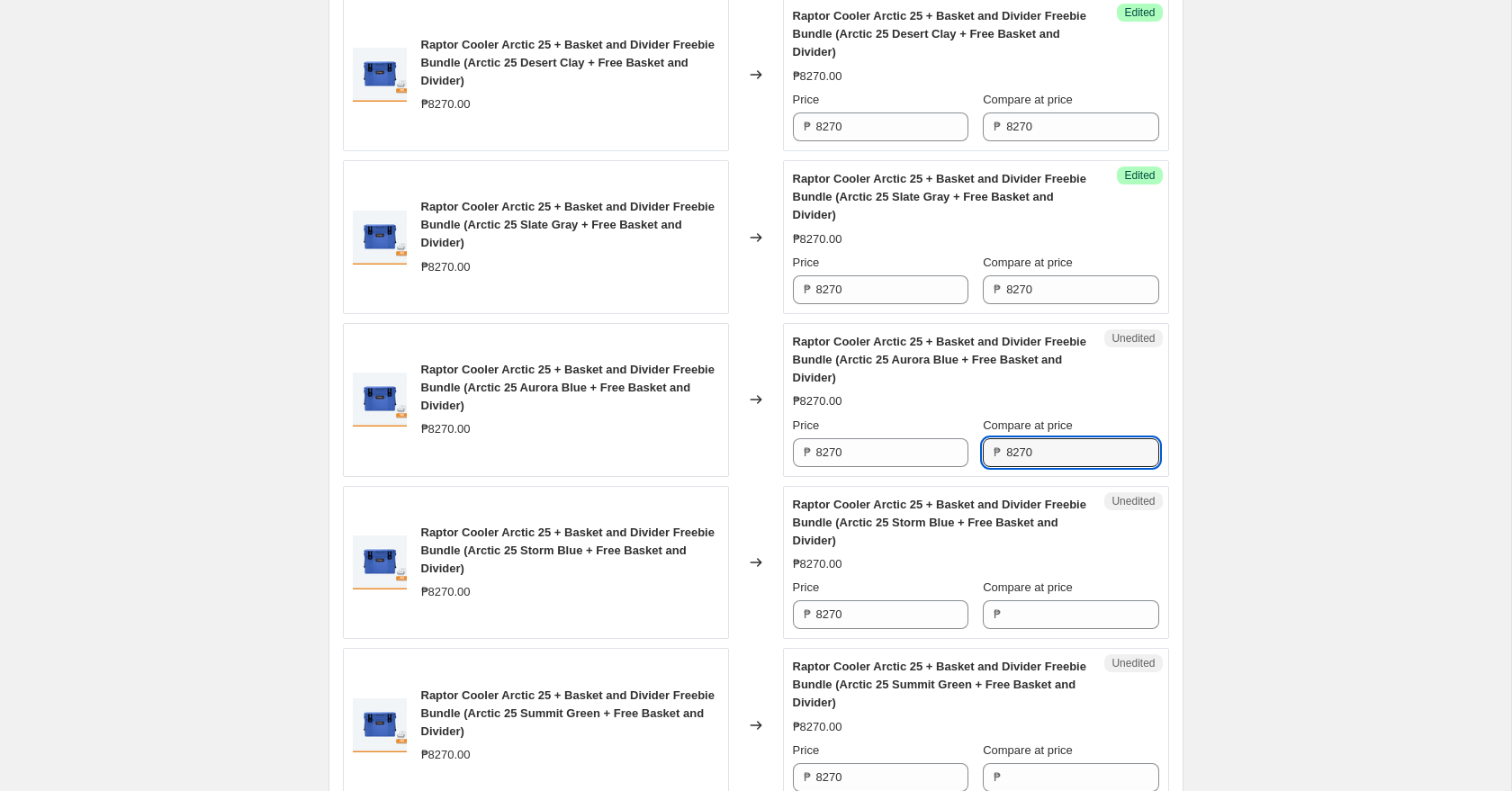
scroll to position [2880, 0]
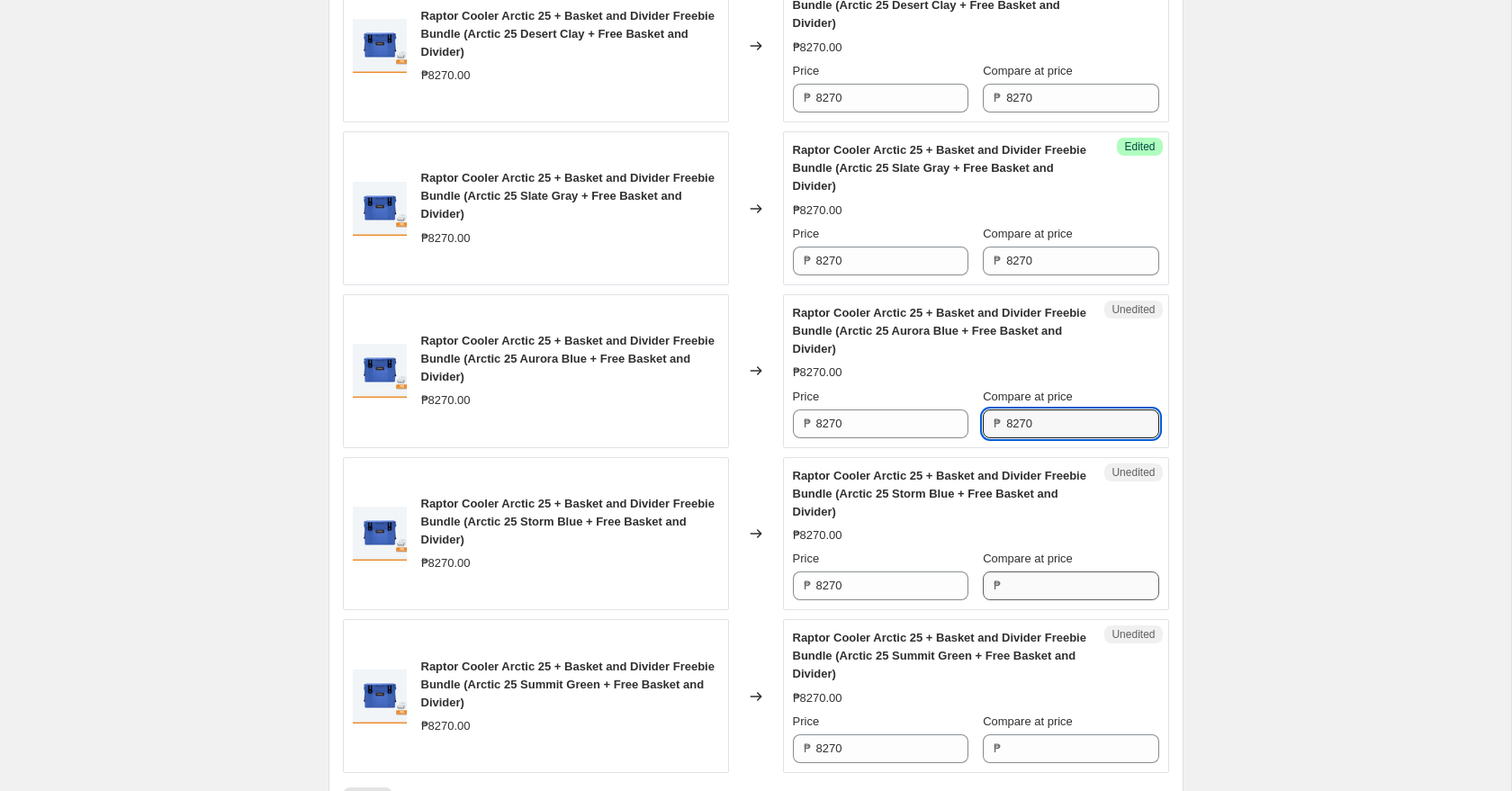
type input "8270"
click at [1046, 592] on input "Compare at price" at bounding box center [1082, 586] width 152 height 29
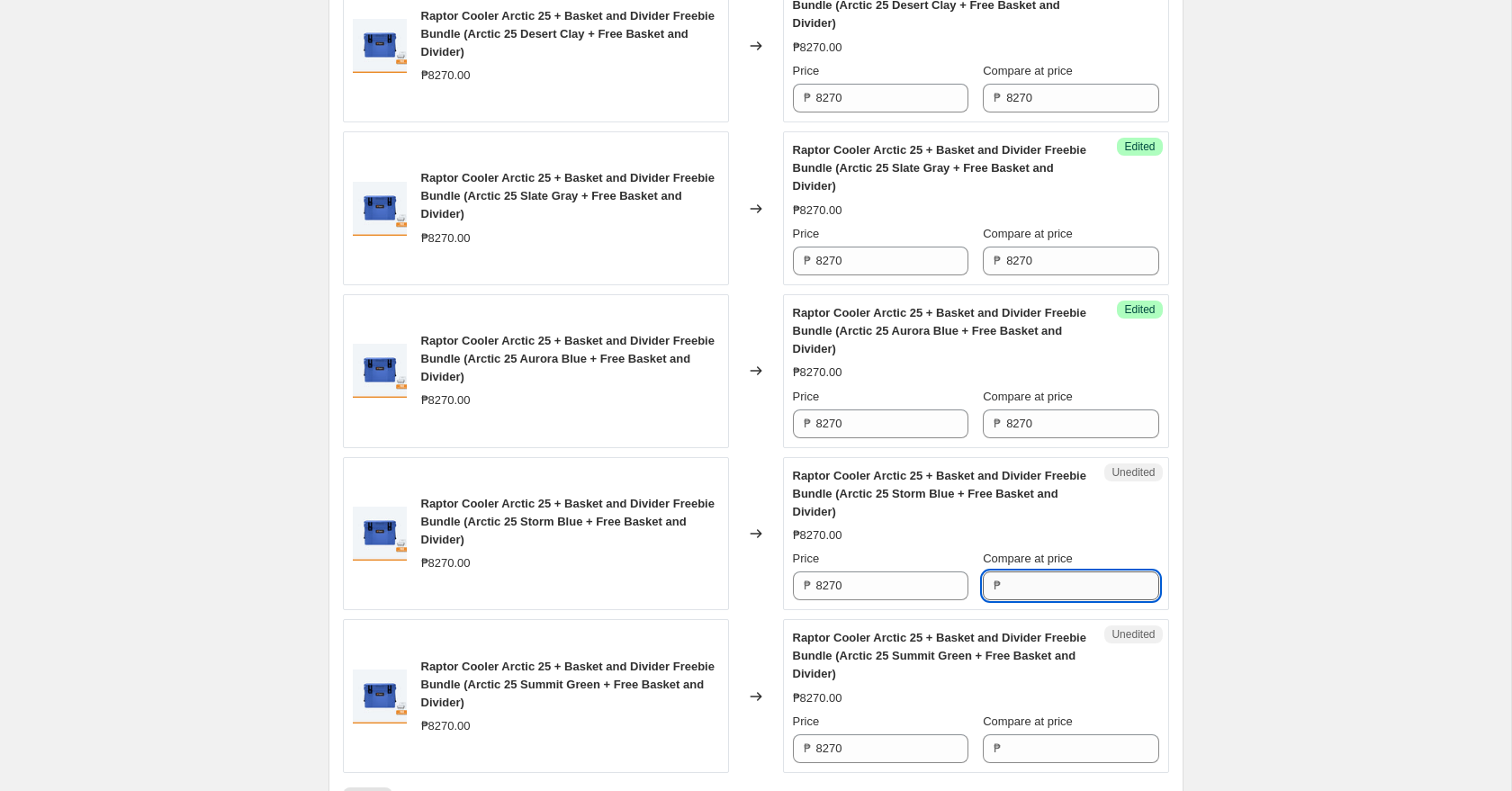
paste input "8270"
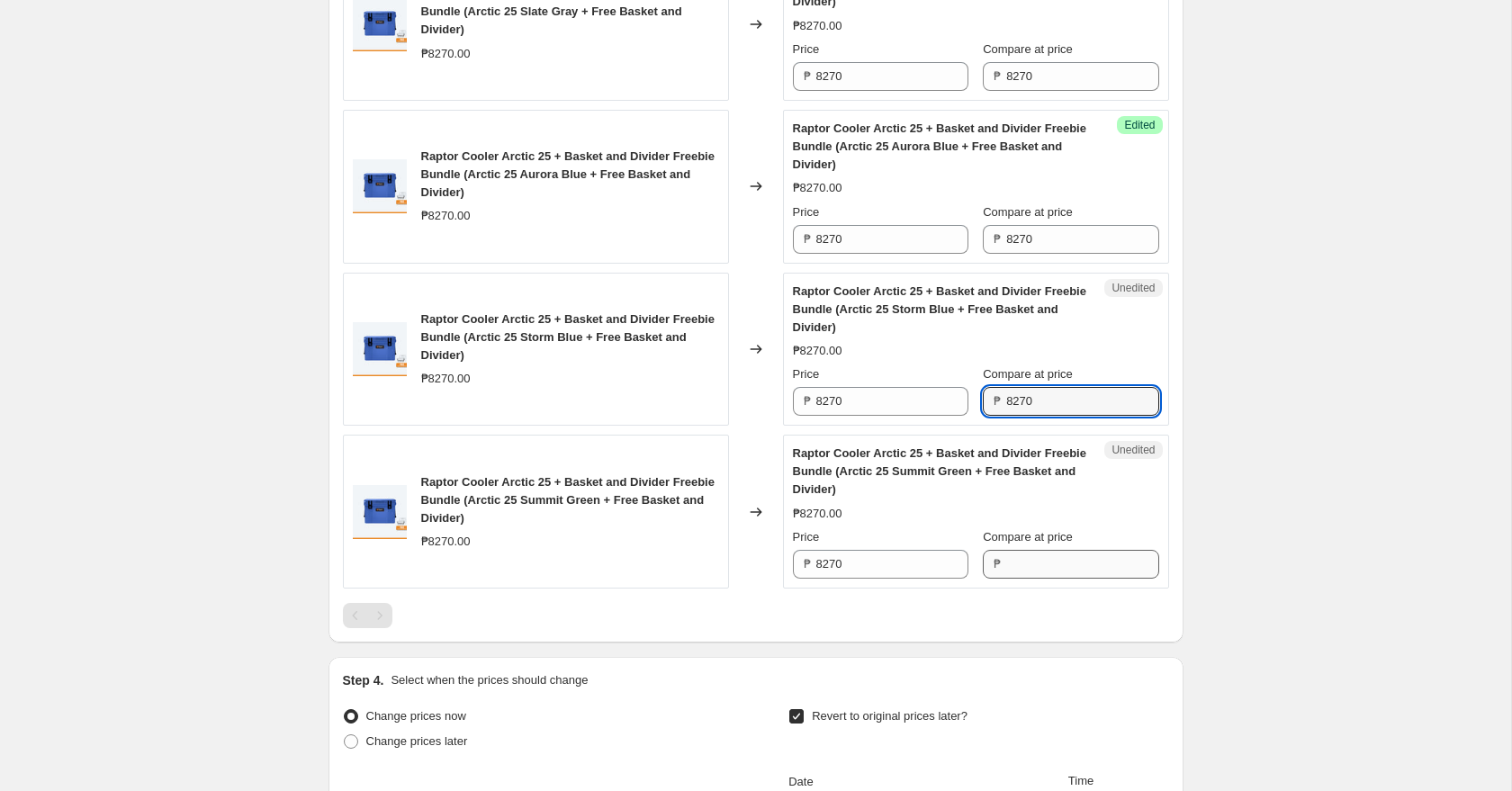
type input "8270"
click at [1032, 563] on input "Compare at price" at bounding box center [1082, 564] width 152 height 29
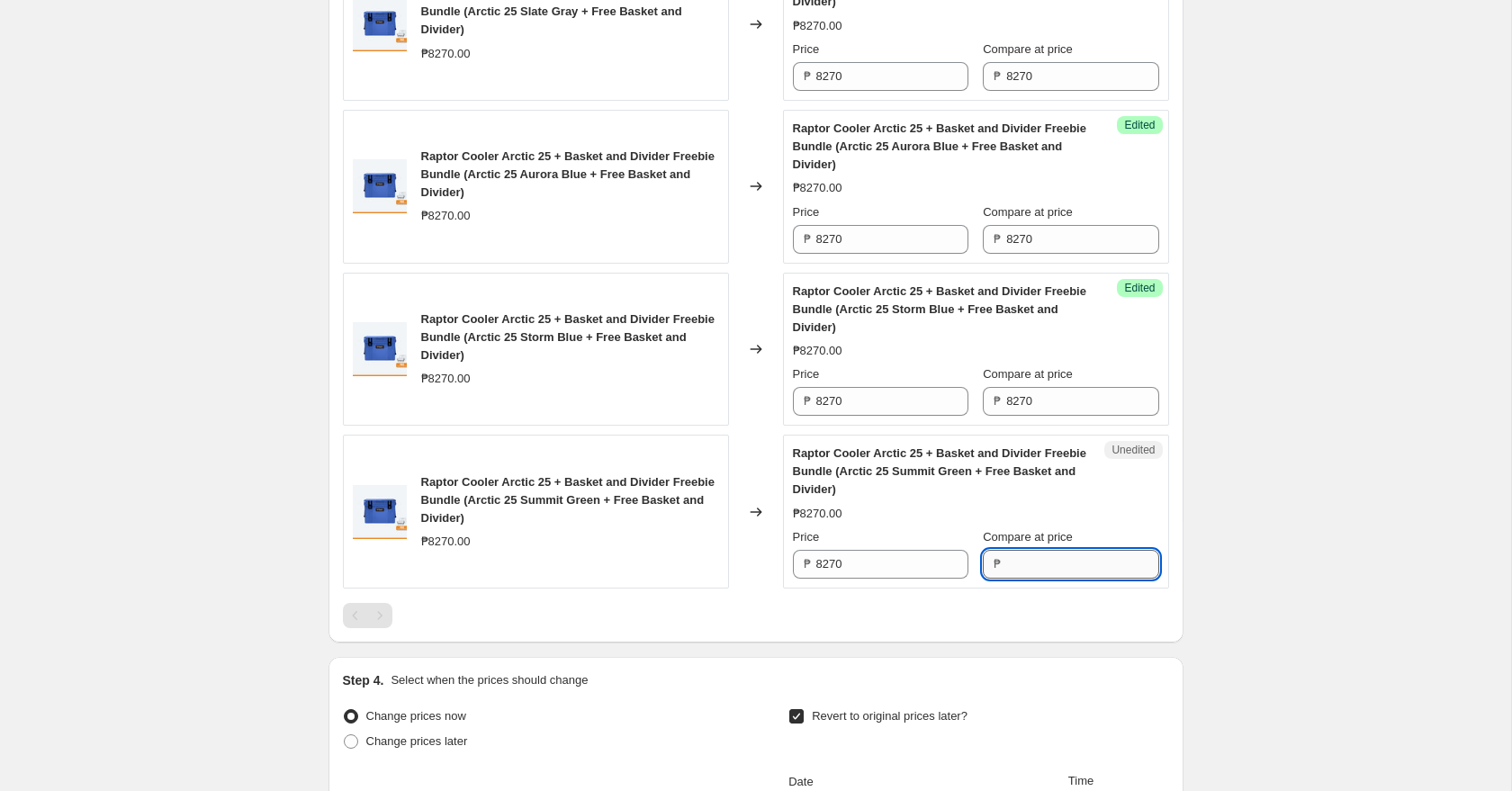
paste input "8270"
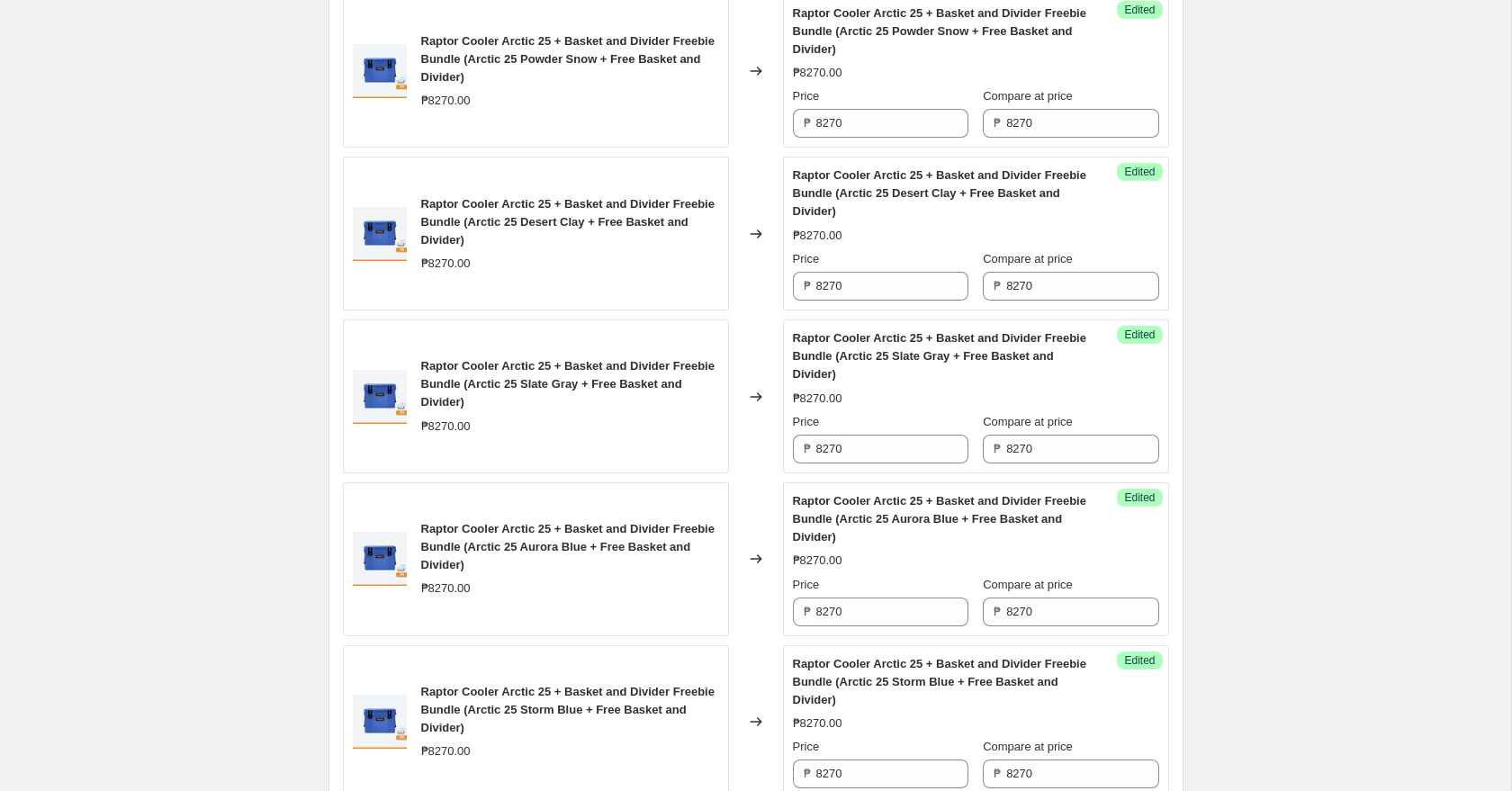
scroll to position [2695, 0]
type input "8270"
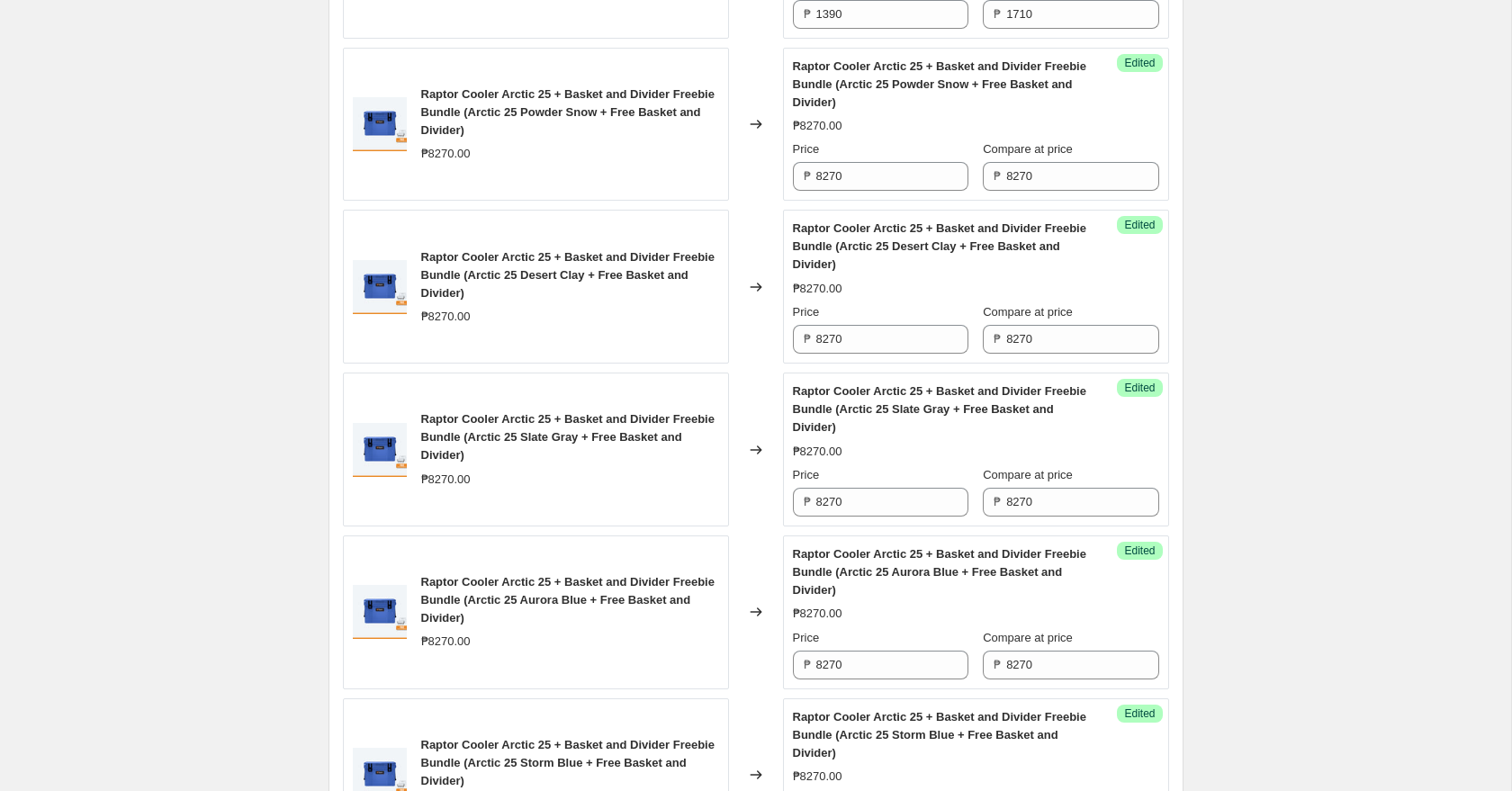
scroll to position [2641, 0]
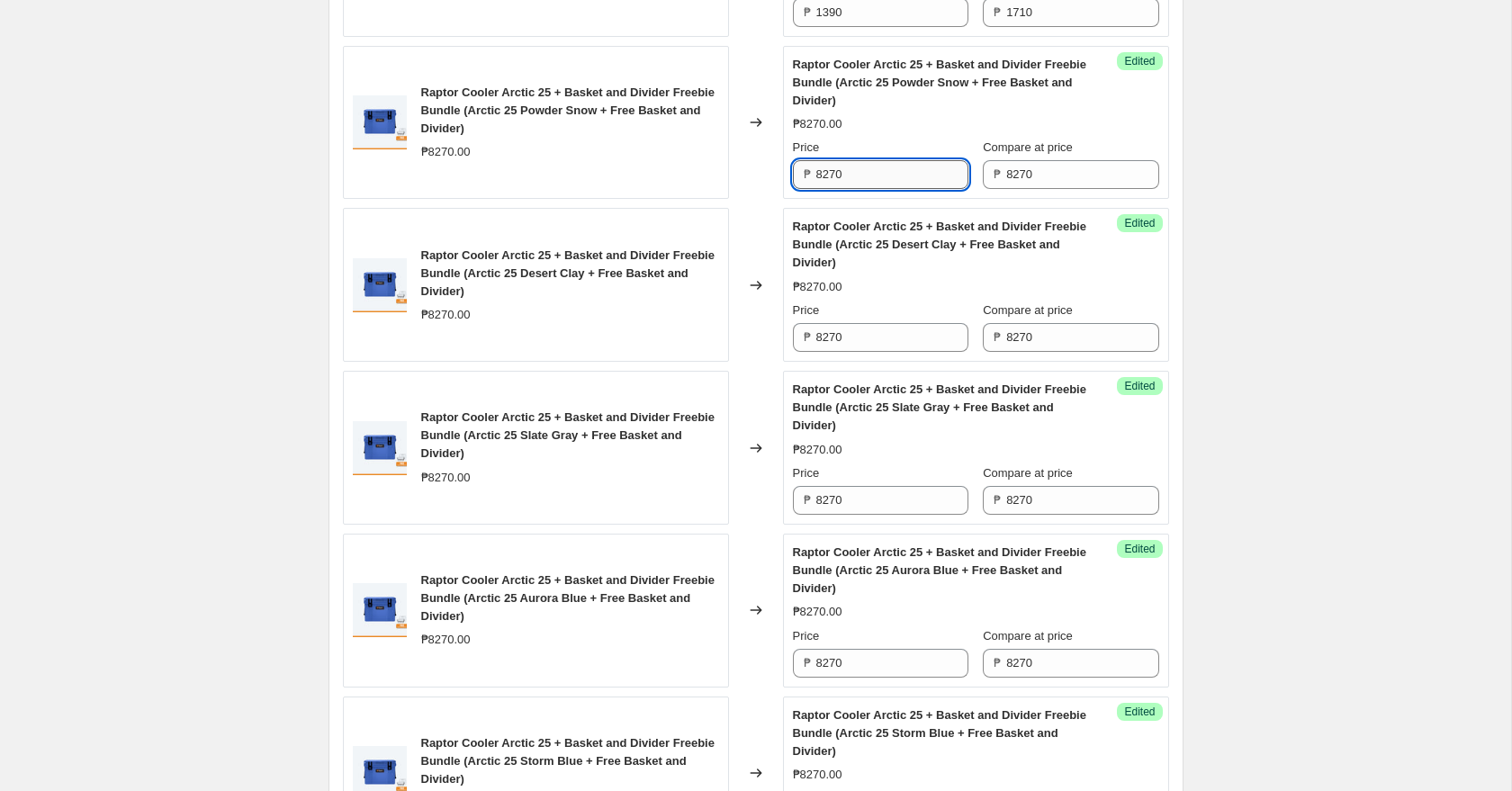
click at [882, 175] on input "8270" at bounding box center [892, 174] width 152 height 29
type input "5190"
click at [878, 343] on input "8270" at bounding box center [892, 338] width 152 height 29
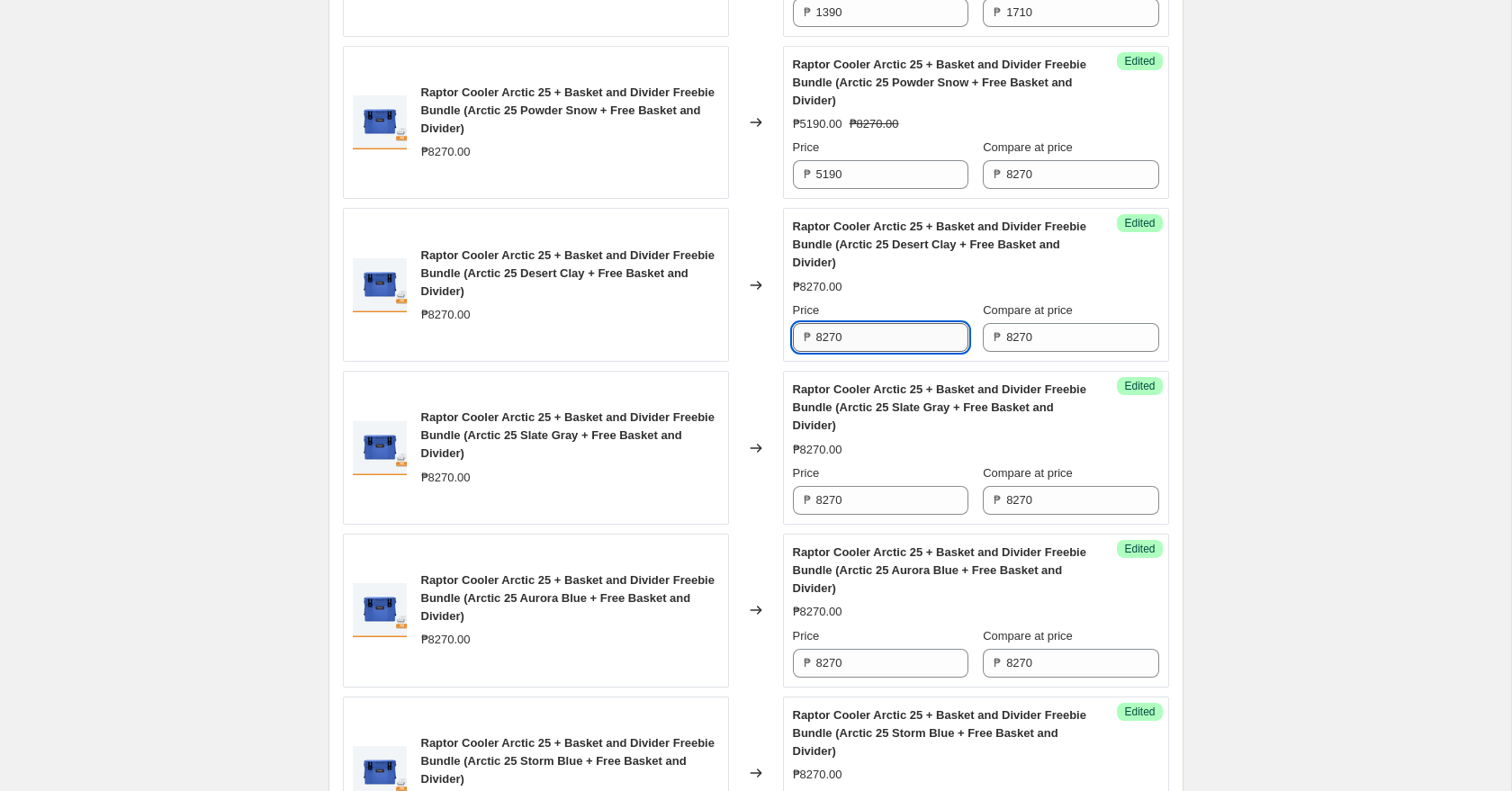
click at [878, 343] on input "8270" at bounding box center [892, 338] width 152 height 29
paste input "519"
type input "5190"
click at [878, 501] on input "8270" at bounding box center [892, 500] width 152 height 29
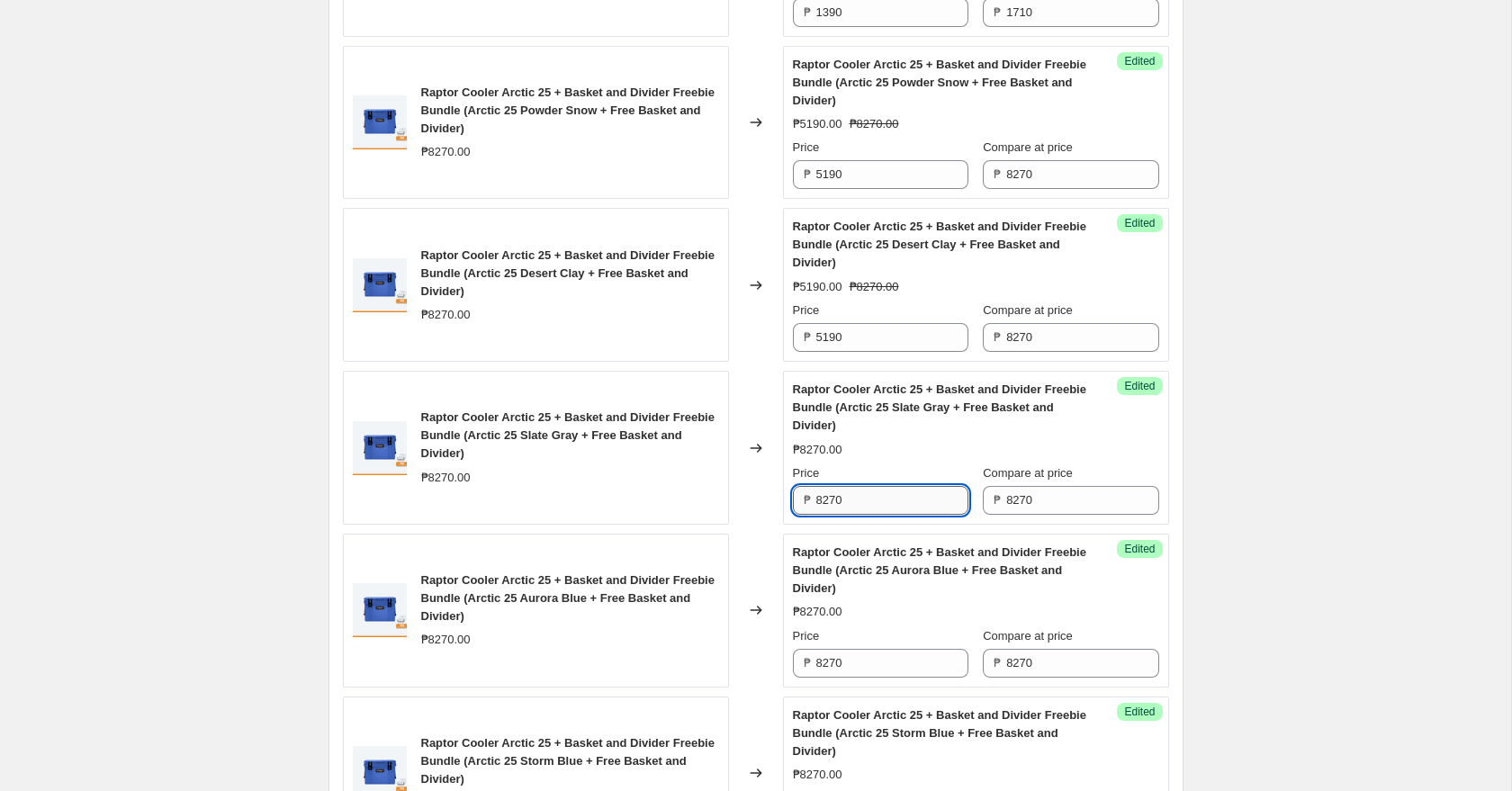
paste input "519"
type input "5190"
click at [874, 659] on input "8270" at bounding box center [892, 663] width 152 height 29
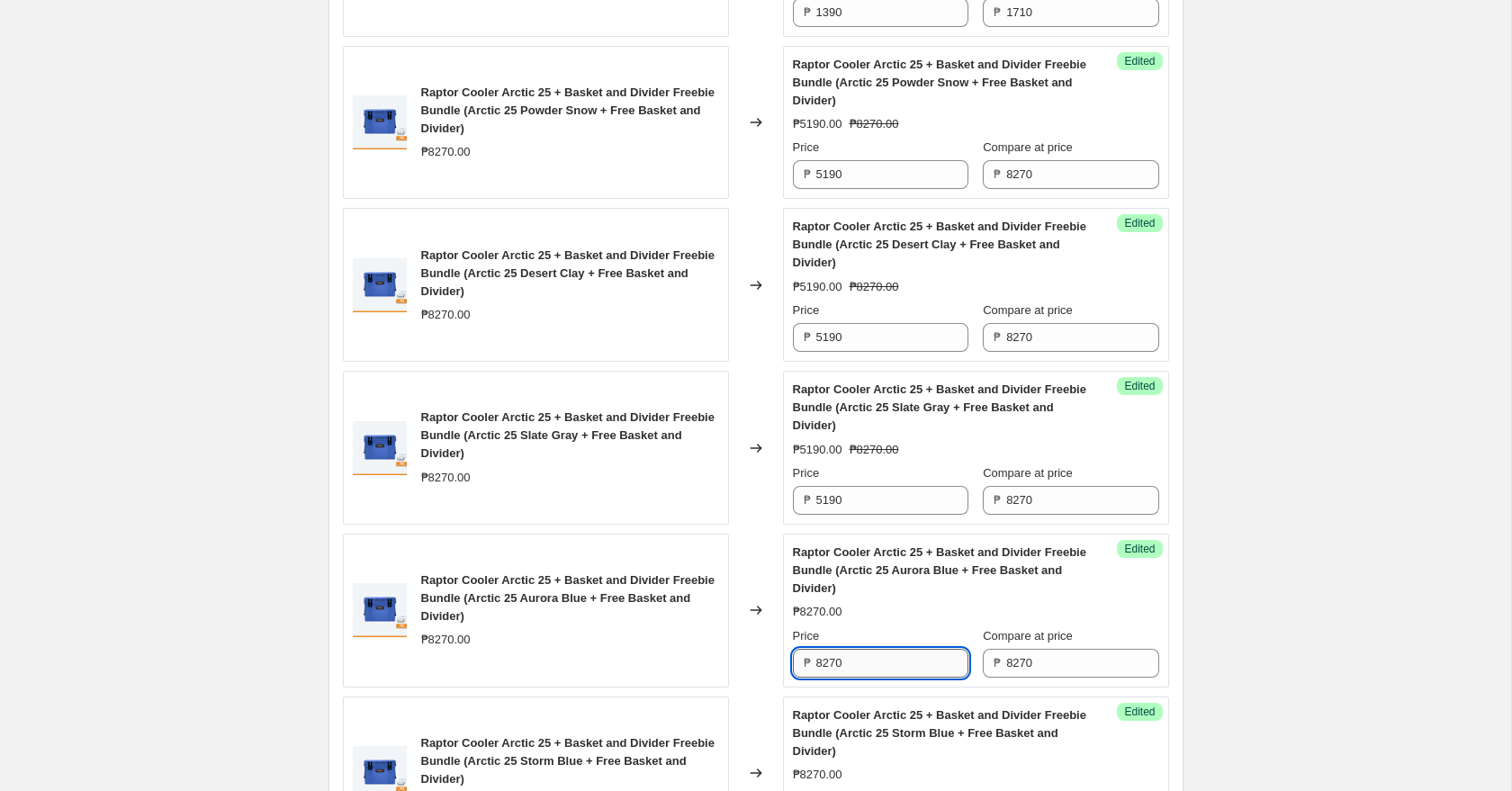
click at [874, 659] on input "8270" at bounding box center [892, 663] width 152 height 29
paste input "519"
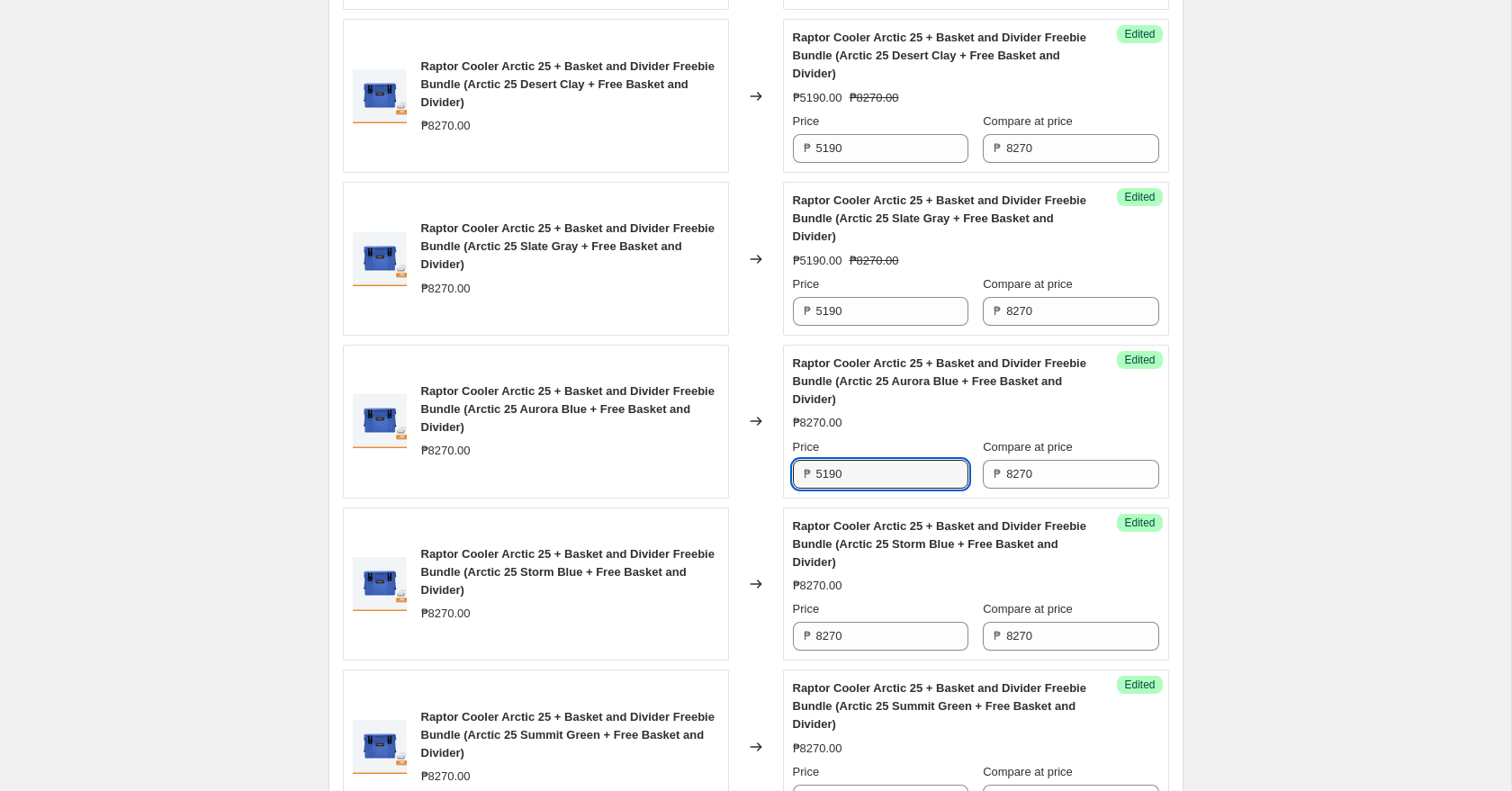
scroll to position [2861, 0]
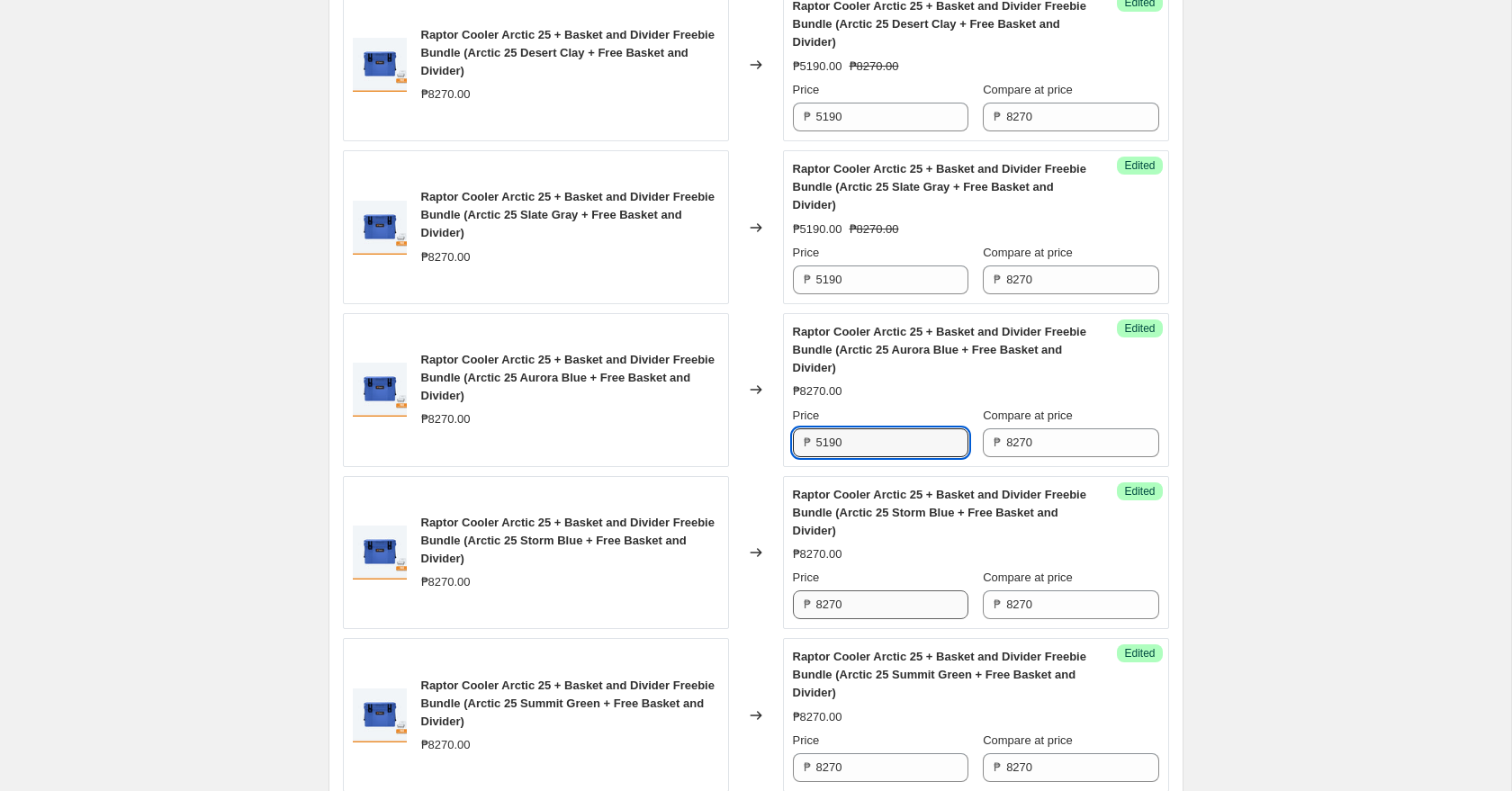
type input "5190"
click at [854, 614] on input "8270" at bounding box center [892, 605] width 152 height 29
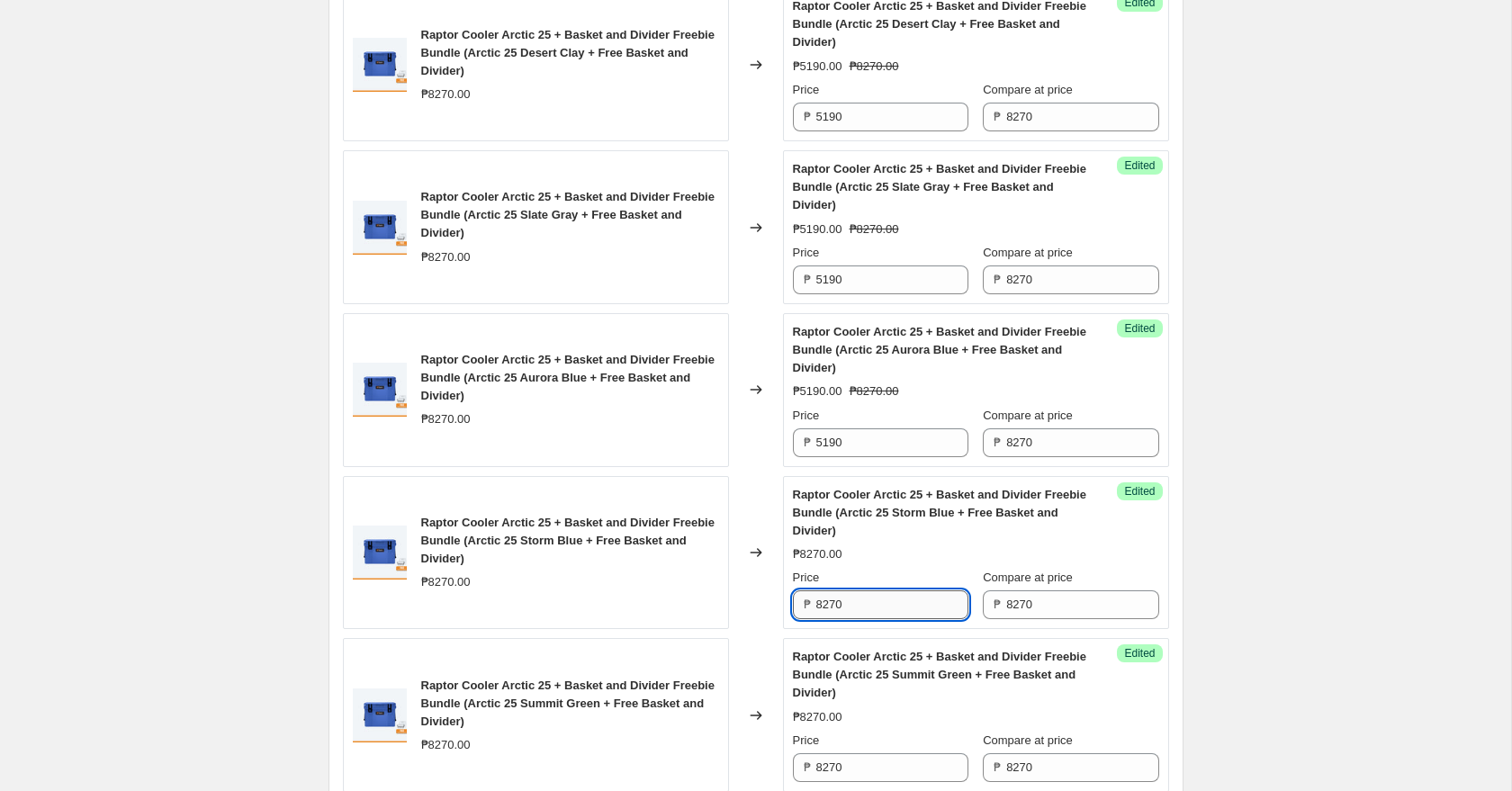
click at [854, 614] on input "8270" at bounding box center [892, 605] width 152 height 29
paste input "519"
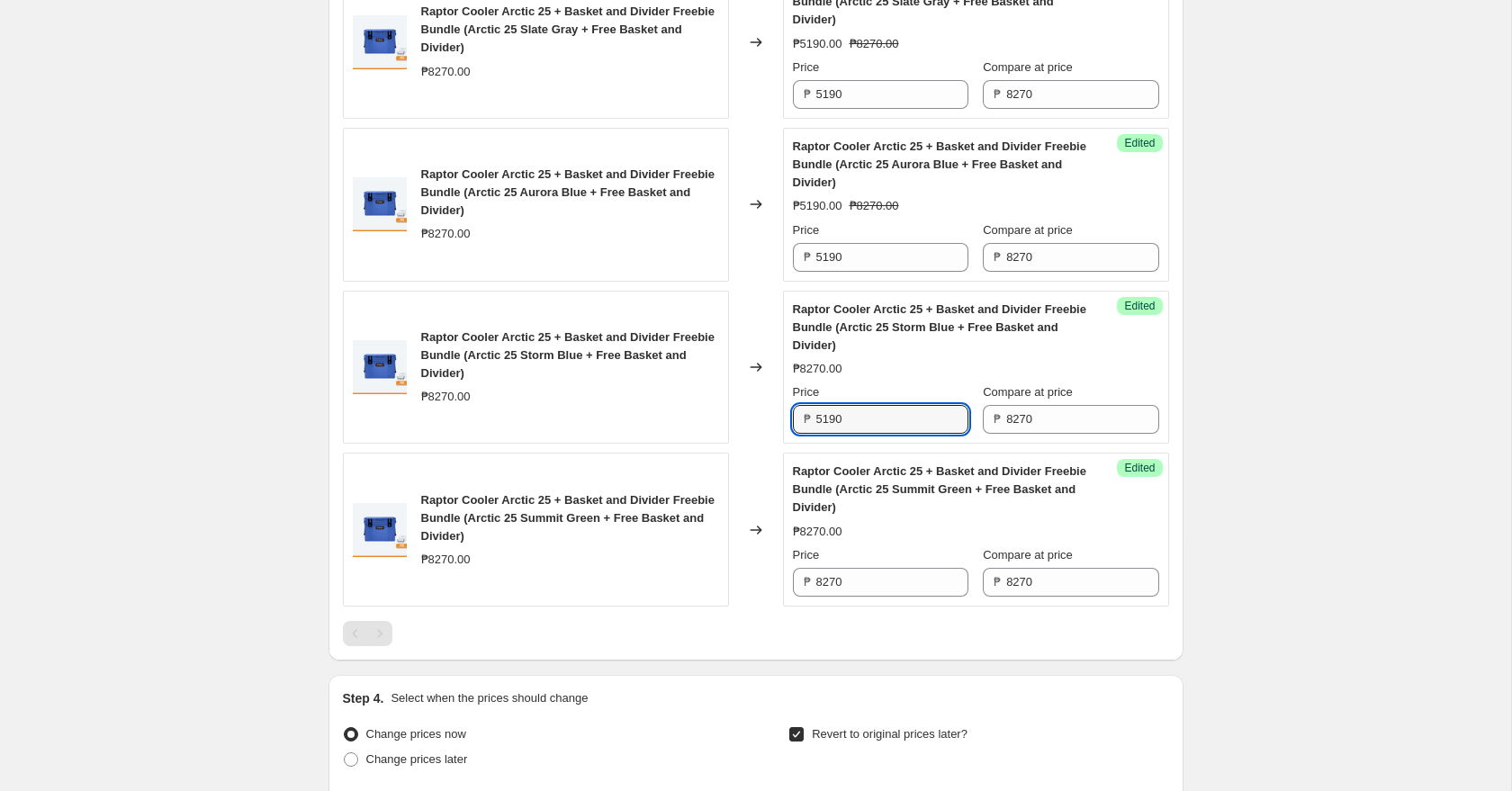
scroll to position [3054, 0]
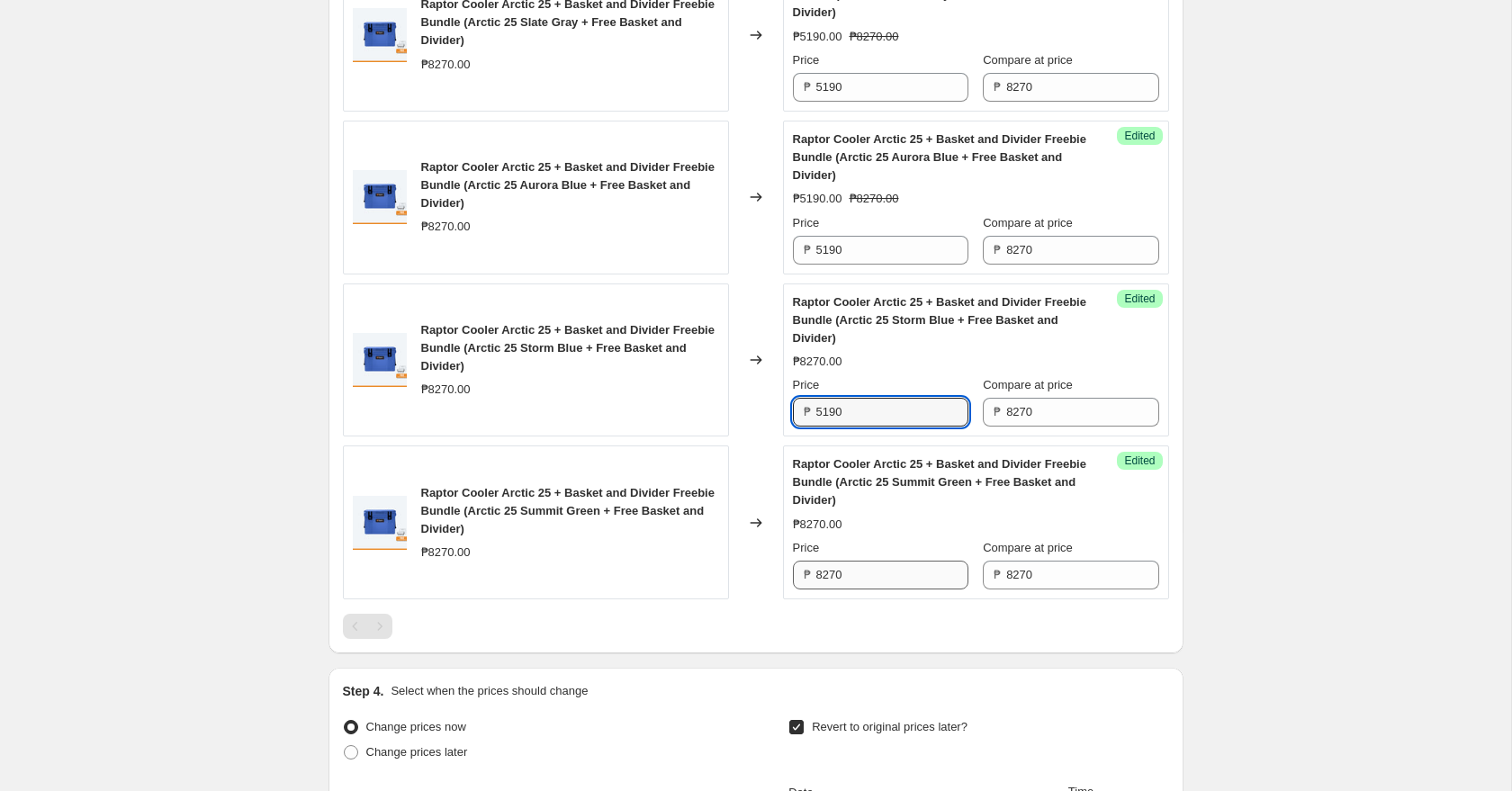
type input "5190"
click at [878, 583] on input "8270" at bounding box center [892, 575] width 152 height 29
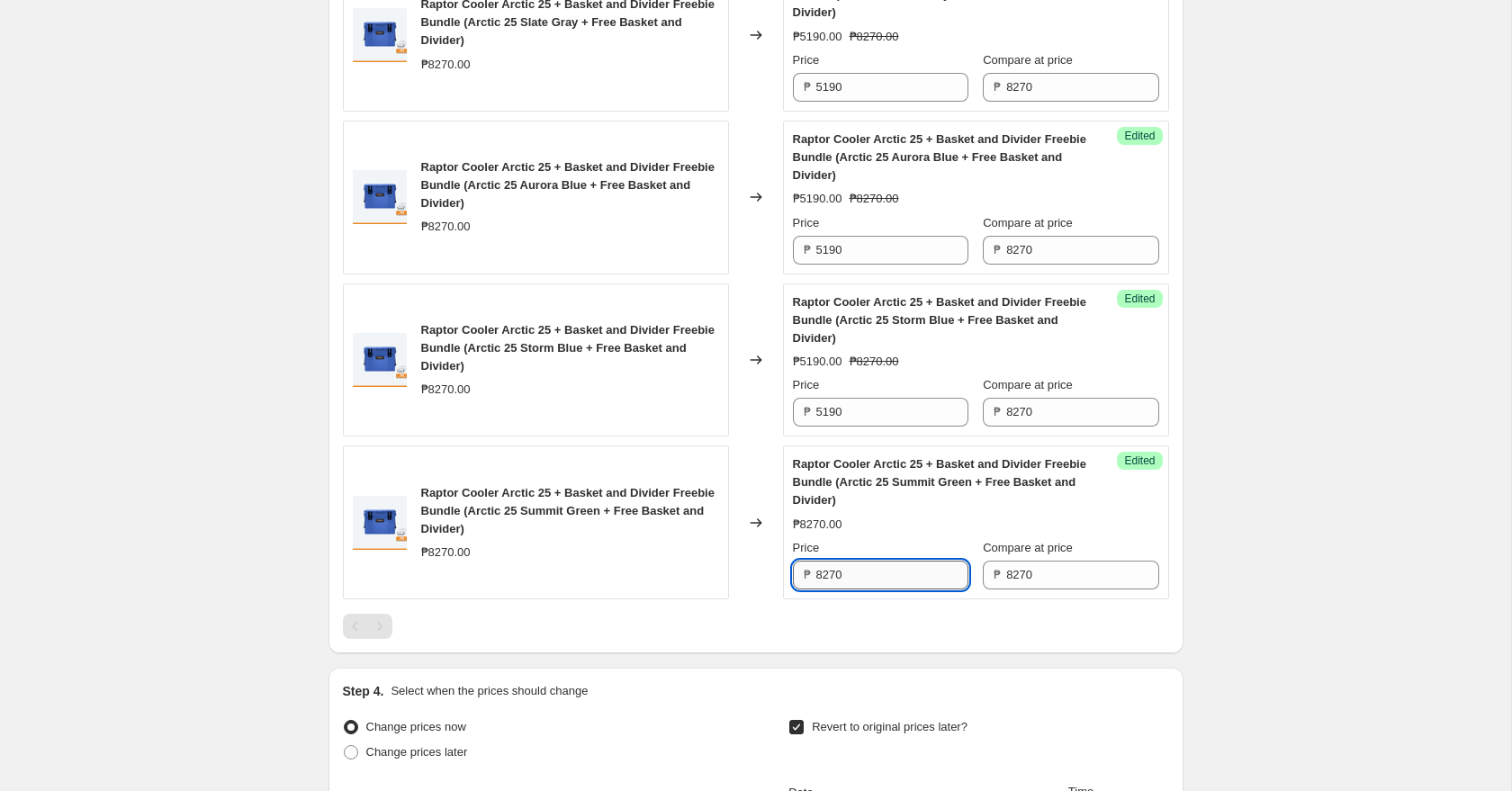
paste input "519"
type input "5190"
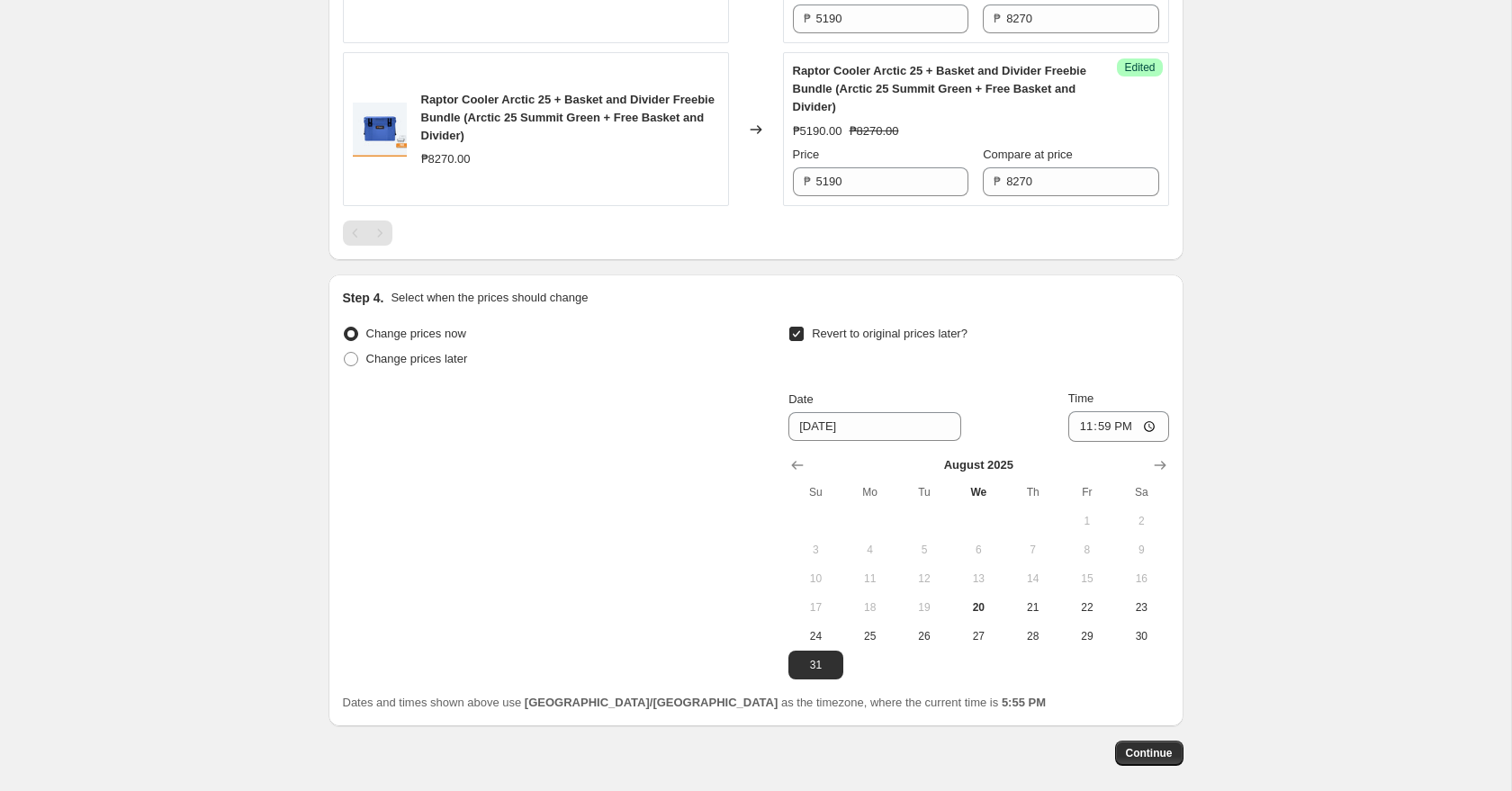
scroll to position [3528, 0]
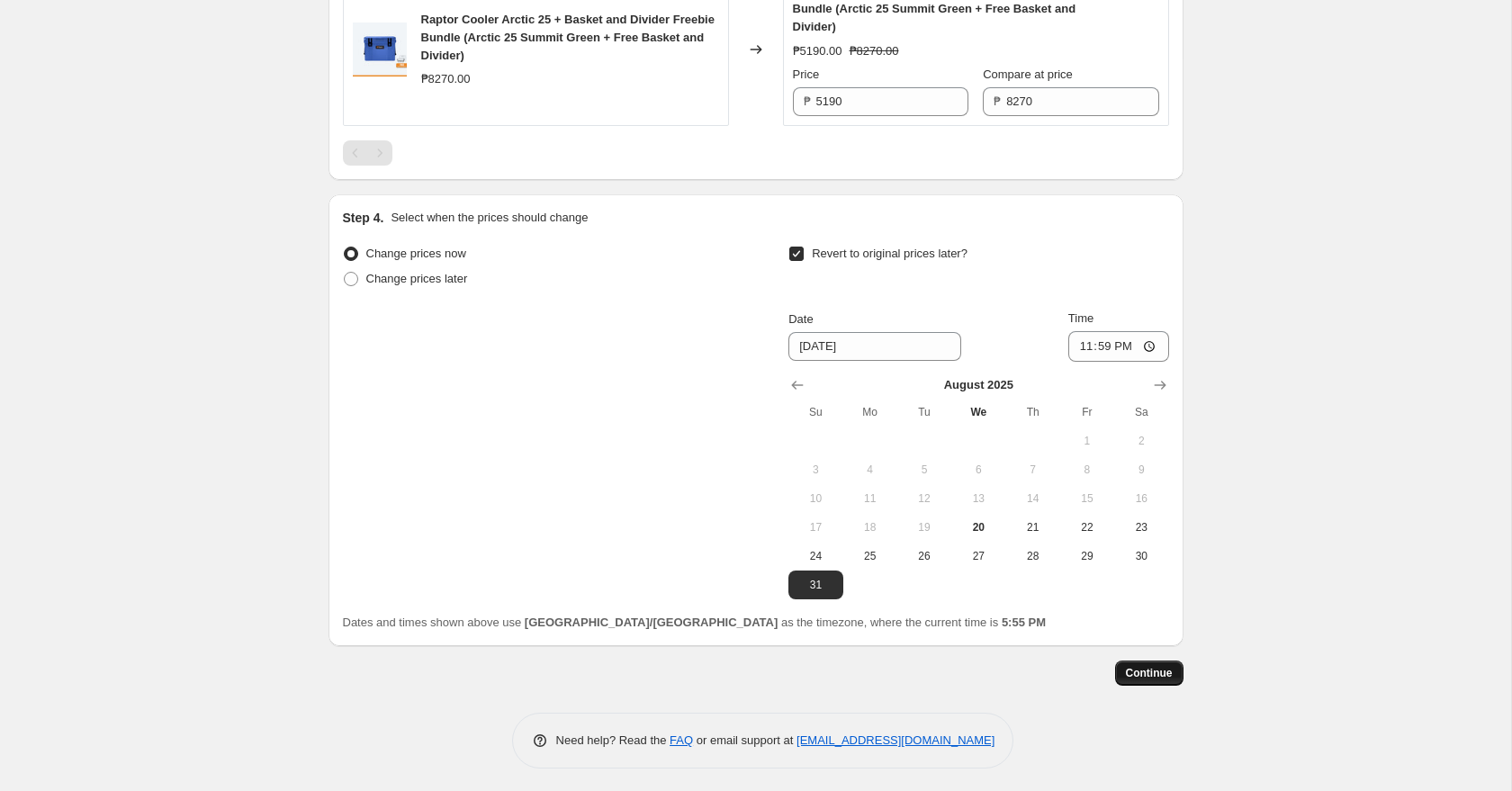
click at [1135, 671] on span "Continue" at bounding box center [1149, 672] width 47 height 14
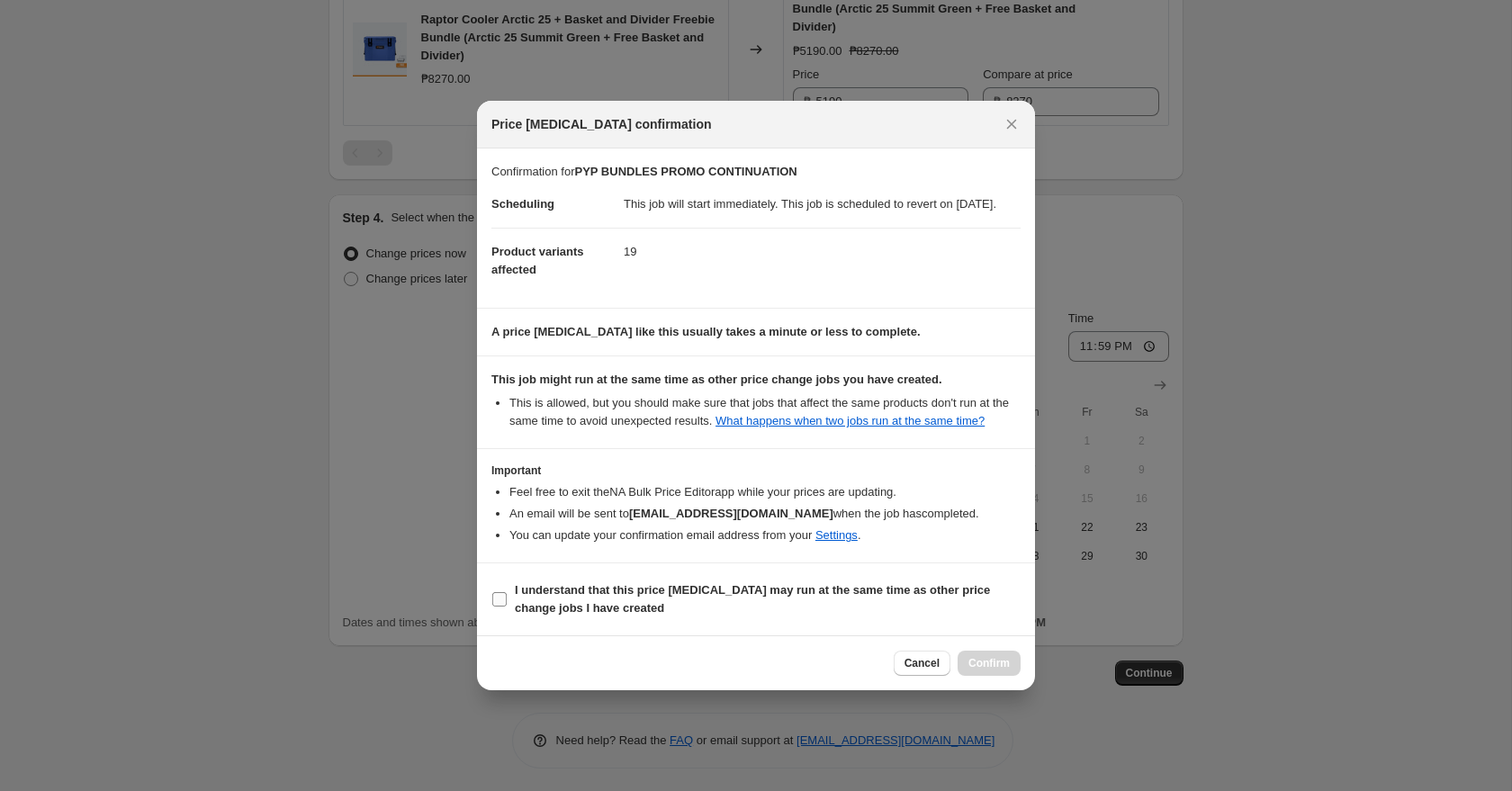
click at [504, 607] on input "I understand that this price [MEDICAL_DATA] may run at the same time as other p…" at bounding box center [498, 599] width 14 height 14
checkbox input "true"
click at [993, 671] on span "Confirm" at bounding box center [989, 663] width 41 height 14
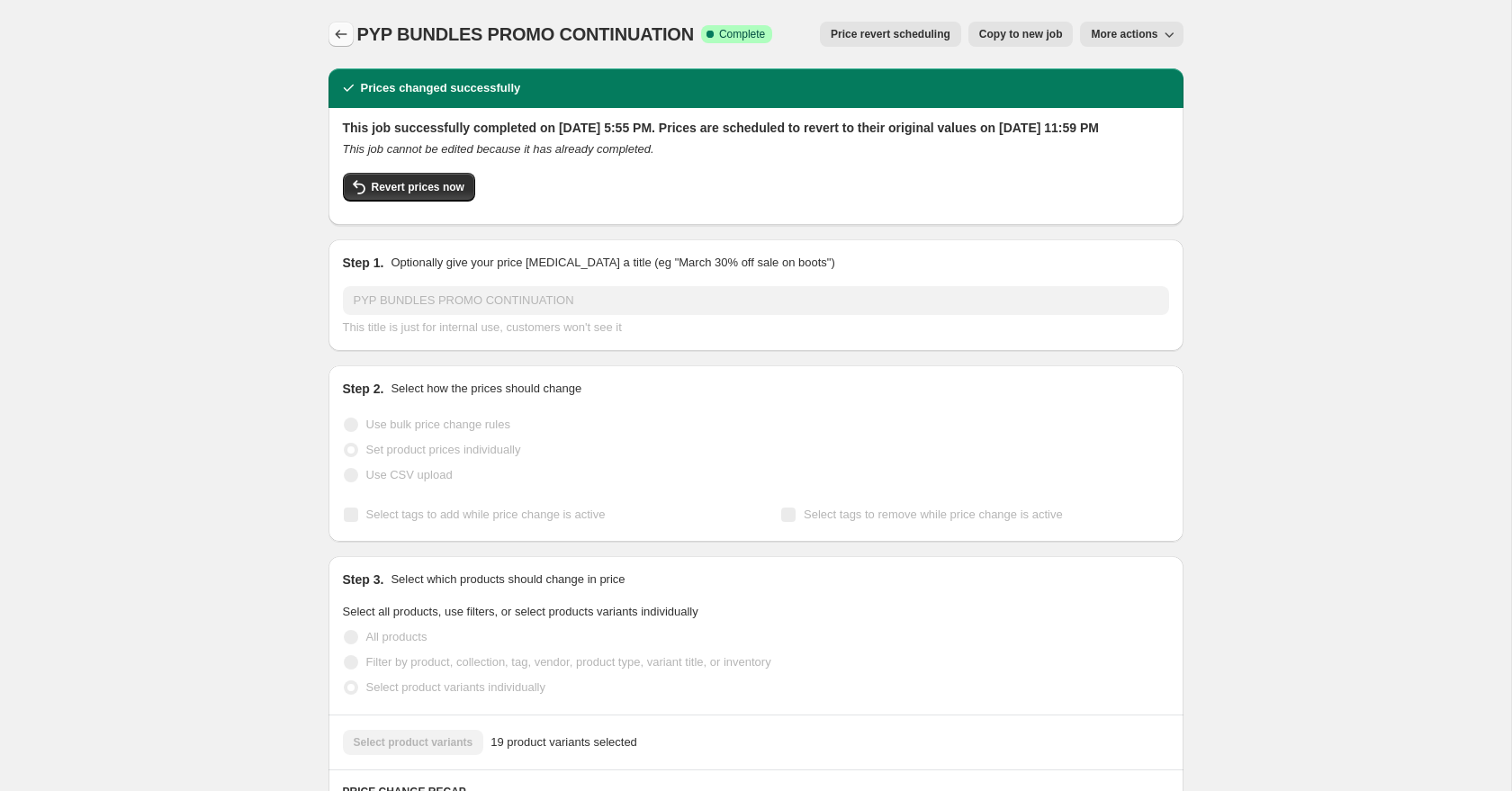
click at [336, 35] on icon "Price change jobs" at bounding box center [340, 35] width 11 height 9
